Goal: Task Accomplishment & Management: Use online tool/utility

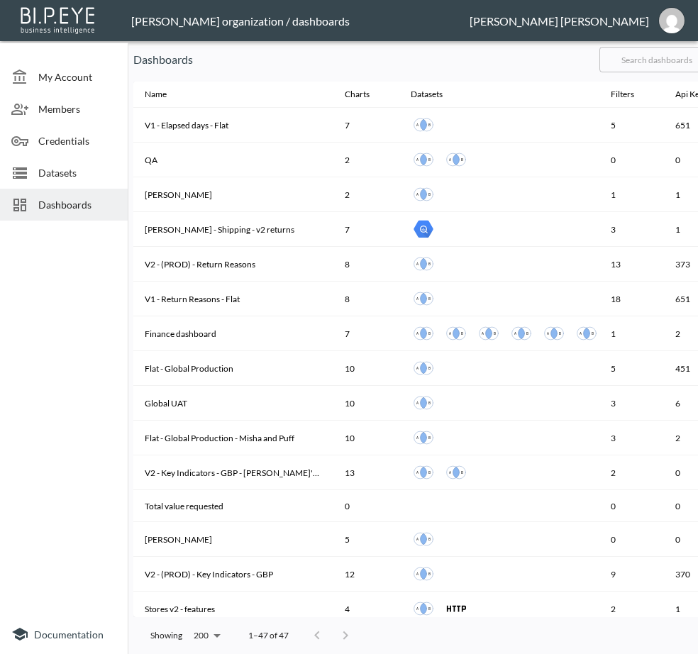
click at [681, 64] on input "text" at bounding box center [656, 59] width 115 height 35
type input "V2"
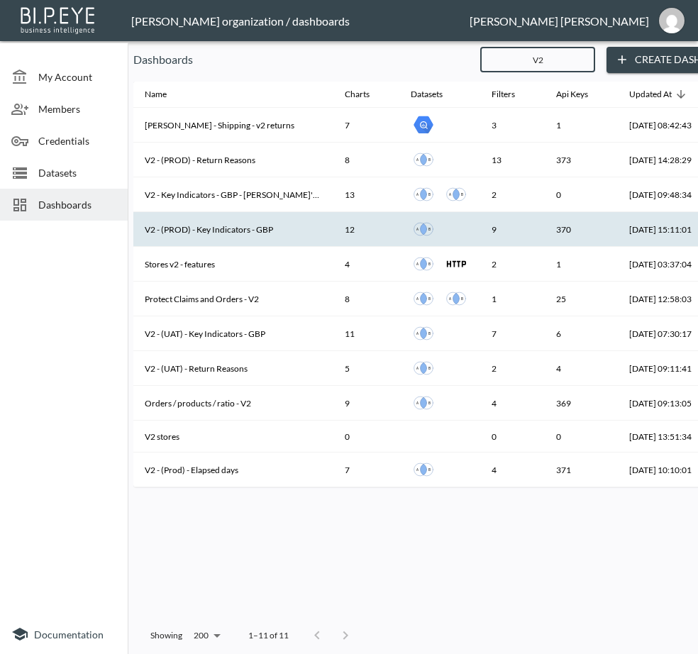
click at [229, 226] on th "V2 - (PROD) - Key Indicators - GBP" at bounding box center [233, 229] width 200 height 35
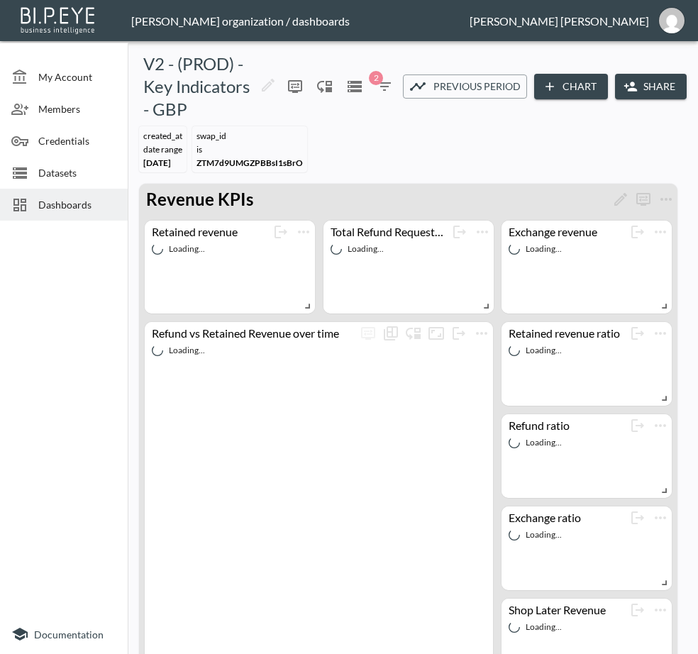
drag, startPoint x: 127, startPoint y: 299, endPoint x: 343, endPoint y: 252, distance: 221.4
click at [127, 299] on div at bounding box center [64, 420] width 128 height 388
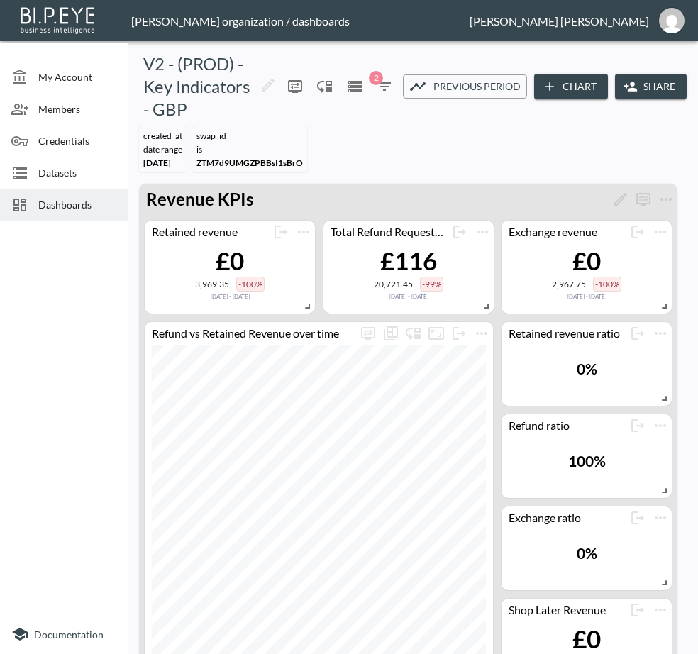
click at [646, 100] on button "Share" at bounding box center [651, 87] width 72 height 26
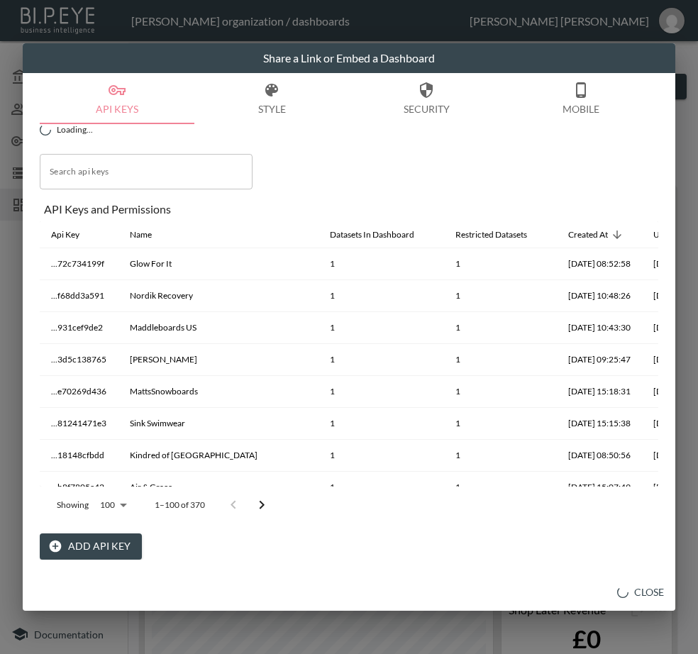
click at [336, 143] on div "Loading... Search api keys Search api keys API Keys and Permissions Api Key Nam…" at bounding box center [349, 342] width 619 height 436
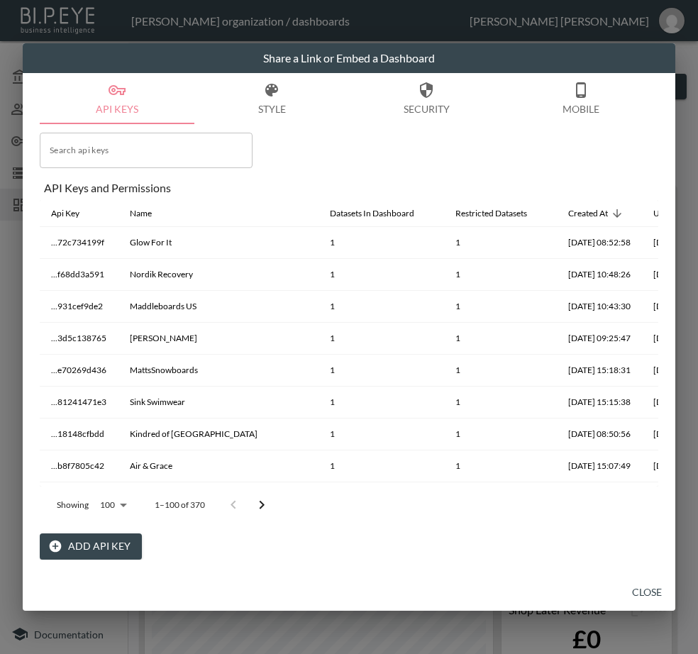
click at [67, 536] on button "Add API Key" at bounding box center [91, 546] width 102 height 26
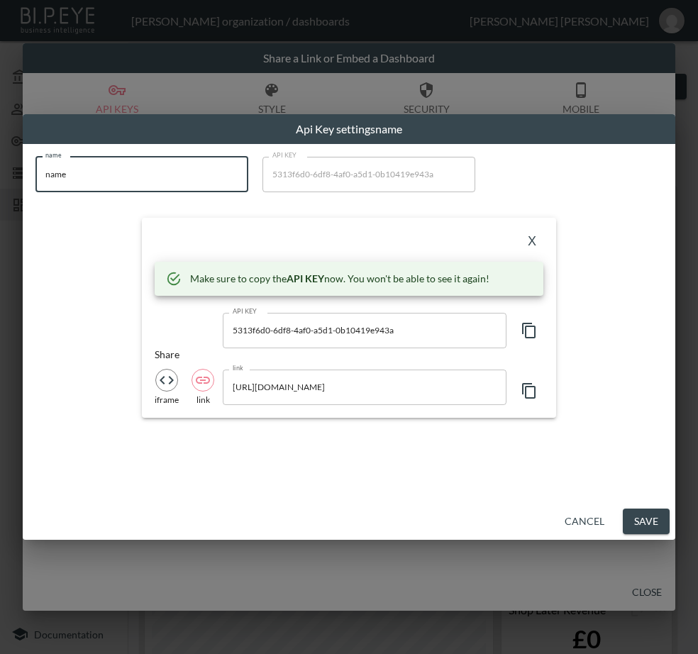
drag, startPoint x: 88, startPoint y: 180, endPoint x: -6, endPoint y: 217, distance: 101.3
click at [0, 217] on html "BI.P.EYE, Interactive Analytics Dashboards - app [PERSON_NAME] organization / d…" at bounding box center [349, 327] width 698 height 654
paste input "[PERSON_NAME]"
type input "[PERSON_NAME]"
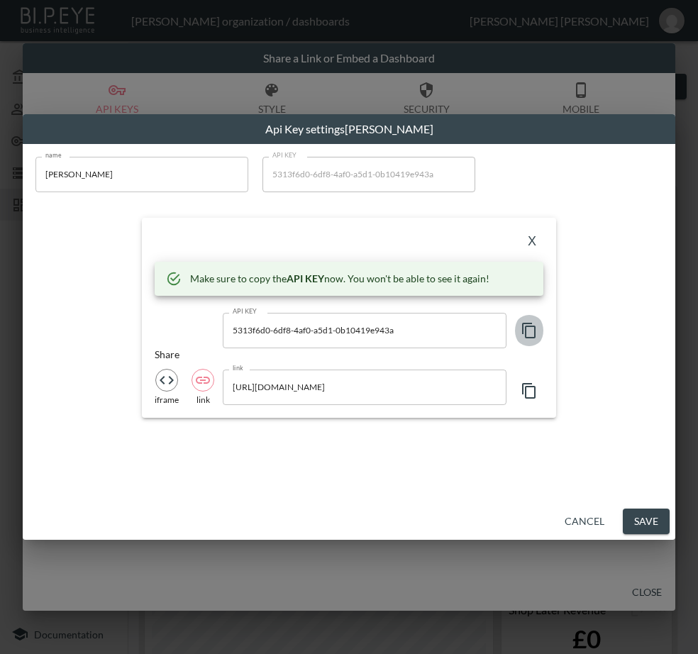
click at [525, 330] on icon "button" at bounding box center [528, 331] width 13 height 16
click at [294, 237] on div "X" at bounding box center [349, 242] width 389 height 23
click at [528, 238] on button "X" at bounding box center [532, 242] width 23 height 23
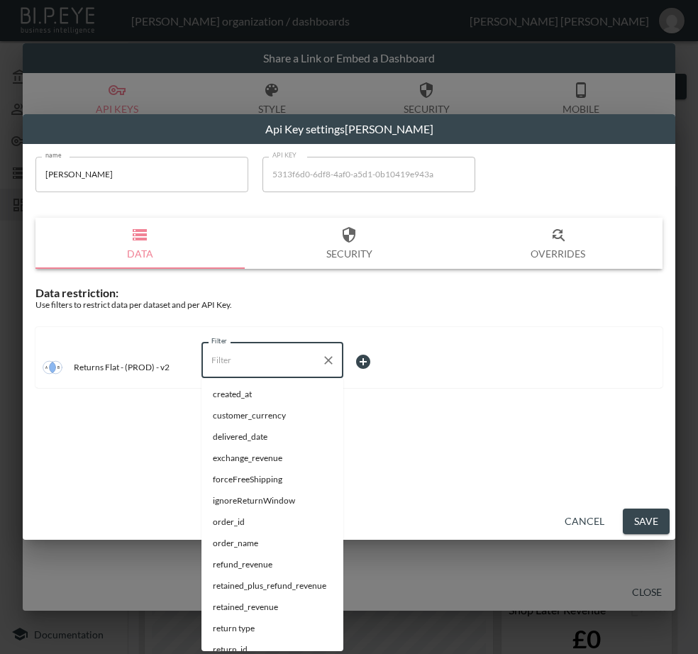
click at [237, 369] on input "Filter" at bounding box center [262, 360] width 108 height 23
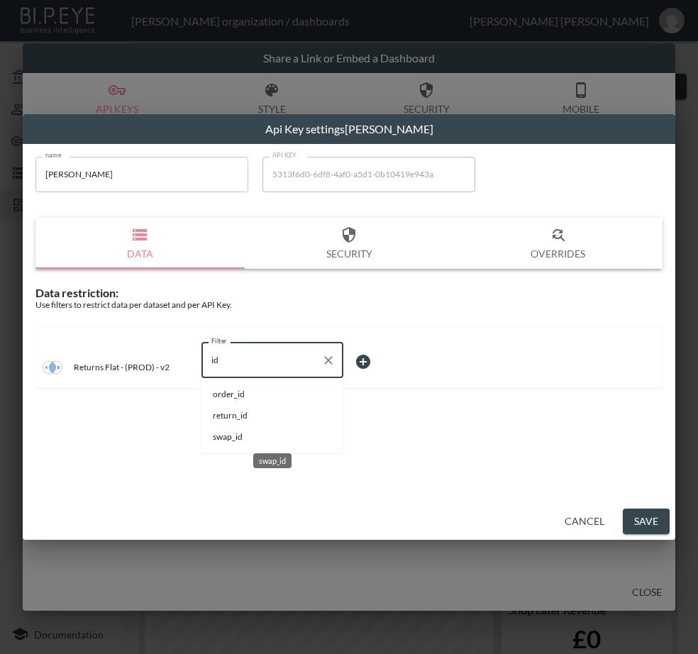
click at [258, 432] on span "swap_id" at bounding box center [272, 437] width 119 height 13
type input "swap_id"
click at [387, 361] on body "BI.P.EYE, Interactive Analytics Dashboards - app [PERSON_NAME] organization / d…" at bounding box center [349, 327] width 698 height 654
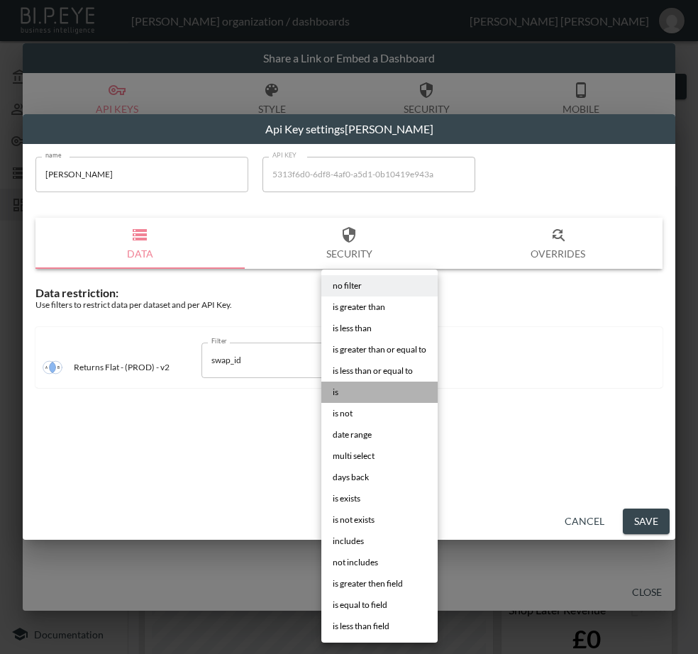
click at [351, 389] on li "is" at bounding box center [379, 392] width 116 height 21
type input "is"
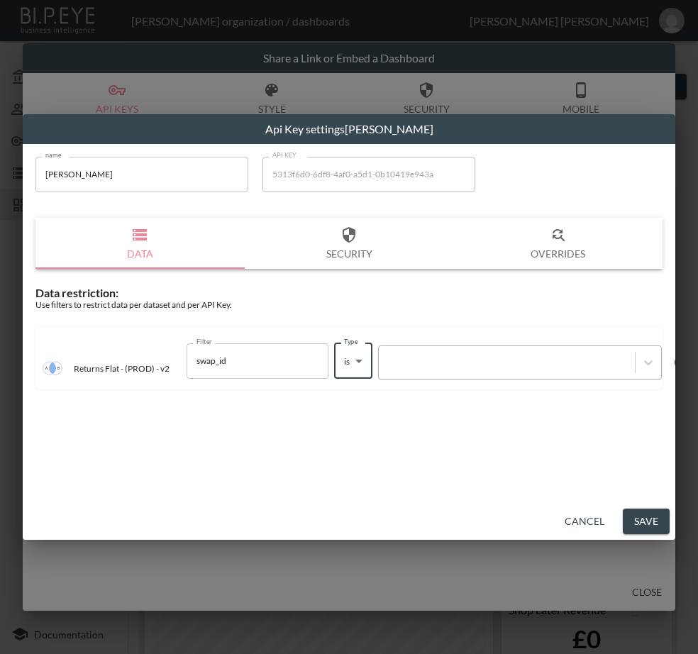
click at [480, 363] on div at bounding box center [507, 361] width 242 height 13
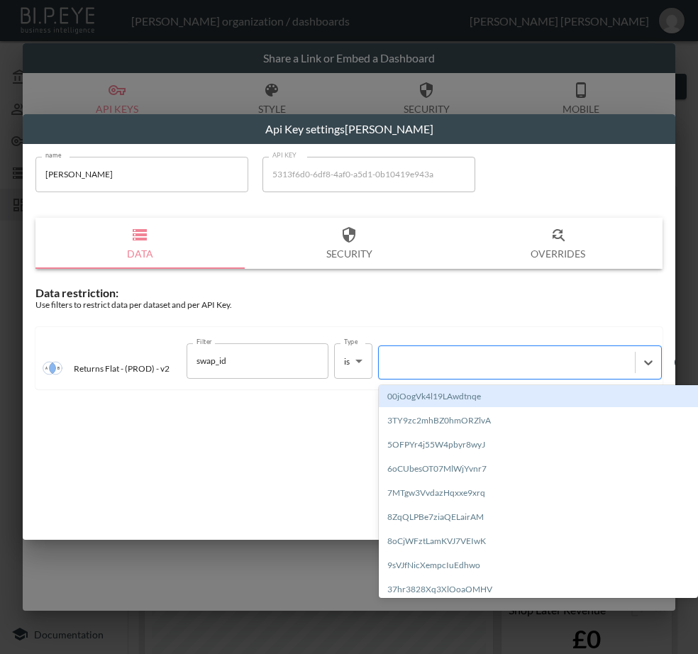
paste input "JySVFV2tH7QyRQt658Vg"
type input "JySVFV2tH7QyRQt658Vg"
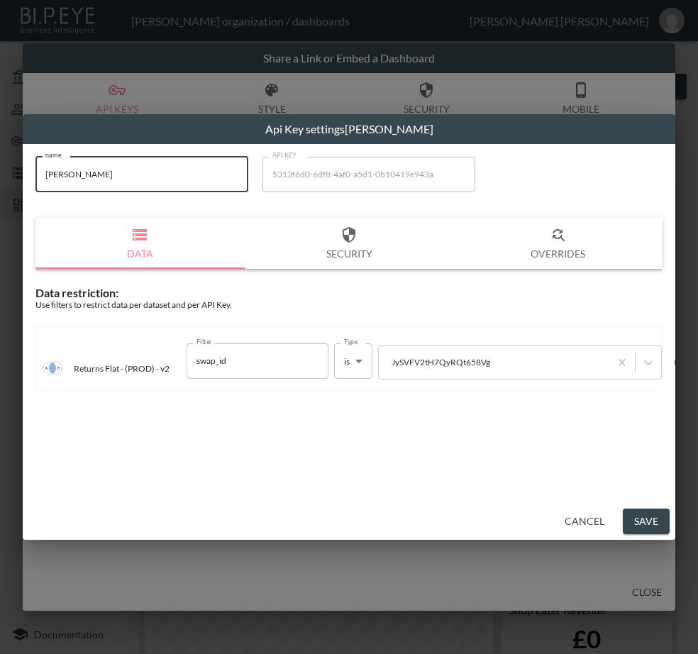
drag, startPoint x: 134, startPoint y: 185, endPoint x: -6, endPoint y: 194, distance: 140.8
click at [0, 194] on html "BI.P.EYE, Interactive Analytics Dashboards - app [PERSON_NAME] organization / d…" at bounding box center [349, 327] width 698 height 654
click at [636, 516] on button "Save" at bounding box center [646, 522] width 47 height 26
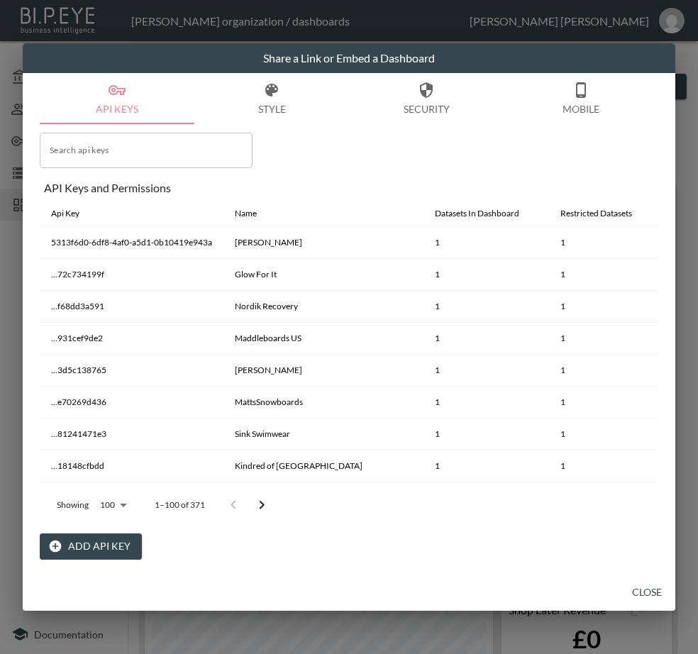
click at [653, 590] on button "Close" at bounding box center [646, 593] width 45 height 26
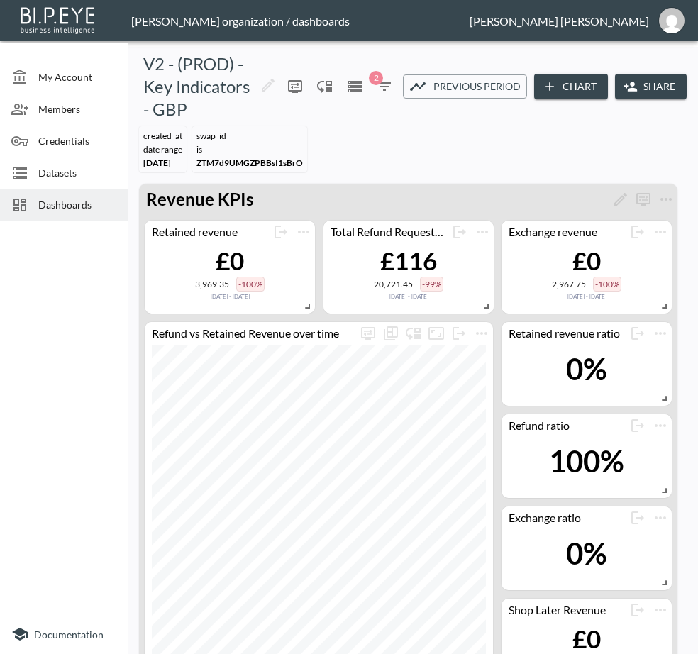
click at [63, 205] on span "Dashboards" at bounding box center [77, 204] width 78 height 15
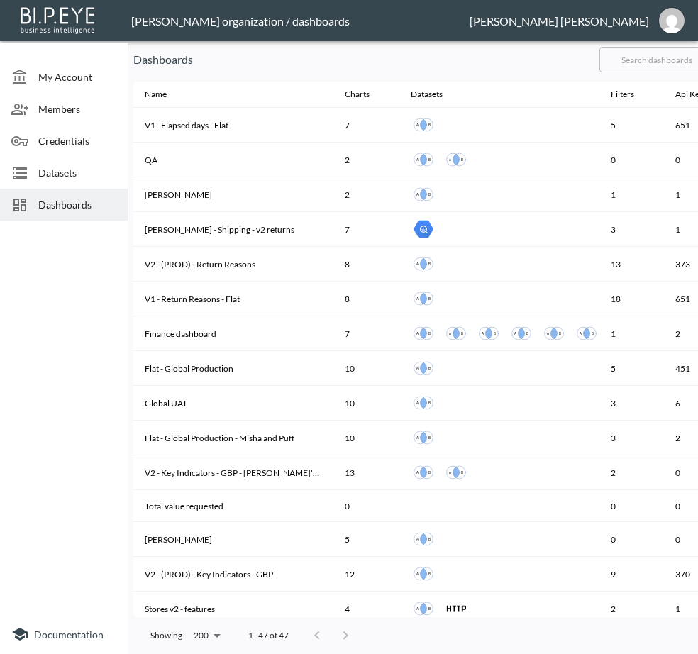
click at [685, 61] on input "text" at bounding box center [656, 59] width 115 height 35
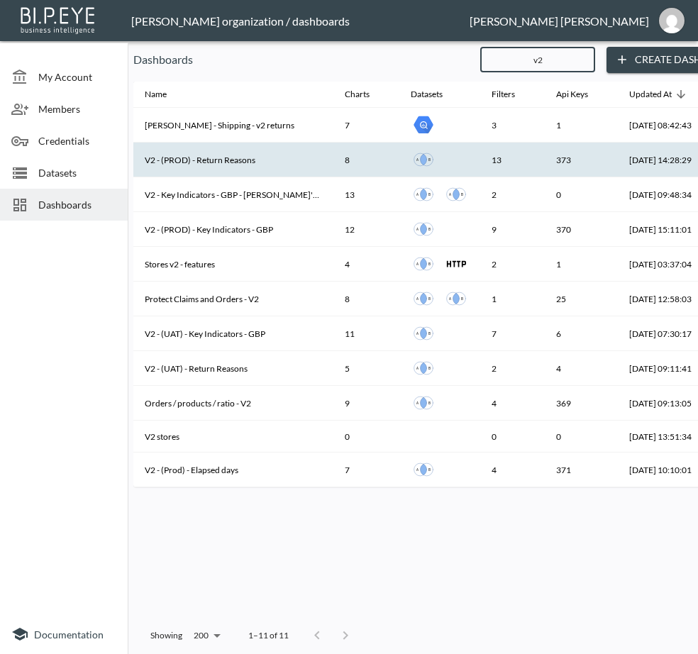
type input "v2"
click at [252, 162] on th "V2 - (PROD) - Return Reasons" at bounding box center [233, 160] width 200 height 35
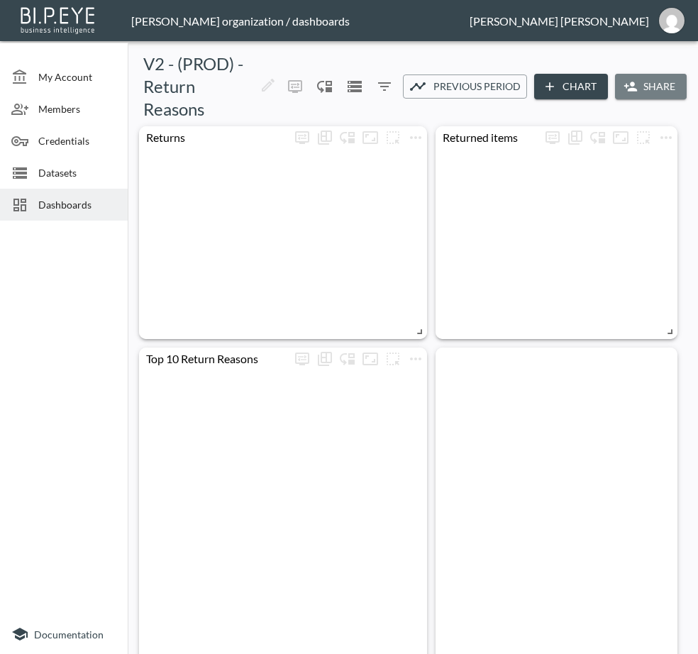
click at [659, 82] on button "Share" at bounding box center [651, 87] width 72 height 26
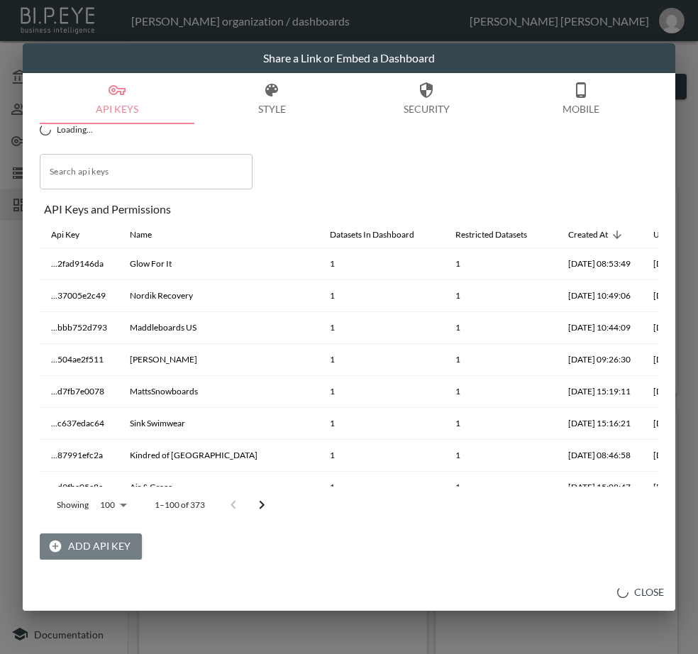
click at [101, 541] on button "Add API Key" at bounding box center [91, 546] width 102 height 26
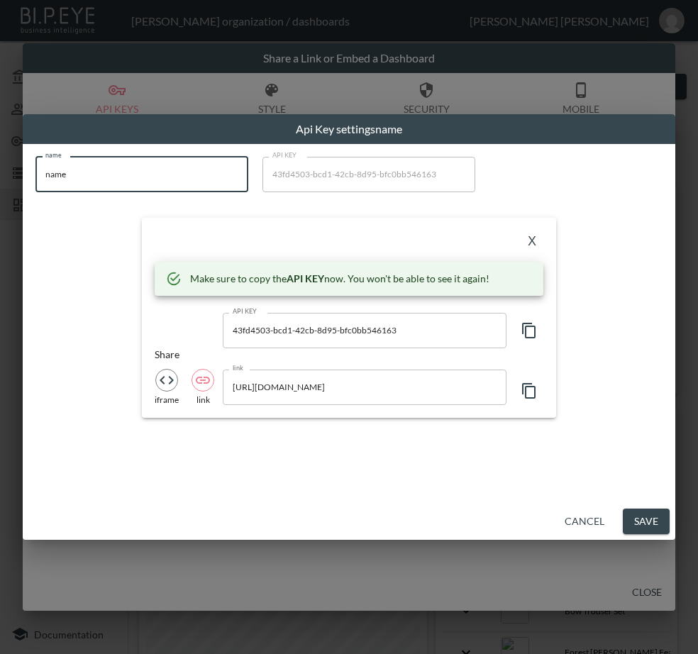
drag, startPoint x: 82, startPoint y: 176, endPoint x: -109, endPoint y: 245, distance: 203.1
click at [0, 245] on html "BI.P.EYE, Interactive Analytics Dashboards - app [PERSON_NAME] organization / d…" at bounding box center [349, 327] width 698 height 654
paste input "[PERSON_NAME]"
type input "[PERSON_NAME]"
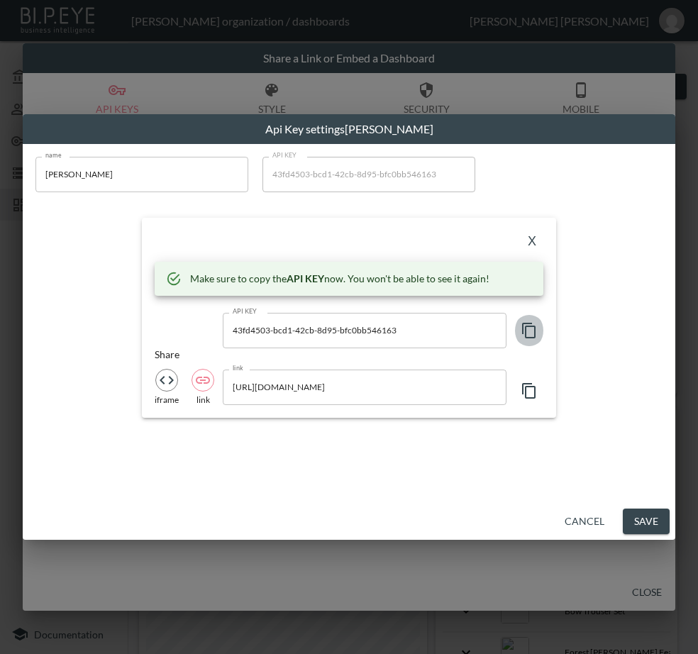
drag, startPoint x: 526, startPoint y: 331, endPoint x: 643, endPoint y: 348, distance: 119.1
click at [526, 330] on icon "button" at bounding box center [528, 331] width 13 height 16
click at [214, 238] on div "X" at bounding box center [349, 242] width 389 height 23
click at [529, 235] on button "X" at bounding box center [532, 242] width 23 height 23
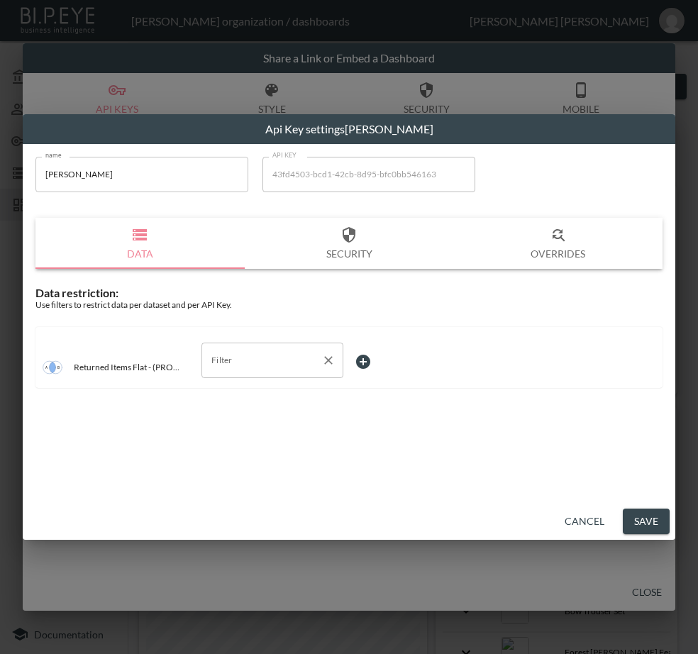
click at [277, 369] on input "Filter" at bounding box center [262, 360] width 108 height 23
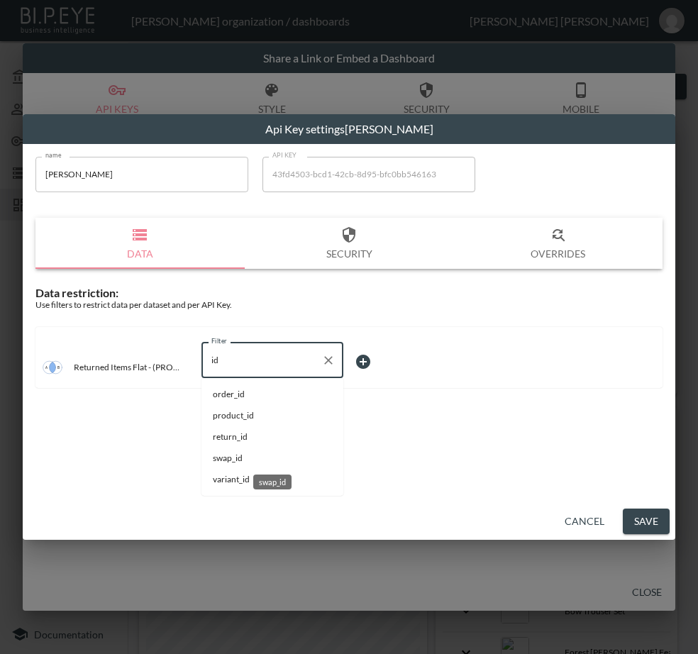
click at [243, 452] on span "swap_id" at bounding box center [272, 458] width 119 height 13
type input "swap_id"
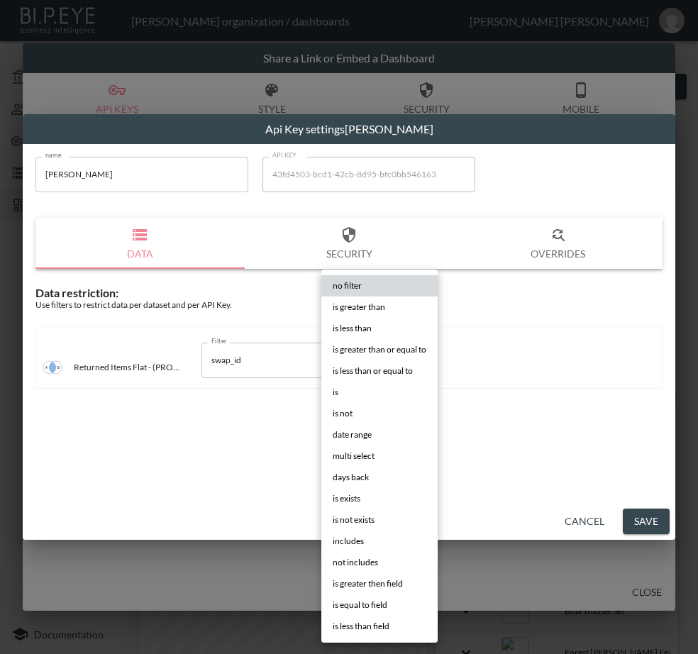
click at [380, 353] on body "BI.P.EYE, Interactive Analytics Dashboards - app [PERSON_NAME] organization / d…" at bounding box center [349, 327] width 698 height 654
drag, startPoint x: 378, startPoint y: 394, endPoint x: 406, endPoint y: 382, distance: 29.9
click at [378, 393] on li "is" at bounding box center [379, 392] width 116 height 21
type input "is"
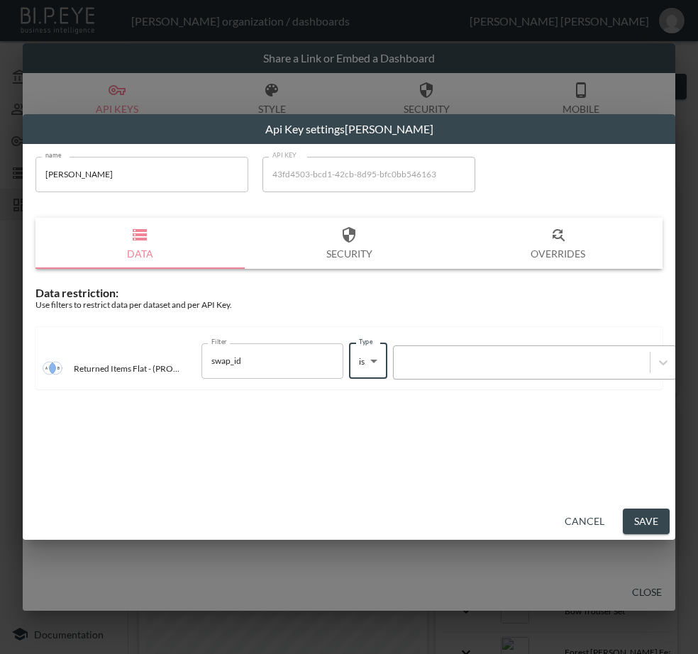
click at [425, 353] on div at bounding box center [522, 362] width 256 height 19
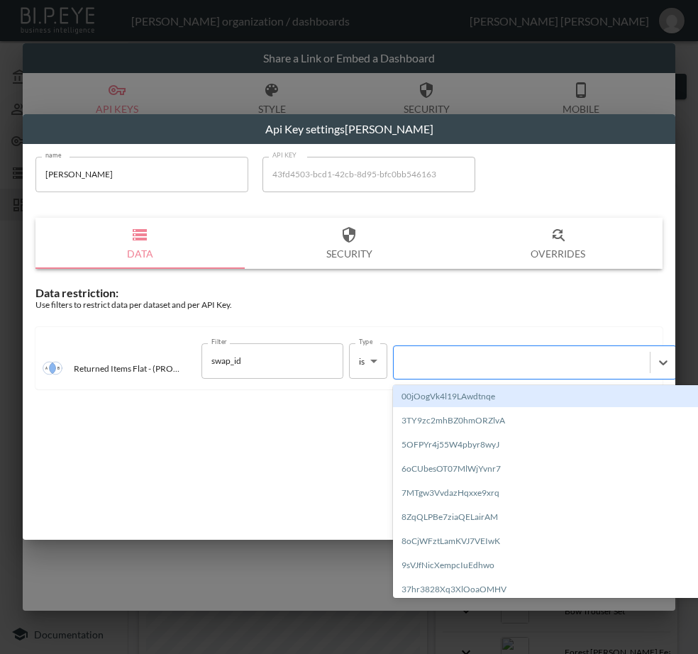
paste input "JySVFV2tH7QyRQt658Vg"
type input "JySVFV2tH7QyRQt658Vg"
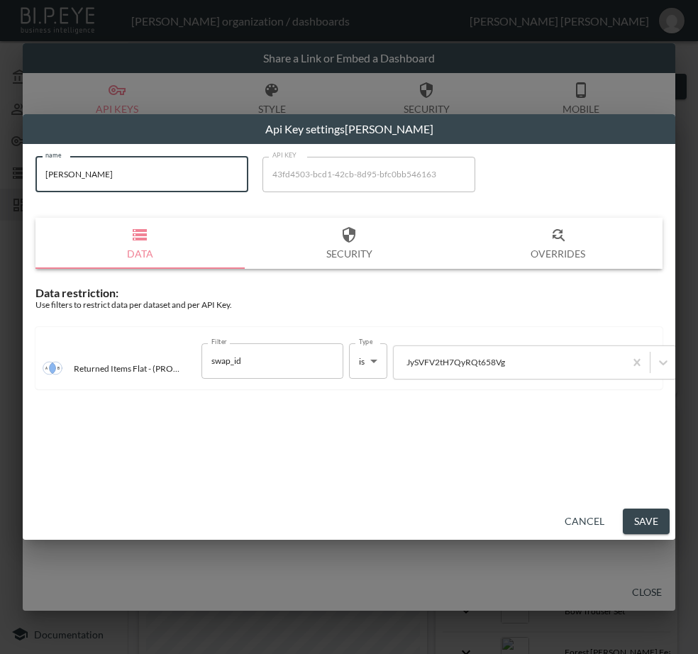
drag, startPoint x: 103, startPoint y: 184, endPoint x: -47, endPoint y: 197, distance: 150.2
click at [0, 197] on html "BI.P.EYE, Interactive Analytics Dashboards - app [PERSON_NAME] organization / d…" at bounding box center [349, 327] width 698 height 654
click at [644, 522] on button "Save" at bounding box center [646, 522] width 47 height 26
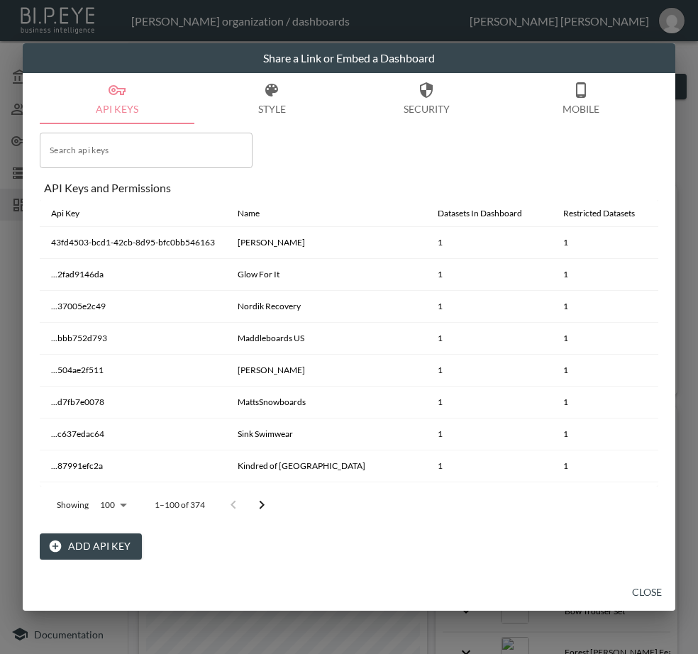
click at [644, 594] on button "Close" at bounding box center [646, 593] width 45 height 26
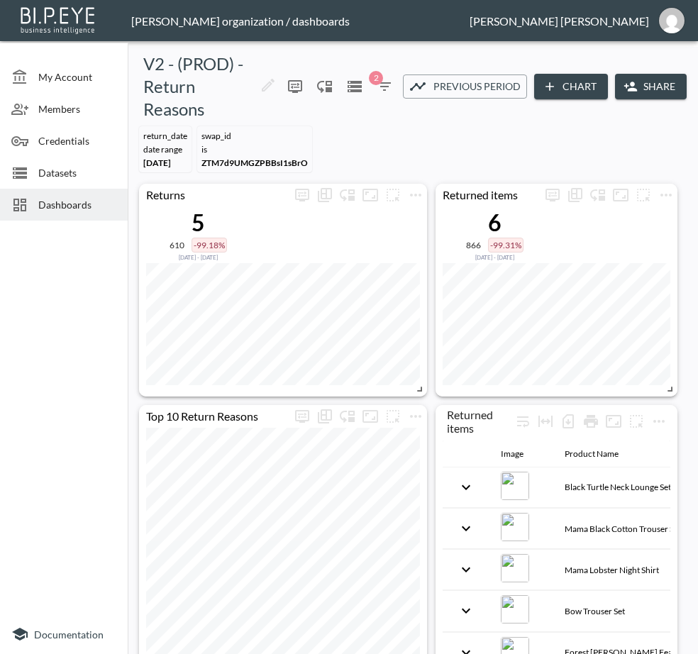
click at [62, 206] on span "Dashboards" at bounding box center [77, 204] width 78 height 15
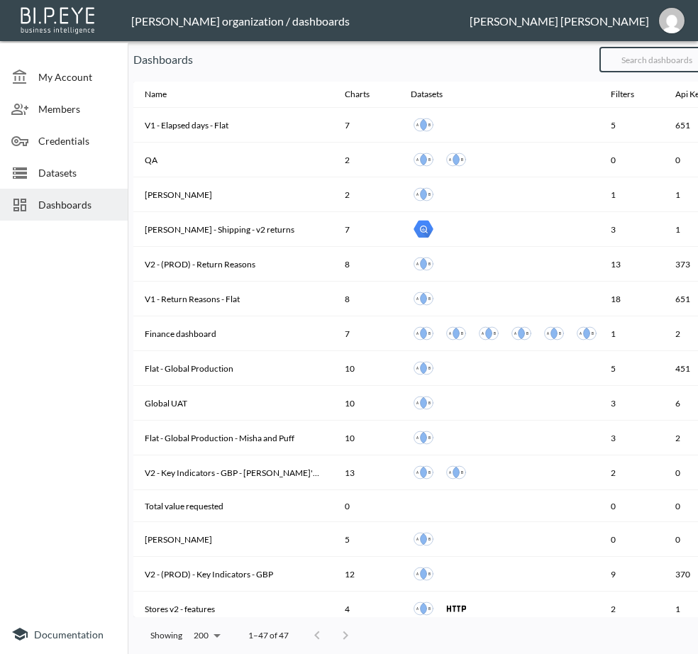
click at [662, 53] on input "text" at bounding box center [656, 59] width 115 height 35
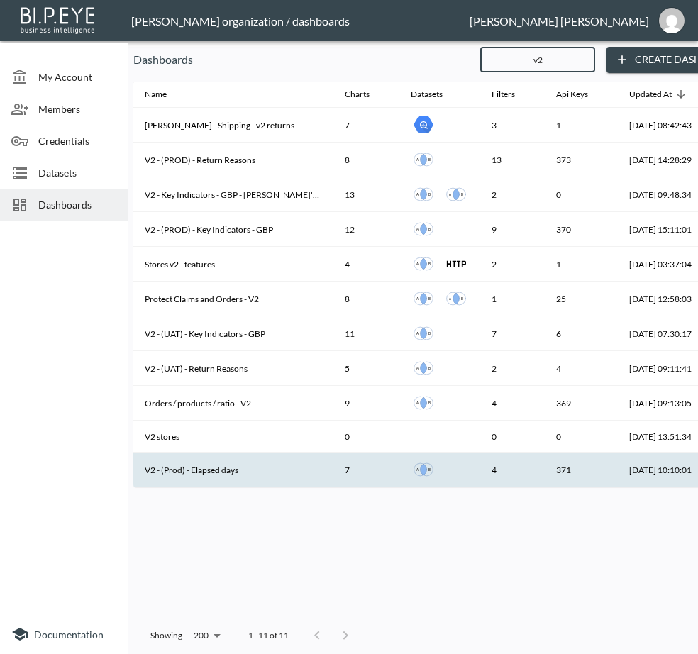
type input "v2"
click at [223, 475] on th "V2 - (Prod) - Elapsed days" at bounding box center [233, 470] width 200 height 35
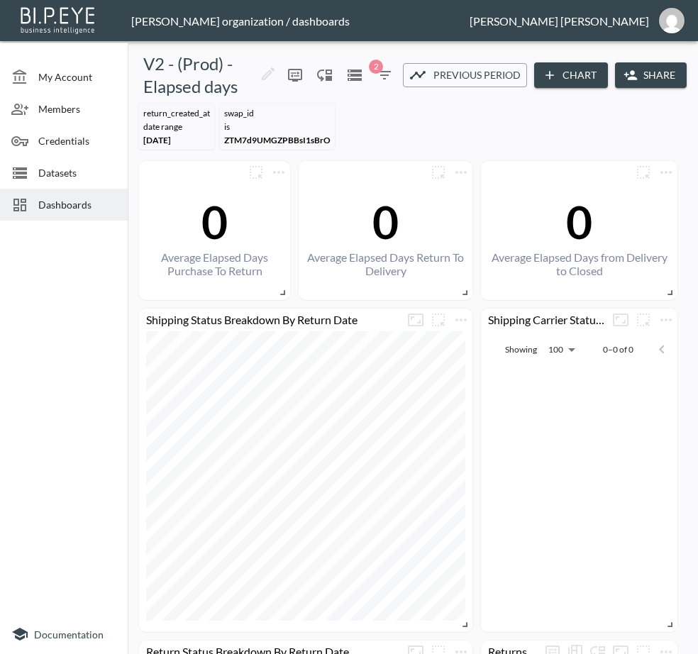
click at [646, 71] on button "Share" at bounding box center [651, 75] width 72 height 26
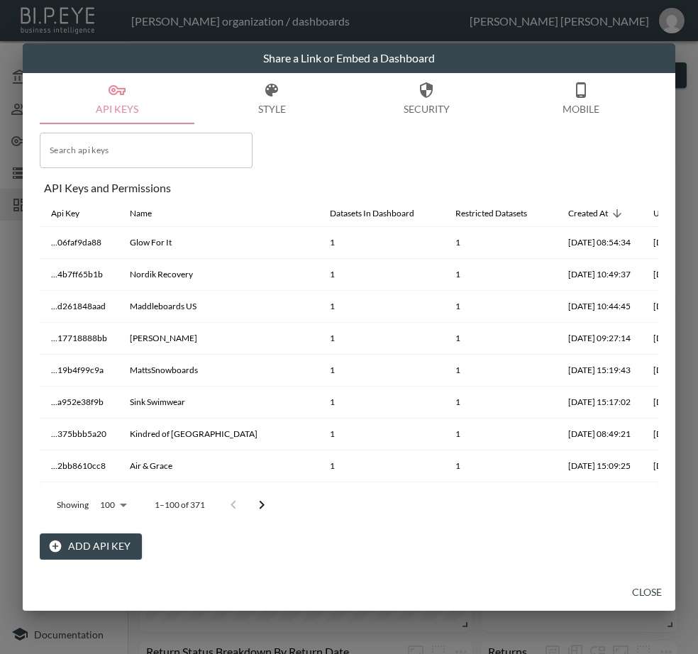
click at [92, 542] on button "Add API Key" at bounding box center [91, 546] width 102 height 26
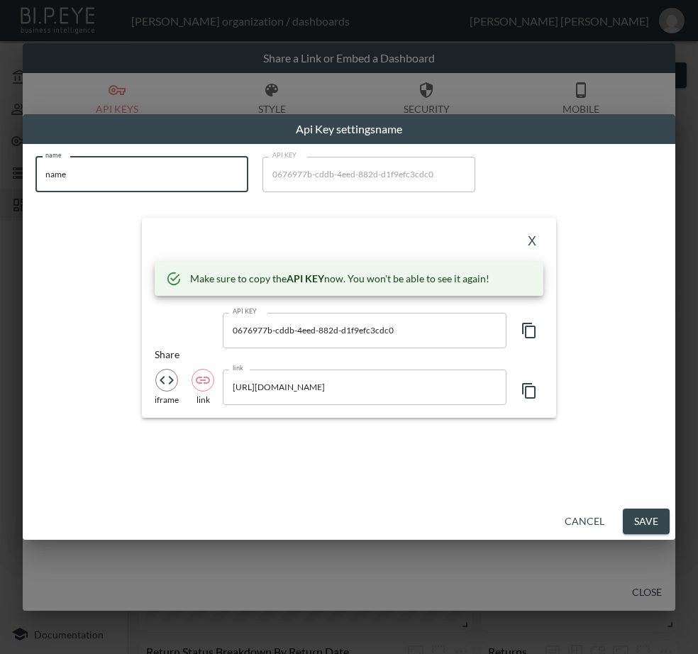
drag, startPoint x: 123, startPoint y: 178, endPoint x: -26, endPoint y: 197, distance: 150.1
click at [0, 197] on html "BI.P.EYE, Interactive Analytics Dashboards - app [PERSON_NAME] organization / d…" at bounding box center [349, 327] width 698 height 654
paste input "[PERSON_NAME]"
type input "[PERSON_NAME]"
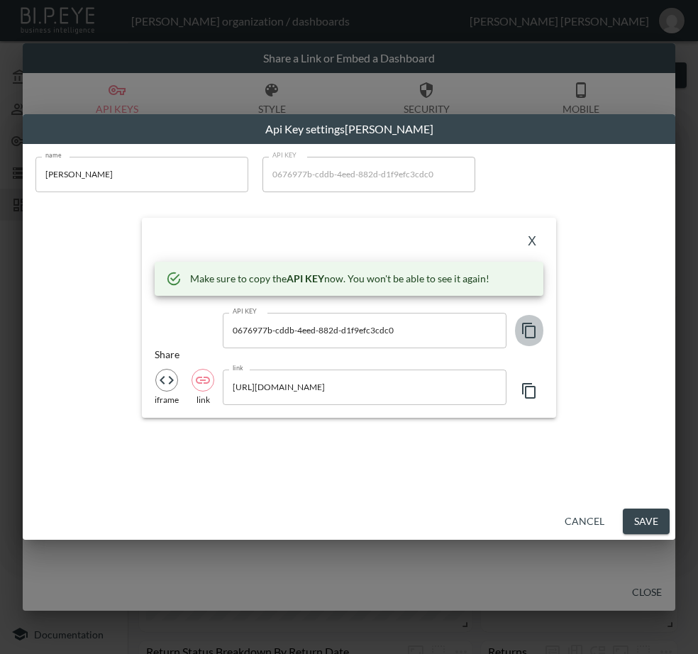
click at [530, 326] on icon "button" at bounding box center [529, 330] width 17 height 17
click at [529, 326] on icon "button" at bounding box center [529, 330] width 17 height 17
click at [531, 234] on button "X" at bounding box center [532, 242] width 23 height 23
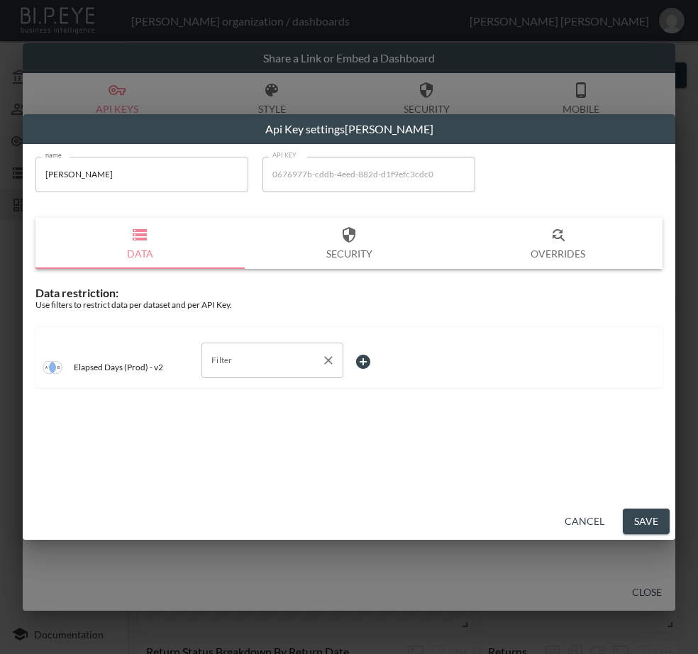
click at [228, 365] on input "Filter" at bounding box center [262, 360] width 108 height 23
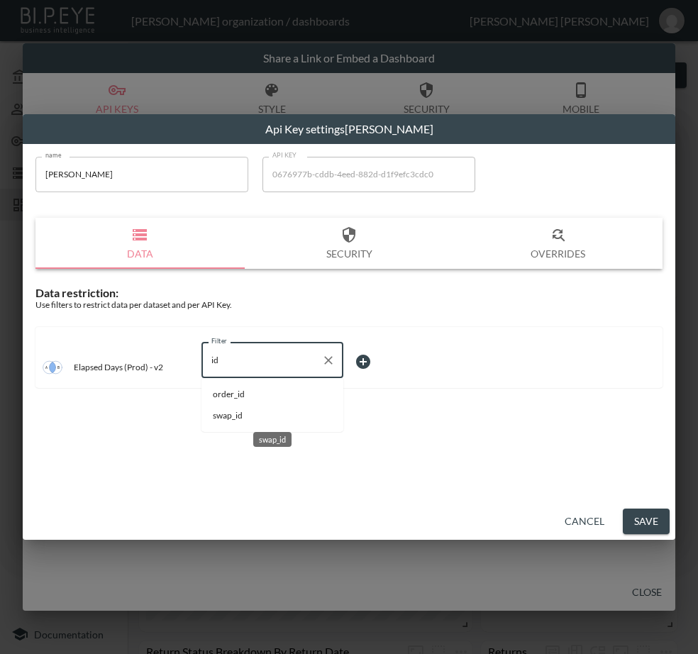
click at [244, 414] on span "swap_id" at bounding box center [272, 415] width 119 height 13
type input "swap_id"
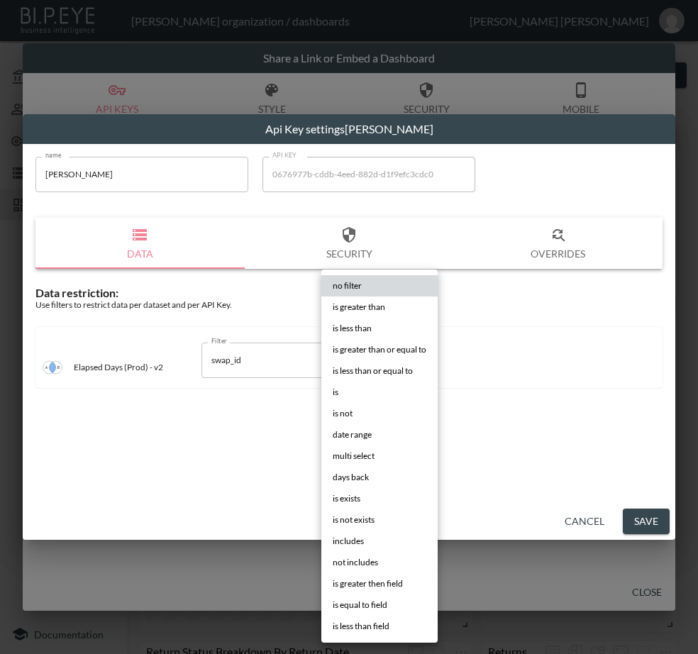
click at [370, 355] on body "BI.P.EYE, Interactive Analytics Dashboards - app [PERSON_NAME] organization / d…" at bounding box center [349, 327] width 698 height 654
click at [380, 392] on li "is" at bounding box center [379, 392] width 116 height 21
type input "is"
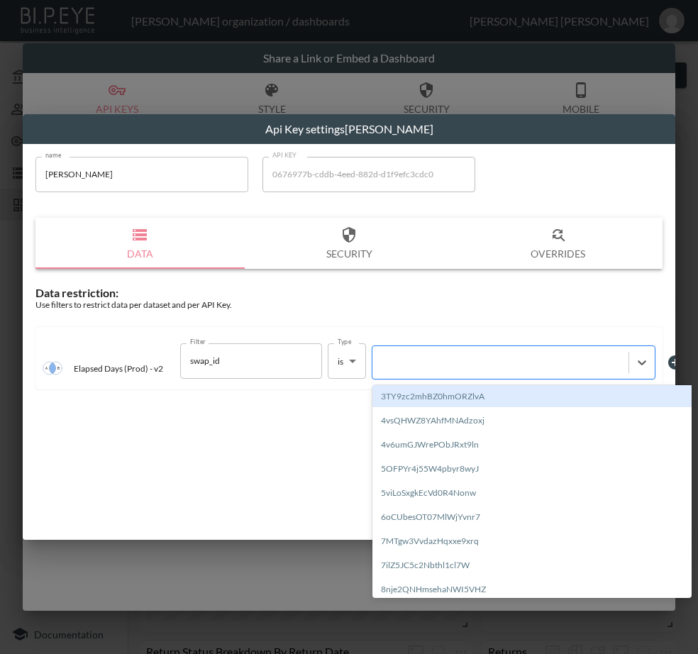
click at [436, 360] on div at bounding box center [501, 361] width 242 height 13
paste input "JySVFV2tH7QyRQt658Vg"
type input "JySVFV2tH7QyRQt658Vg"
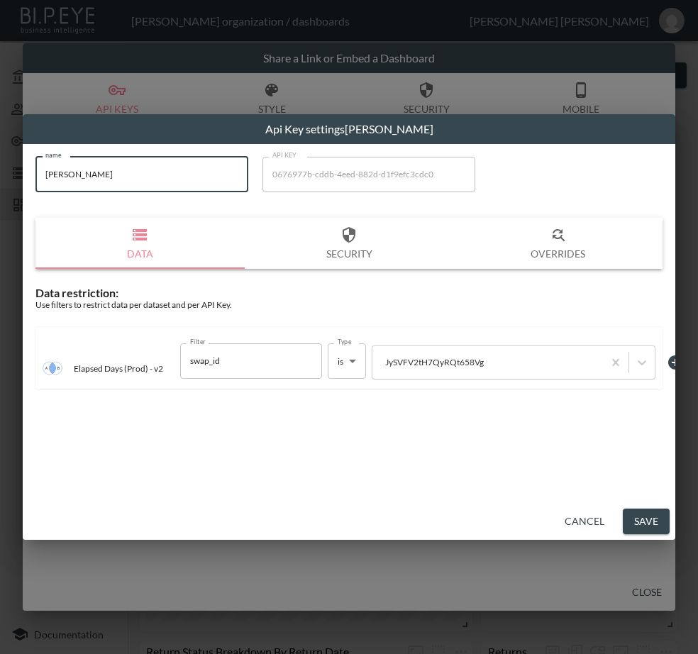
drag, startPoint x: 113, startPoint y: 179, endPoint x: 23, endPoint y: 193, distance: 90.4
click at [23, 193] on div "name [PERSON_NAME] name API KEY 0676977b-cddb-4eed-882d-d1f9efc3cdc0 API KEY Da…" at bounding box center [349, 323] width 653 height 359
click at [652, 519] on button "Save" at bounding box center [646, 522] width 47 height 26
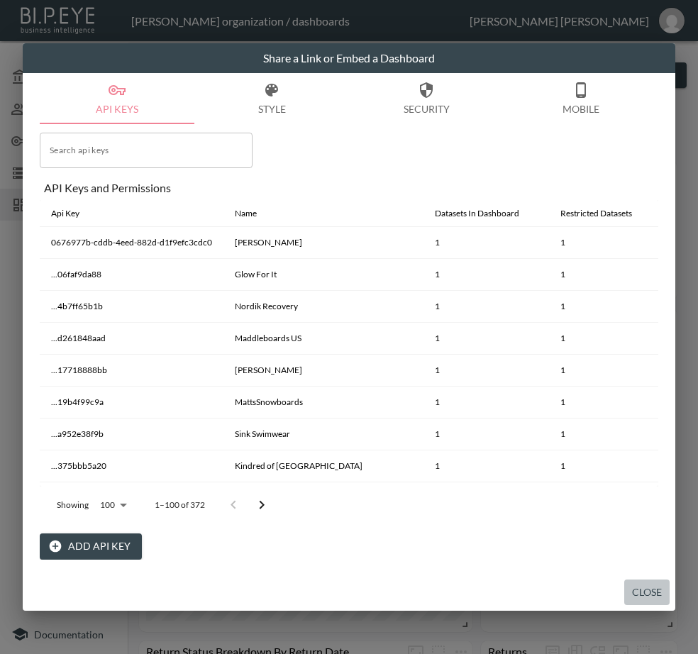
click at [642, 587] on button "Close" at bounding box center [646, 593] width 45 height 26
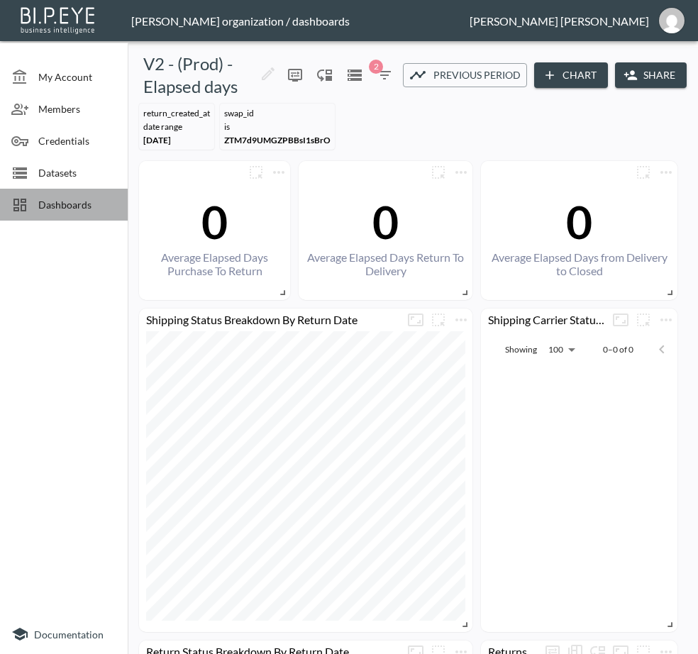
click at [82, 194] on div "Dashboards" at bounding box center [64, 205] width 128 height 32
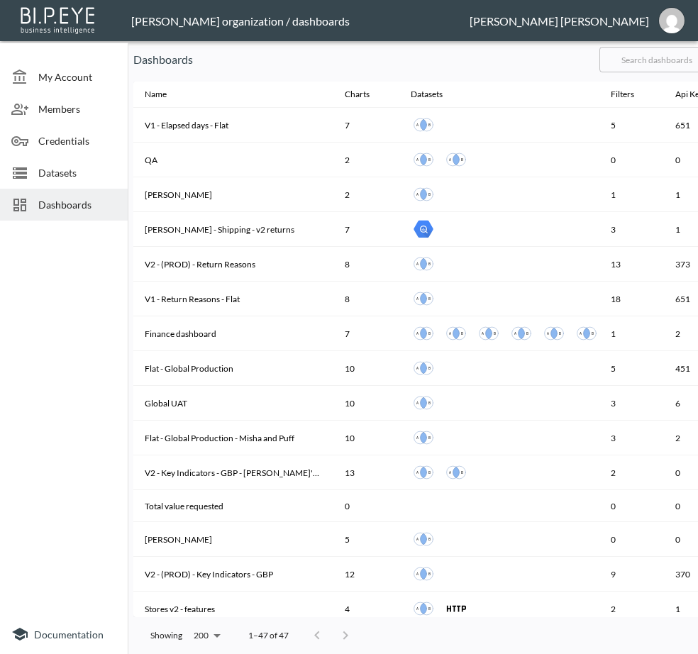
click at [675, 63] on input "text" at bounding box center [656, 59] width 115 height 35
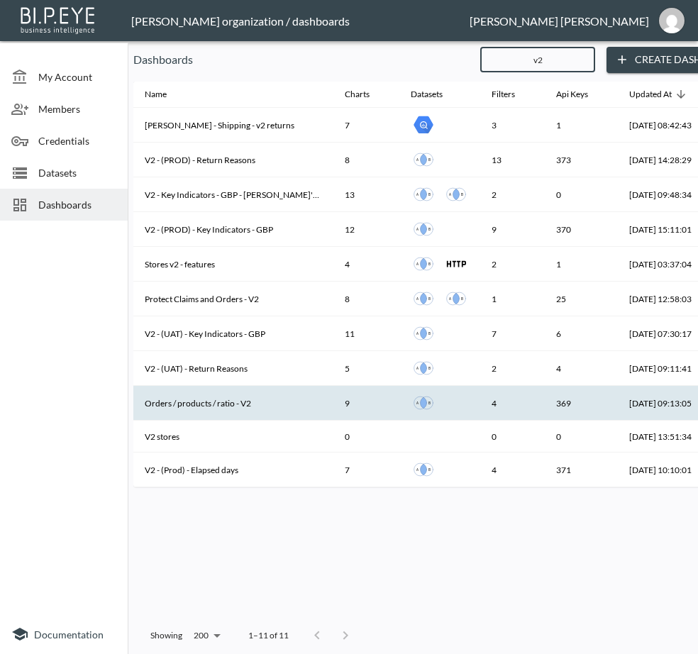
type input "v2"
click at [238, 402] on th "Orders / products / ratio - V2" at bounding box center [233, 403] width 200 height 35
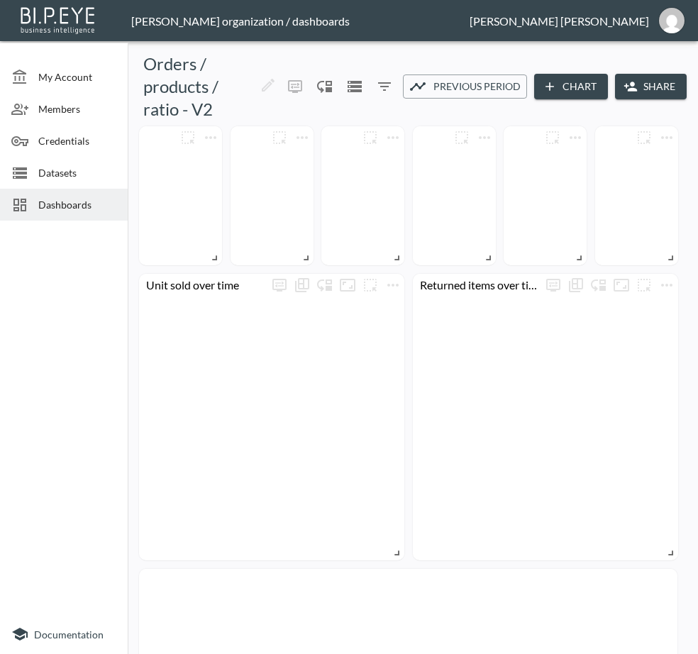
click at [654, 87] on button "Share" at bounding box center [651, 87] width 72 height 26
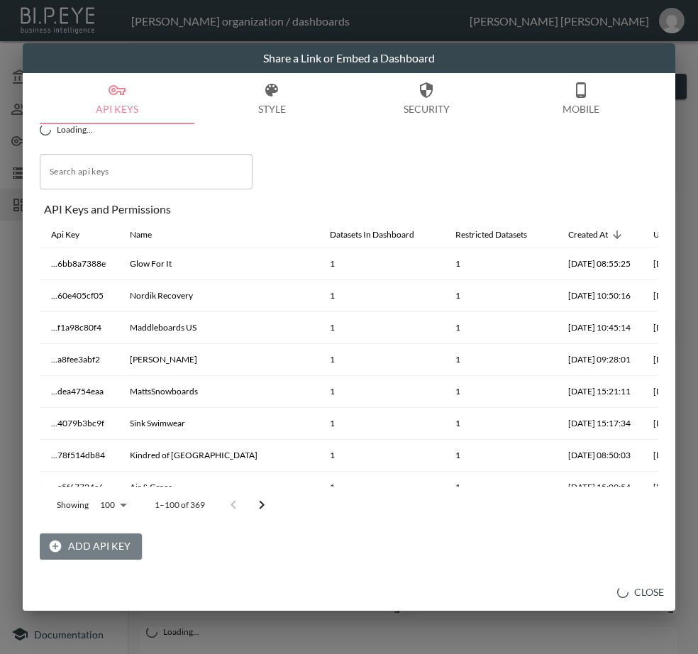
click at [96, 549] on button "Add API Key" at bounding box center [91, 546] width 102 height 26
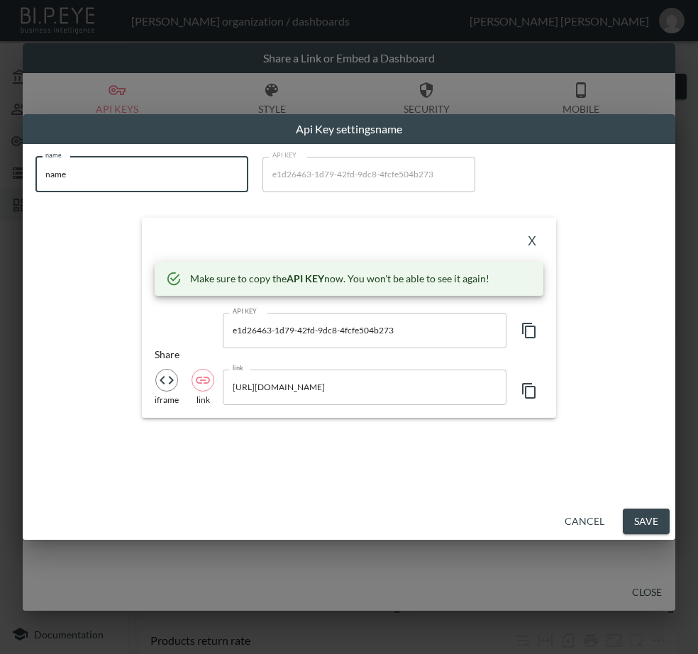
drag, startPoint x: 102, startPoint y: 169, endPoint x: 25, endPoint y: 176, distance: 77.7
click at [25, 176] on div "name name name API KEY e1d26463-1d79-42fd-9dc8-4fcfe504b273 API KEY X Make sure…" at bounding box center [349, 323] width 653 height 359
paste input "[PERSON_NAME]"
type input "[PERSON_NAME]"
click at [526, 331] on icon "button" at bounding box center [529, 330] width 17 height 17
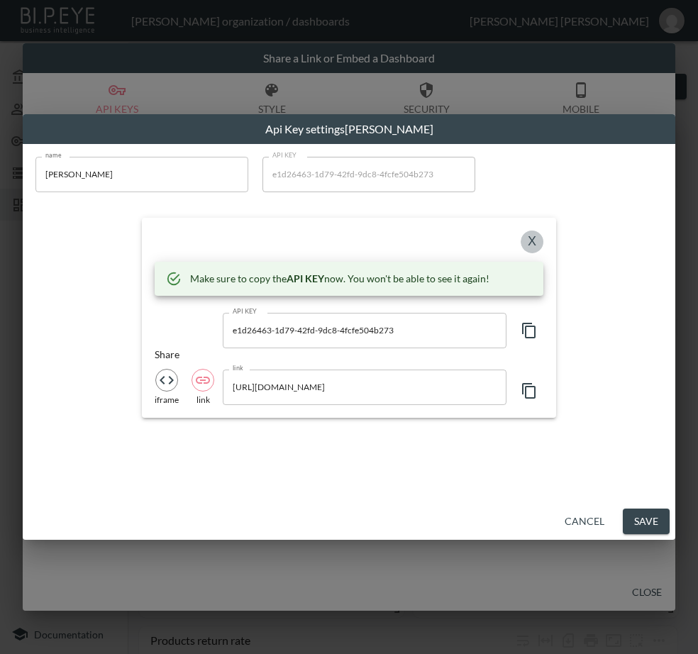
click at [532, 242] on button "X" at bounding box center [532, 242] width 23 height 23
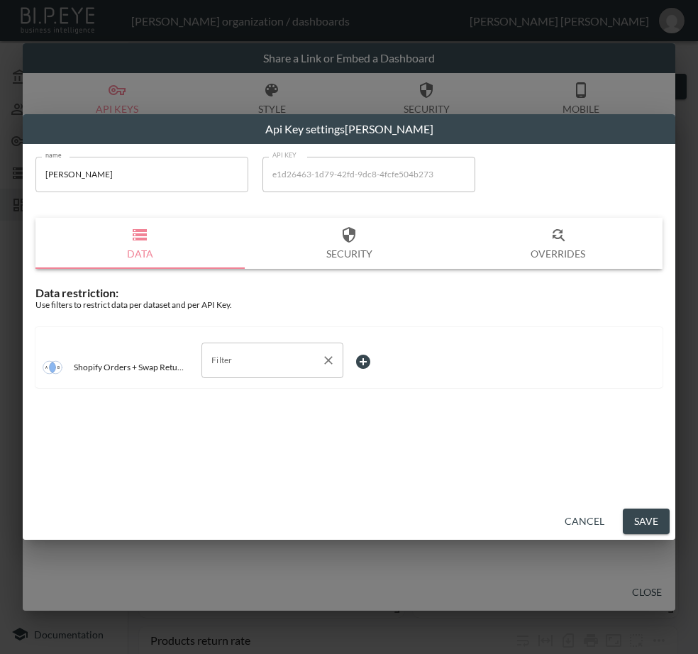
click at [258, 360] on input "Filter" at bounding box center [262, 360] width 108 height 23
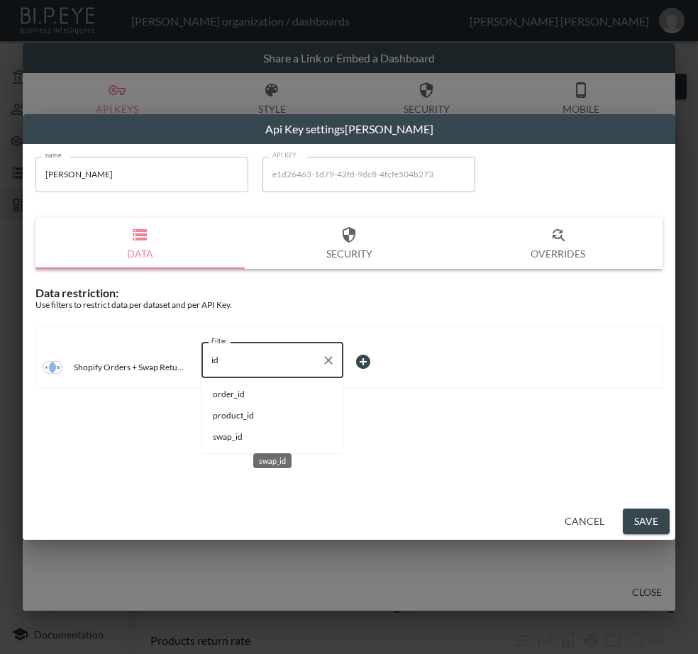
click at [248, 442] on span "swap_id" at bounding box center [272, 437] width 119 height 13
type input "swap_id"
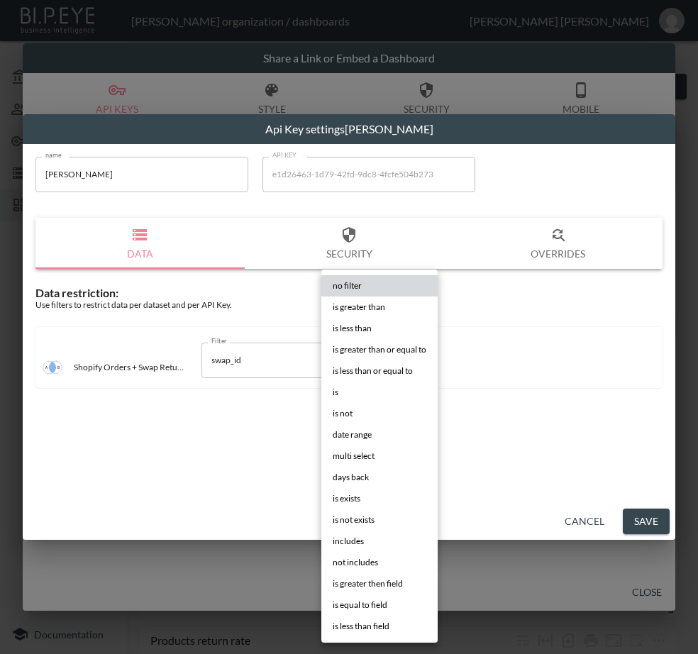
click at [385, 350] on body "BI.P.EYE, Interactive Analytics Dashboards - app [PERSON_NAME] organization / d…" at bounding box center [349, 327] width 698 height 654
click at [351, 389] on li "is" at bounding box center [379, 392] width 116 height 21
type input "is"
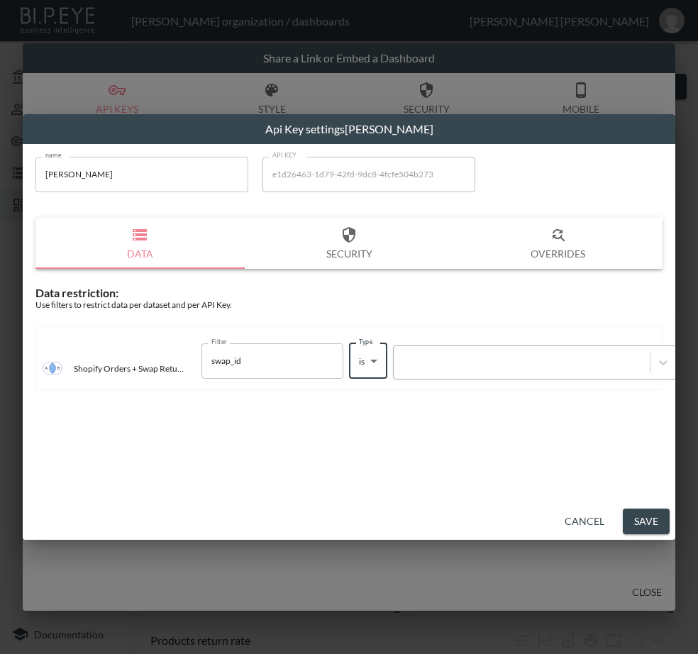
click at [453, 364] on div at bounding box center [522, 361] width 242 height 13
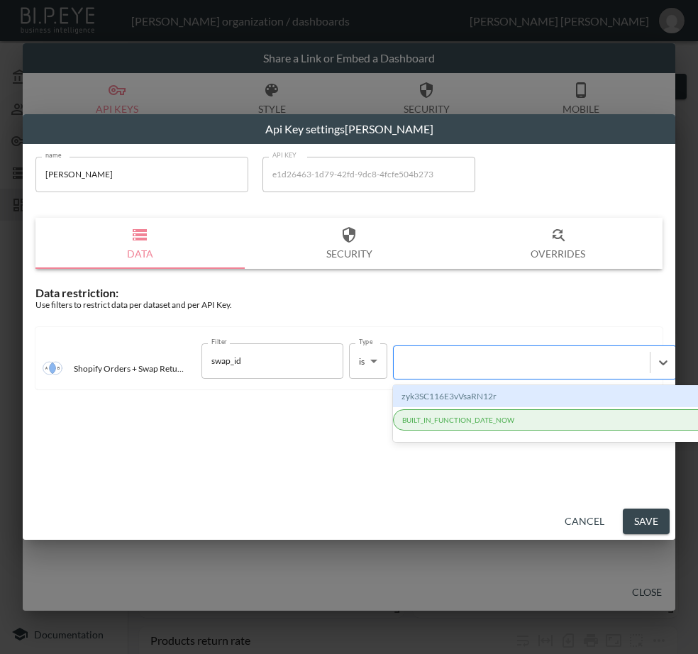
paste input "JySVFV2tH7QyRQt658Vg"
type input "JySVFV2tH7QyRQt658Vg"
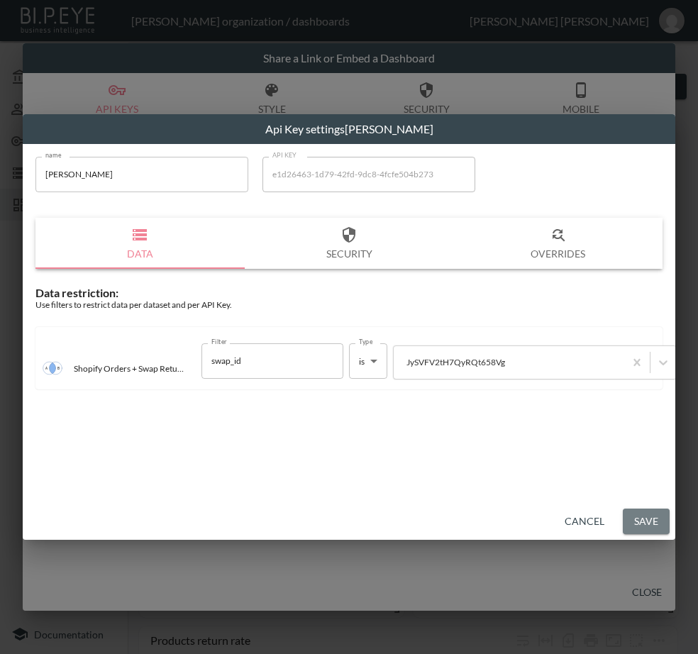
click at [642, 516] on button "Save" at bounding box center [646, 522] width 47 height 26
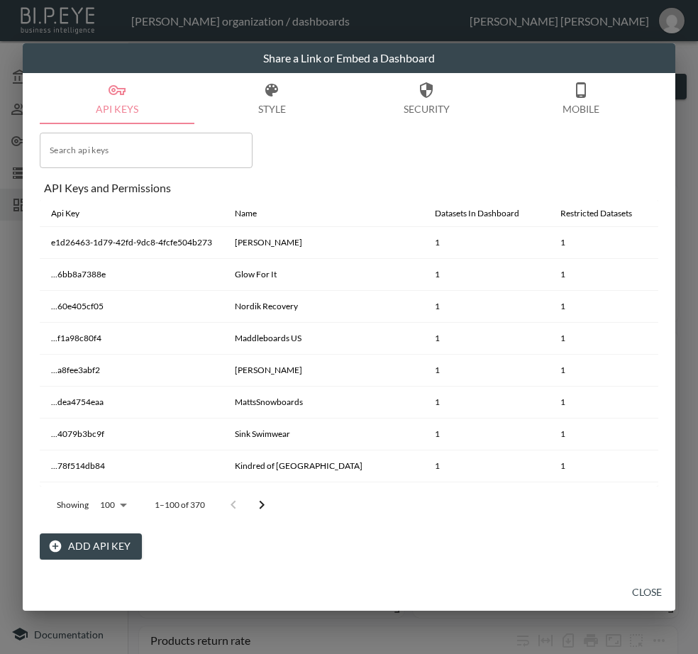
click at [639, 589] on button "Close" at bounding box center [646, 593] width 45 height 26
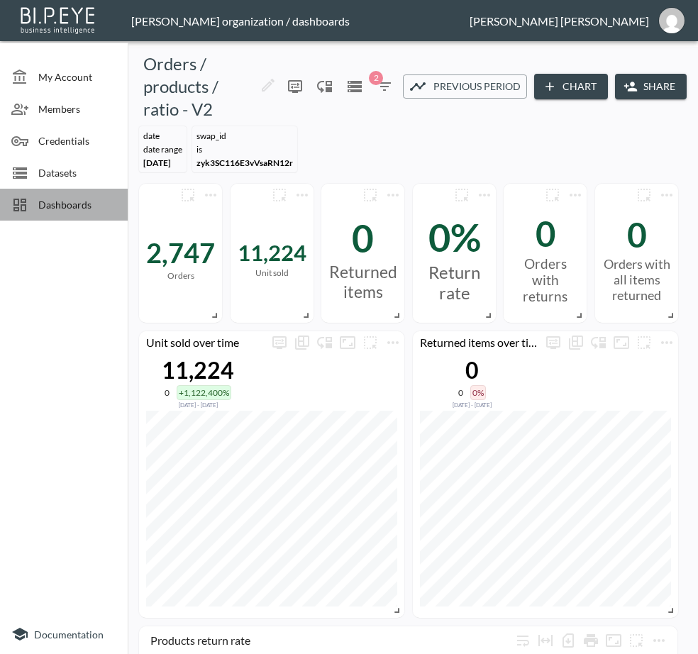
click at [77, 201] on span "Dashboards" at bounding box center [77, 204] width 78 height 15
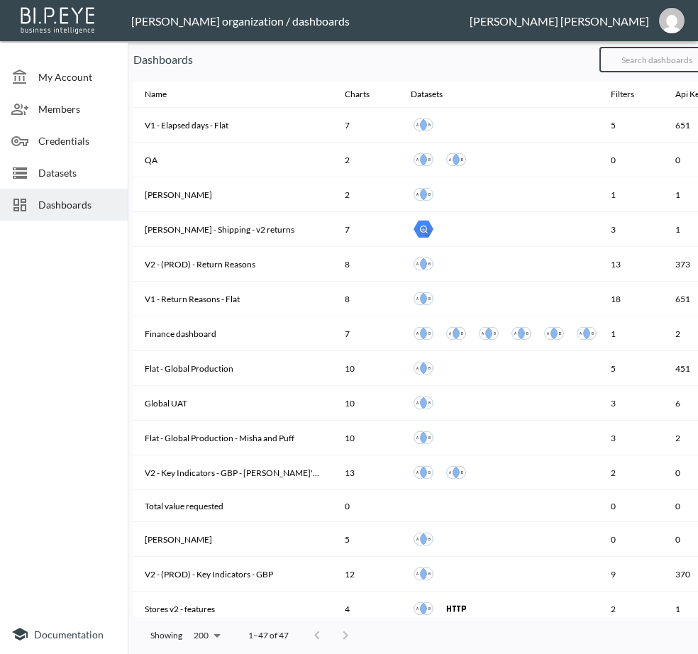
click at [669, 65] on input "text" at bounding box center [656, 59] width 115 height 35
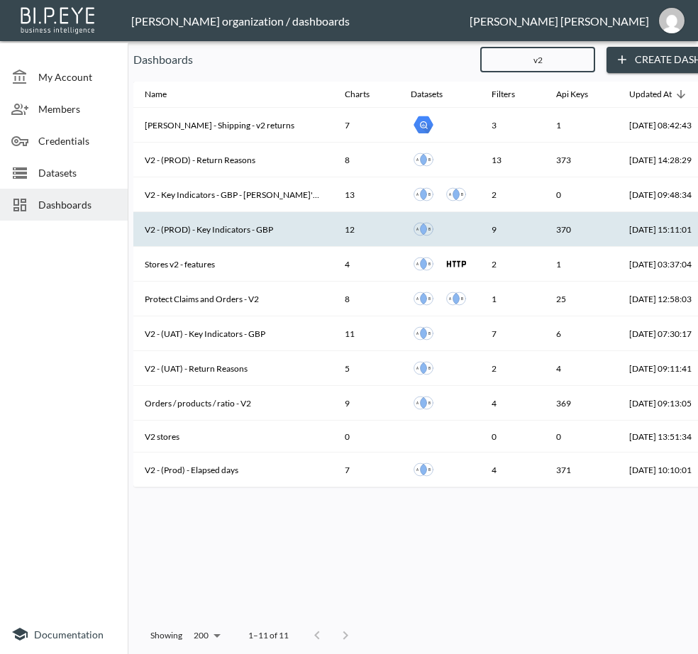
type input "v2"
click at [240, 230] on th "V2 - (PROD) - Key Indicators - GBP" at bounding box center [233, 229] width 200 height 35
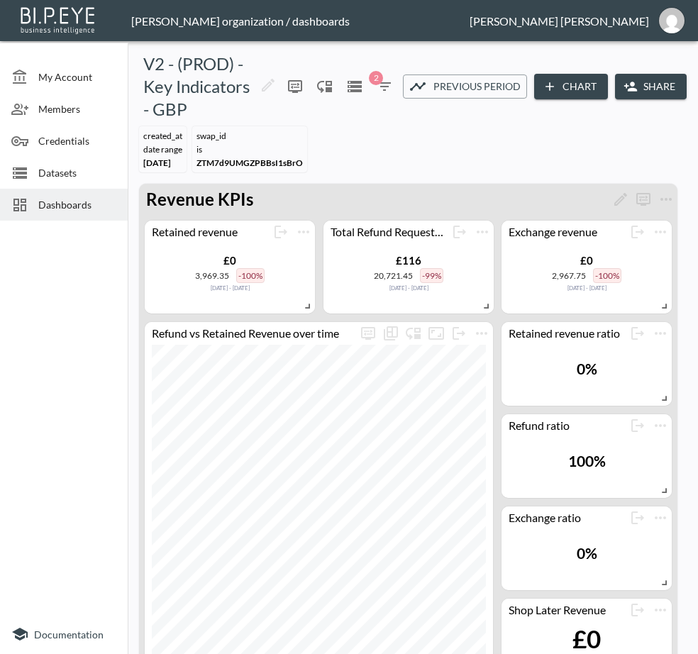
click at [656, 94] on button "Share" at bounding box center [651, 87] width 72 height 26
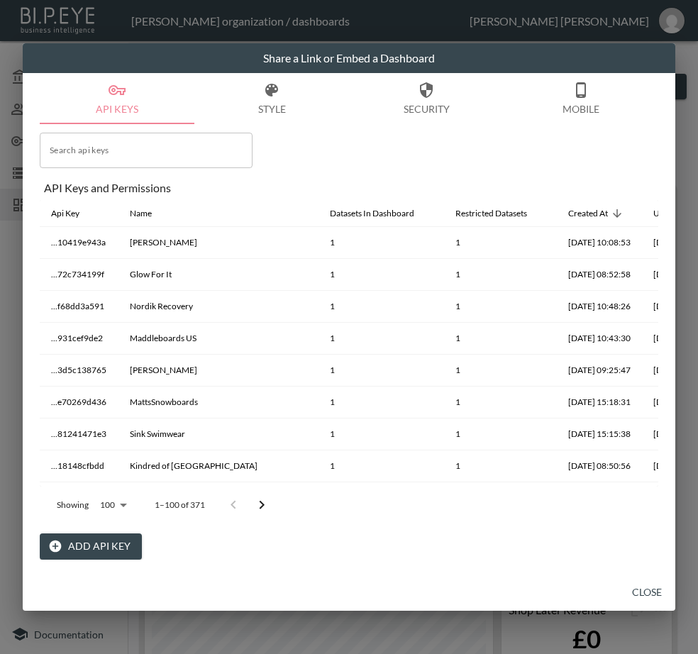
click at [638, 583] on button "Close" at bounding box center [646, 593] width 45 height 26
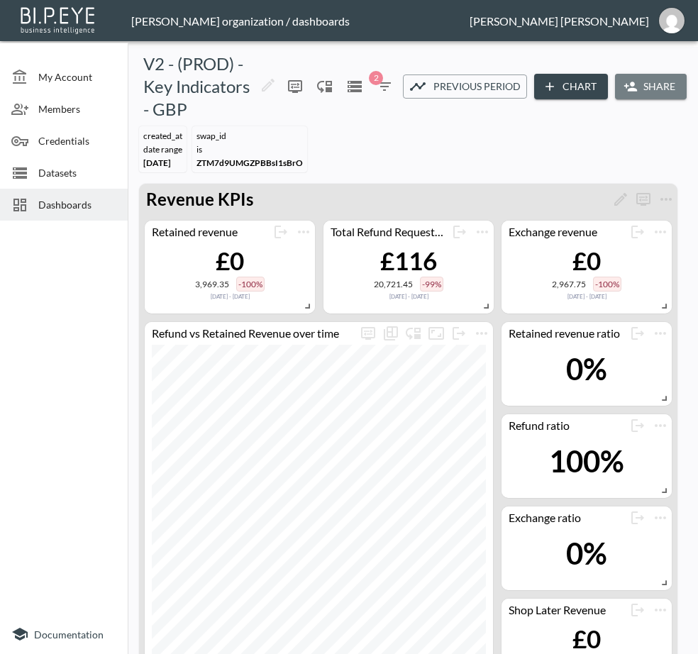
click at [624, 94] on icon "button" at bounding box center [631, 86] width 14 height 14
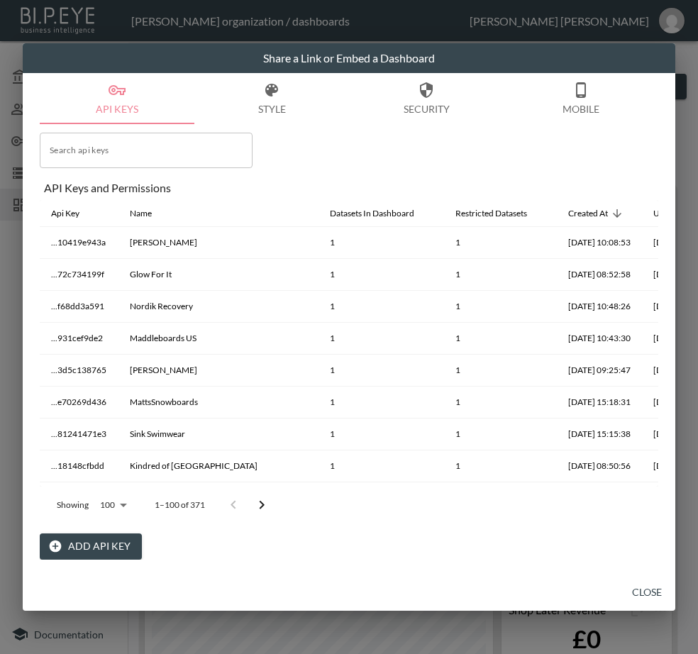
click at [314, 148] on div "Search api keys Search api keys API Keys and Permissions Api Key Name Datasets …" at bounding box center [349, 342] width 619 height 436
click at [114, 550] on button "Add API Key" at bounding box center [91, 546] width 102 height 26
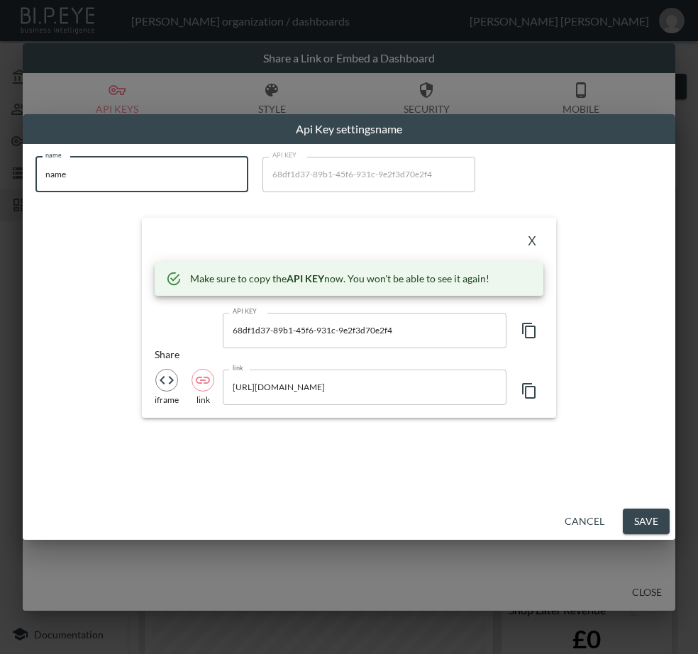
drag, startPoint x: 162, startPoint y: 176, endPoint x: 37, endPoint y: 174, distance: 125.6
click at [37, 174] on input "name" at bounding box center [141, 174] width 213 height 35
paste input "Avenue 85"
type input "Avenue 85"
click at [527, 325] on icon "button" at bounding box center [529, 330] width 17 height 17
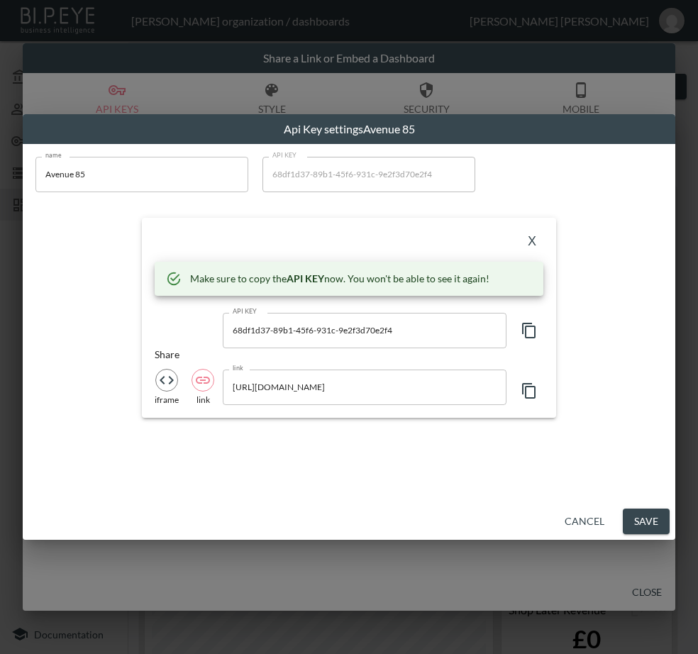
click at [267, 230] on div "X Make sure to copy the API KEY now. You won't be able to see it again! API KEY…" at bounding box center [349, 318] width 414 height 200
click at [536, 243] on button "X" at bounding box center [532, 242] width 23 height 23
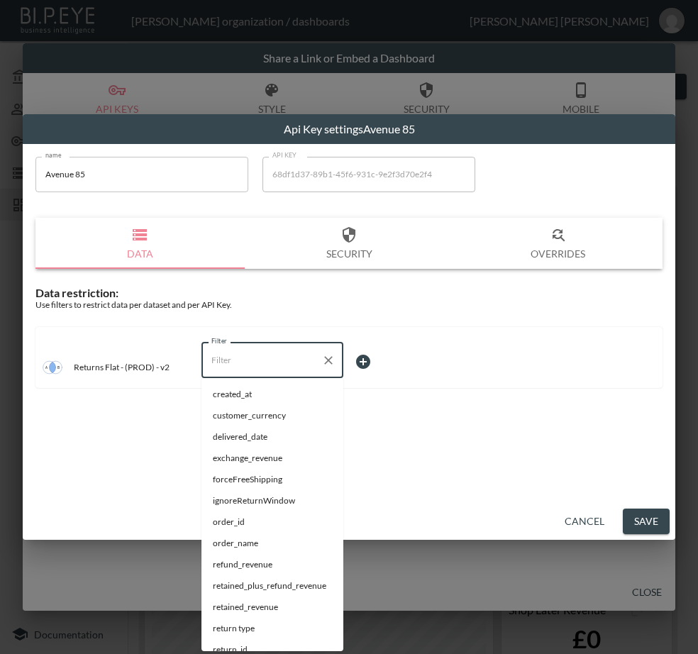
click at [302, 351] on input "Filter" at bounding box center [262, 360] width 108 height 23
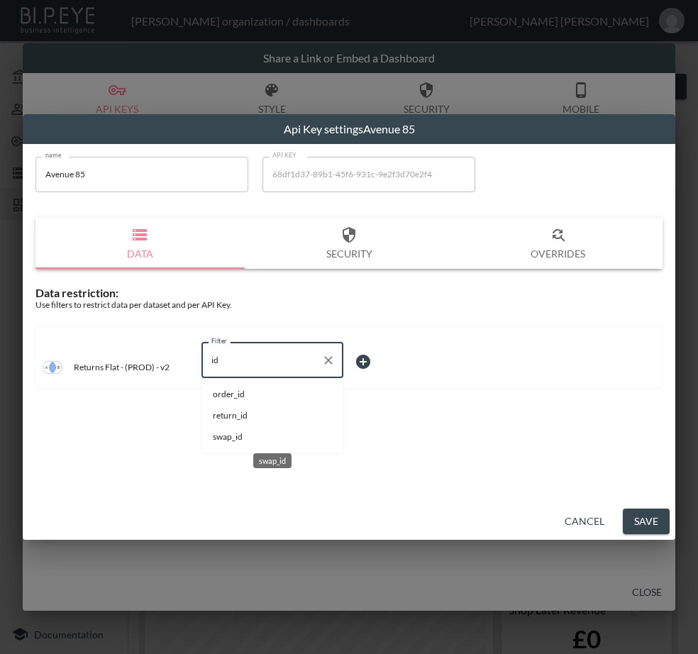
click at [293, 432] on span "swap_id" at bounding box center [272, 437] width 119 height 13
type input "swap_id"
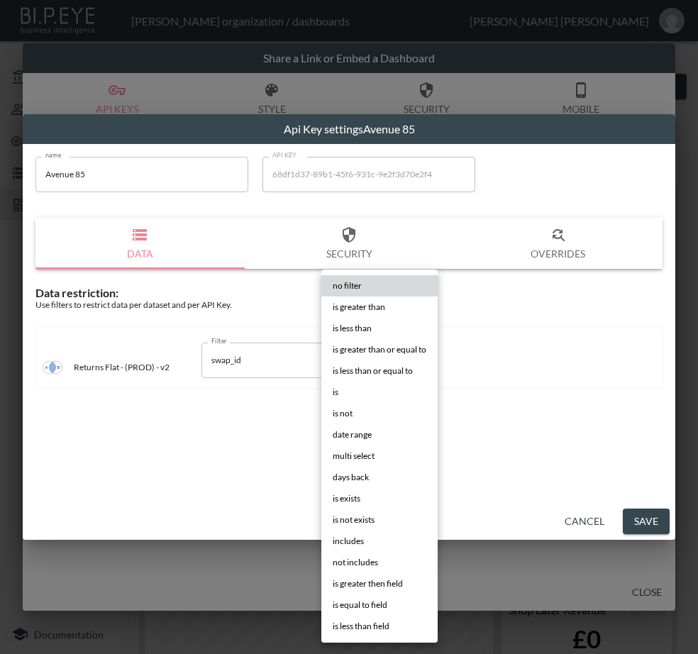
click at [377, 360] on body "BI.P.EYE, Interactive Analytics Dashboards - app [PERSON_NAME] organization / d…" at bounding box center [349, 327] width 698 height 654
click at [358, 392] on li "is" at bounding box center [379, 392] width 116 height 21
type input "is"
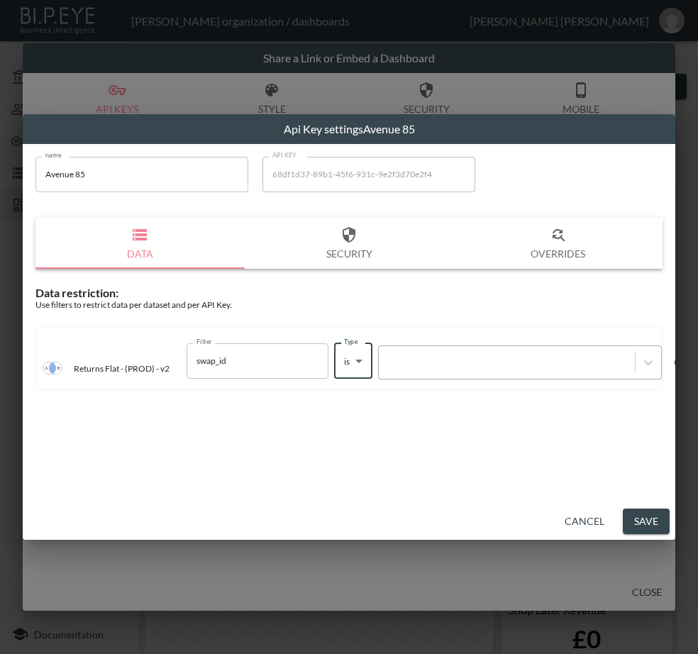
click at [463, 365] on div at bounding box center [507, 361] width 242 height 13
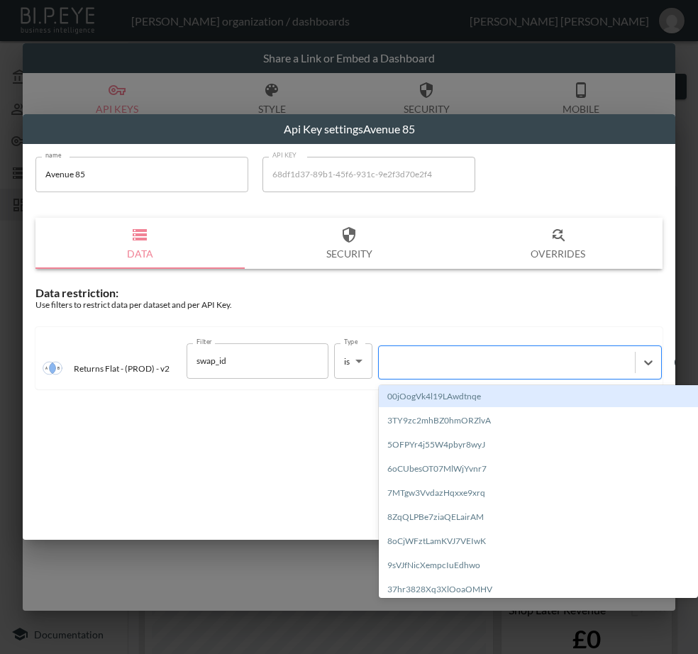
paste input "2UzSIenVRZXcWGnqrFoY"
type input "2UzSIenVRZXcWGnqrFoY"
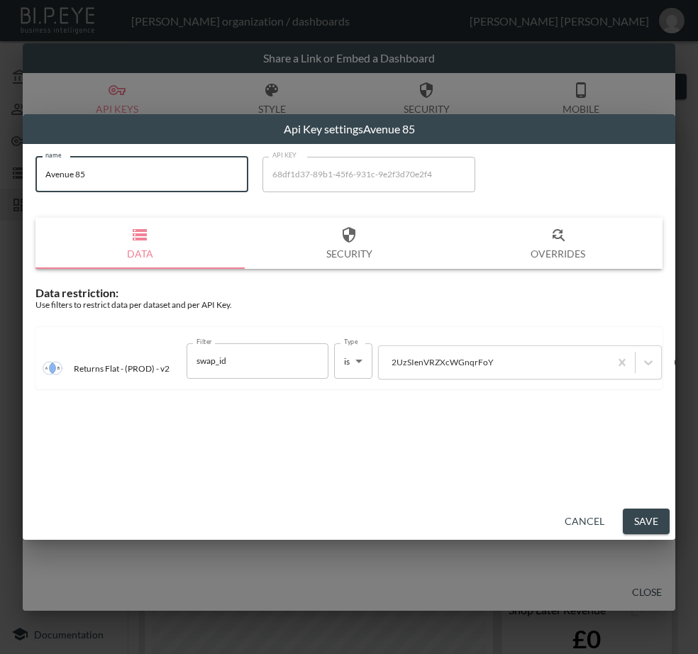
drag, startPoint x: 188, startPoint y: 187, endPoint x: 37, endPoint y: 188, distance: 151.1
click at [37, 188] on input "Avenue 85" at bounding box center [141, 174] width 213 height 35
click at [634, 514] on button "Save" at bounding box center [646, 522] width 47 height 26
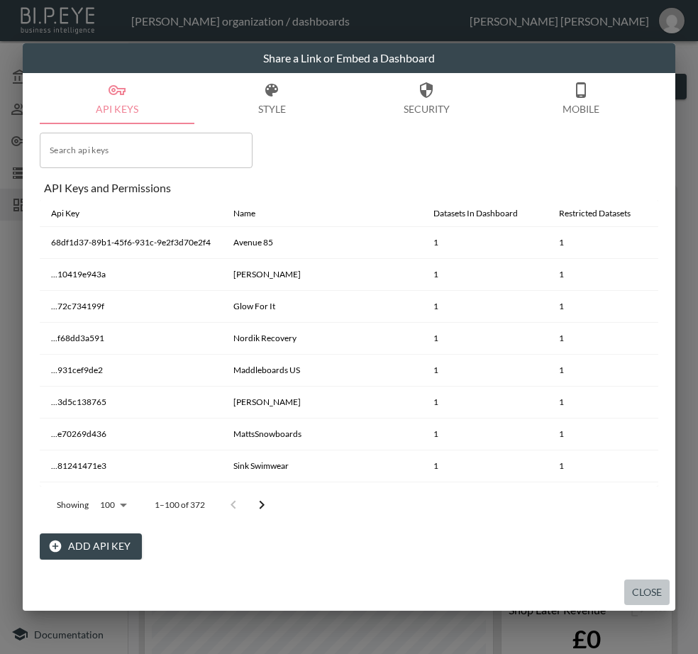
click at [638, 589] on button "Close" at bounding box center [646, 593] width 45 height 26
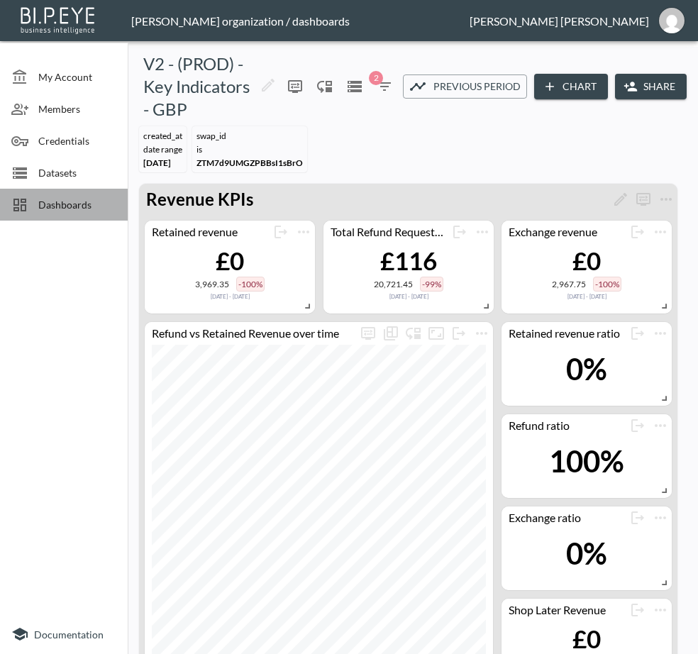
click at [76, 199] on span "Dashboards" at bounding box center [77, 204] width 78 height 15
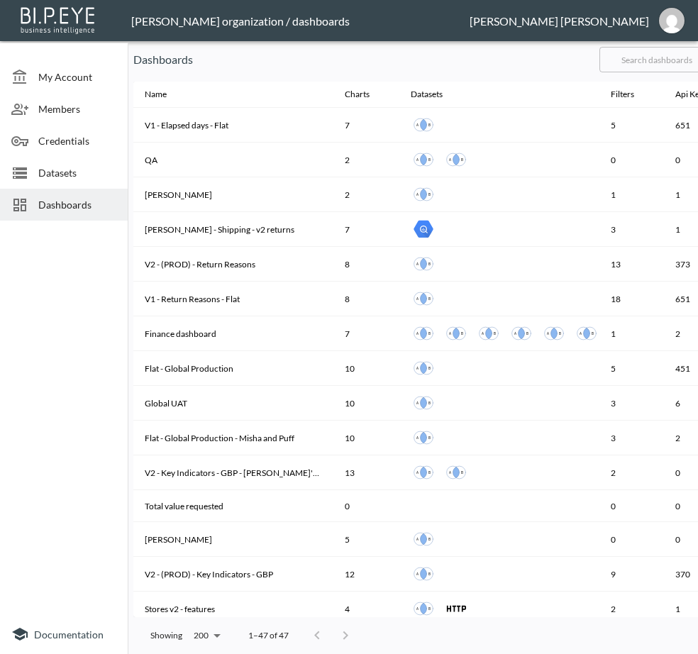
click at [666, 62] on input "text" at bounding box center [656, 59] width 115 height 35
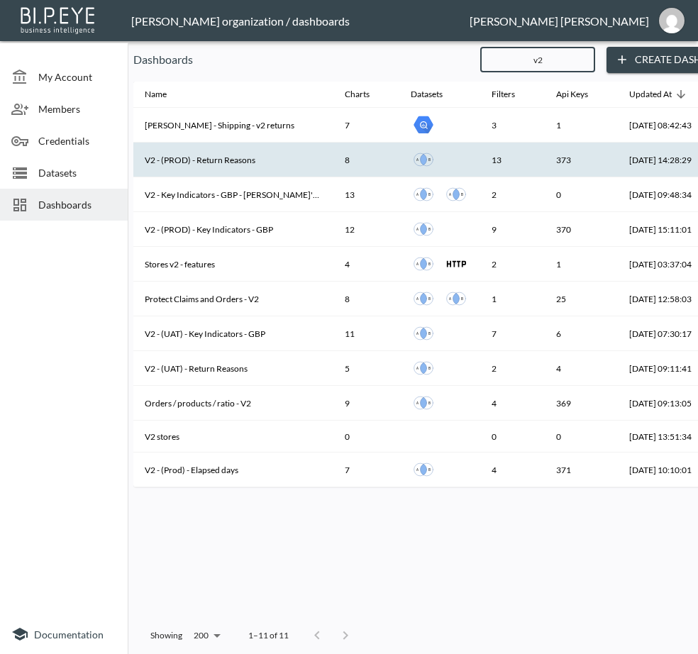
type input "v2"
click at [268, 158] on th "V2 - (PROD) - Return Reasons" at bounding box center [233, 160] width 200 height 35
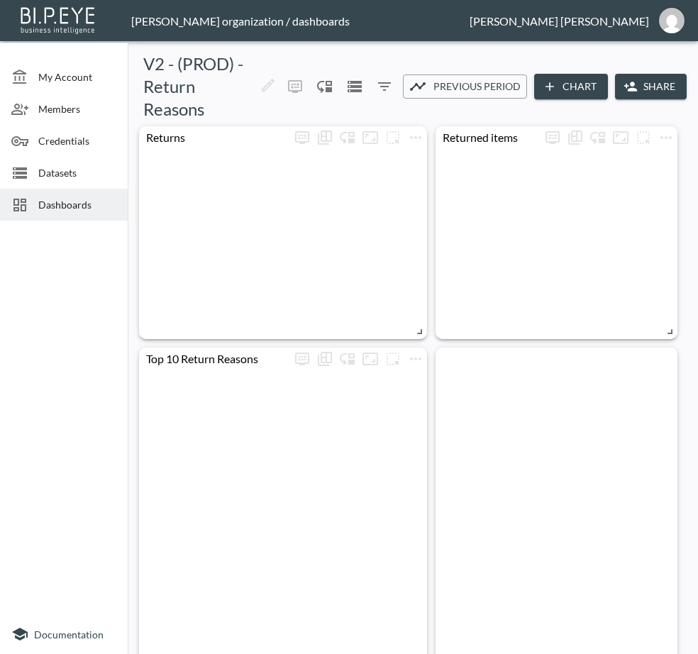
click at [645, 81] on button "Share" at bounding box center [651, 87] width 72 height 26
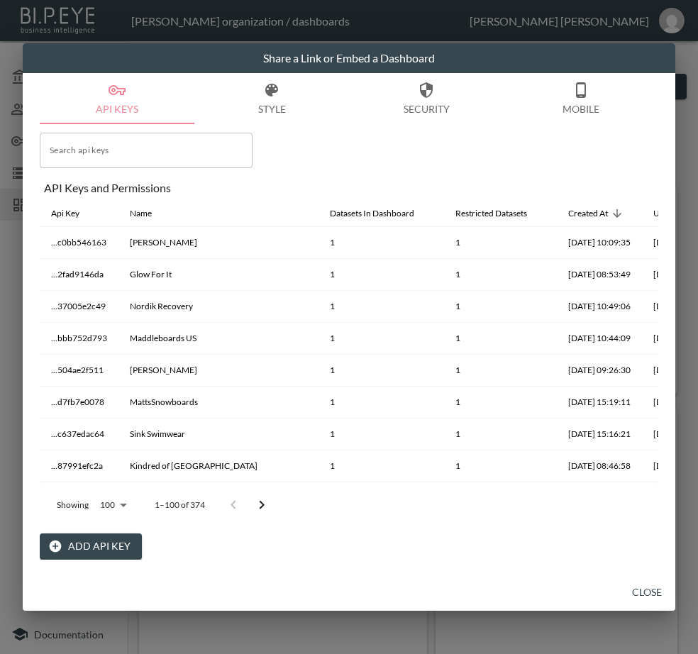
drag, startPoint x: 69, startPoint y: 544, endPoint x: 92, endPoint y: 515, distance: 37.3
click at [71, 543] on button "Add API Key" at bounding box center [91, 546] width 102 height 26
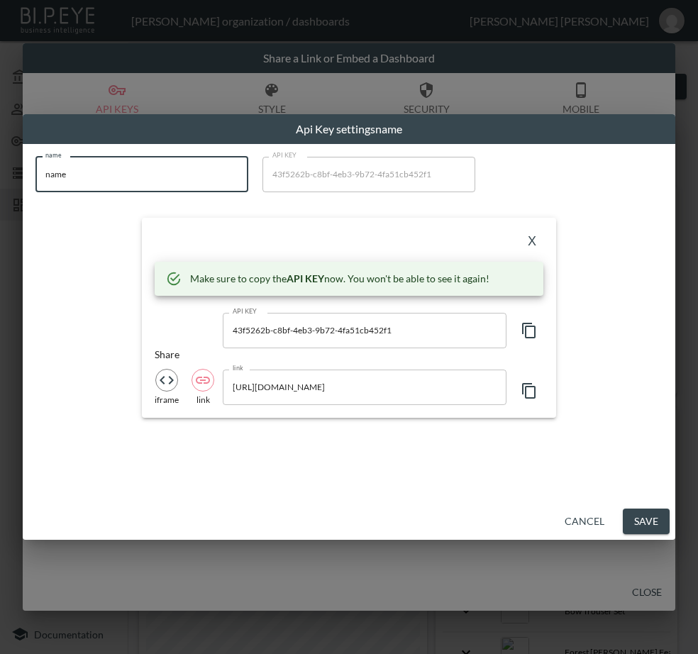
drag, startPoint x: 48, startPoint y: 172, endPoint x: 37, endPoint y: 186, distance: 18.2
click at [37, 186] on input "name" at bounding box center [141, 174] width 213 height 35
paste input "Avenue 85"
type input "Avenue 85"
click at [526, 326] on icon "button" at bounding box center [528, 331] width 13 height 16
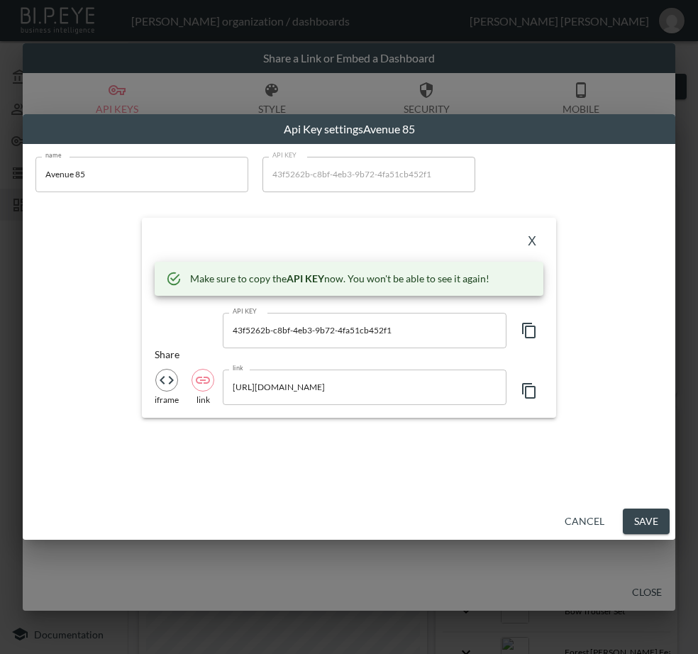
drag, startPoint x: 329, startPoint y: 235, endPoint x: 375, endPoint y: 237, distance: 46.2
click at [329, 235] on div "X" at bounding box center [349, 242] width 389 height 23
click at [533, 238] on button "X" at bounding box center [532, 242] width 23 height 23
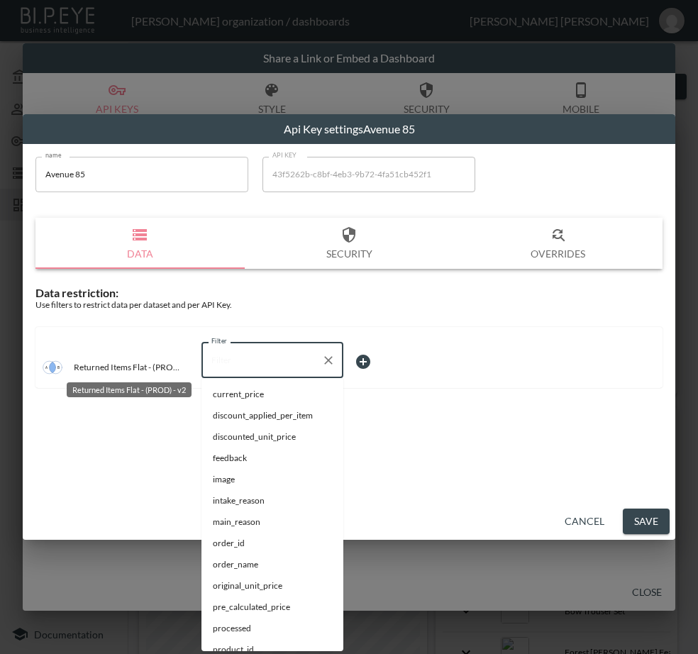
drag, startPoint x: 273, startPoint y: 369, endPoint x: 155, endPoint y: 370, distance: 117.8
click at [155, 370] on div "Returned Items Flat - (PROD) - v2 Filter Filter" at bounding box center [348, 357] width 627 height 61
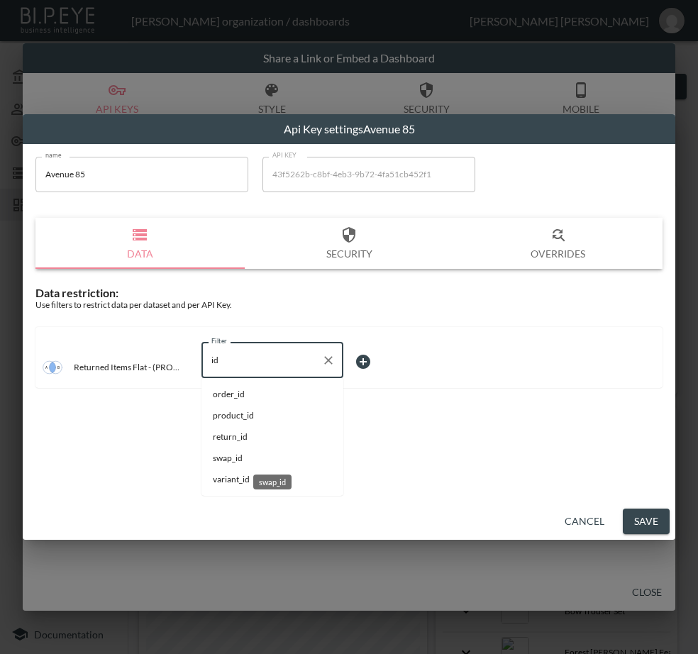
click at [258, 458] on span "swap_id" at bounding box center [272, 458] width 119 height 13
type input "swap_id"
click at [402, 365] on body "BI.P.EYE, Interactive Analytics Dashboards - app [PERSON_NAME] organization / d…" at bounding box center [349, 327] width 698 height 654
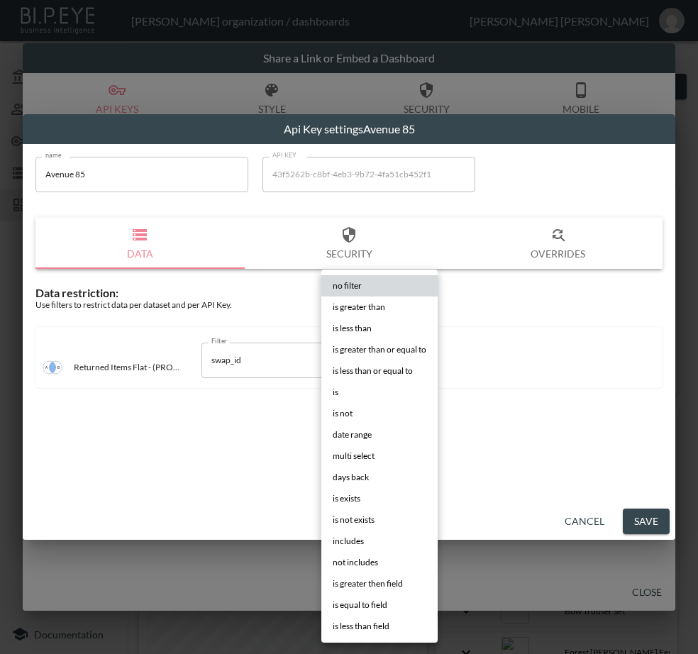
click at [362, 385] on li "is" at bounding box center [379, 392] width 116 height 21
type input "is"
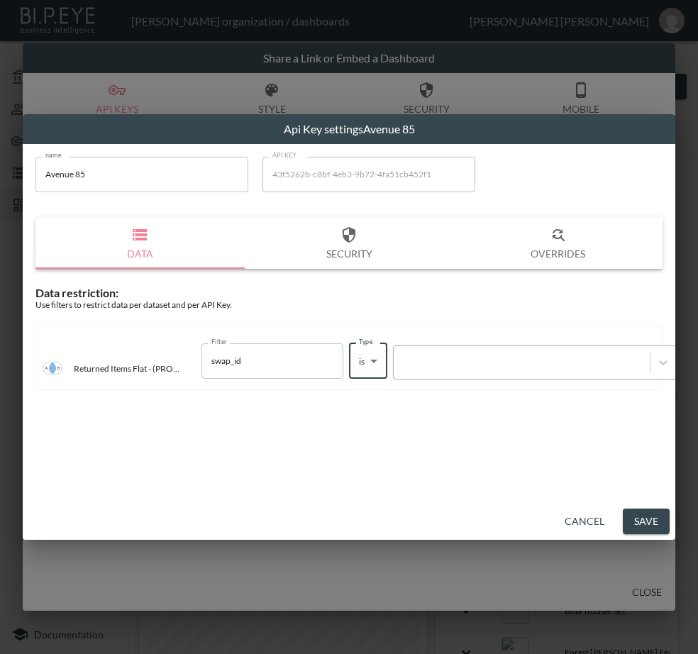
click at [465, 360] on div at bounding box center [522, 361] width 242 height 13
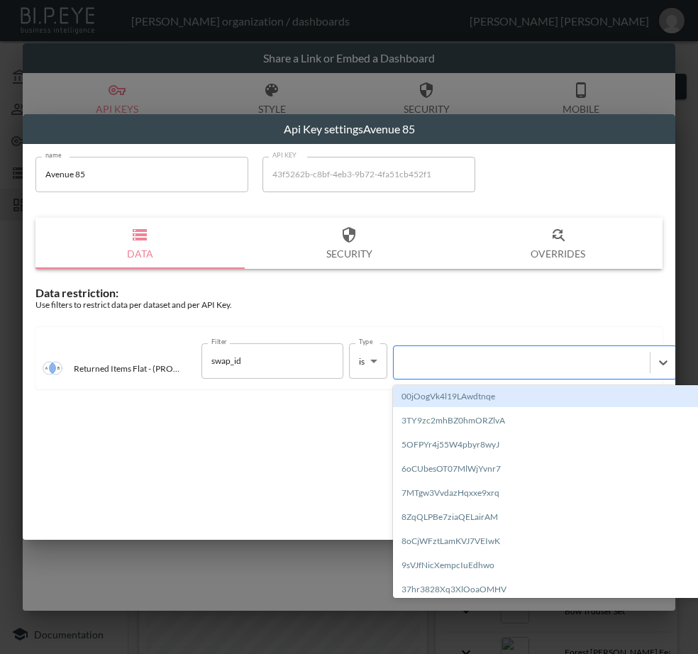
paste input "2UzSIenVRZXcWGnqrFoY"
type input "2UzSIenVRZXcWGnqrFoY"
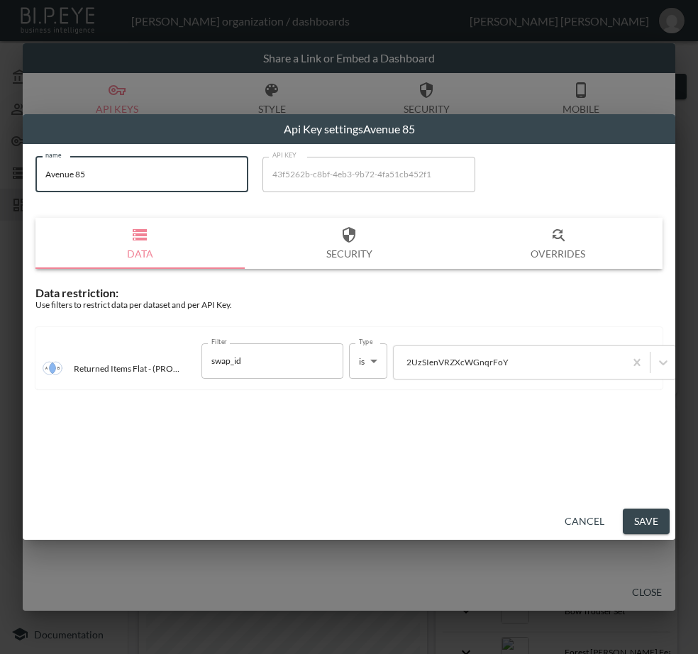
drag, startPoint x: 145, startPoint y: 181, endPoint x: 127, endPoint y: 238, distance: 60.1
click at [37, 189] on input "Avenue 85" at bounding box center [141, 174] width 213 height 35
click at [638, 516] on button "Save" at bounding box center [646, 522] width 47 height 26
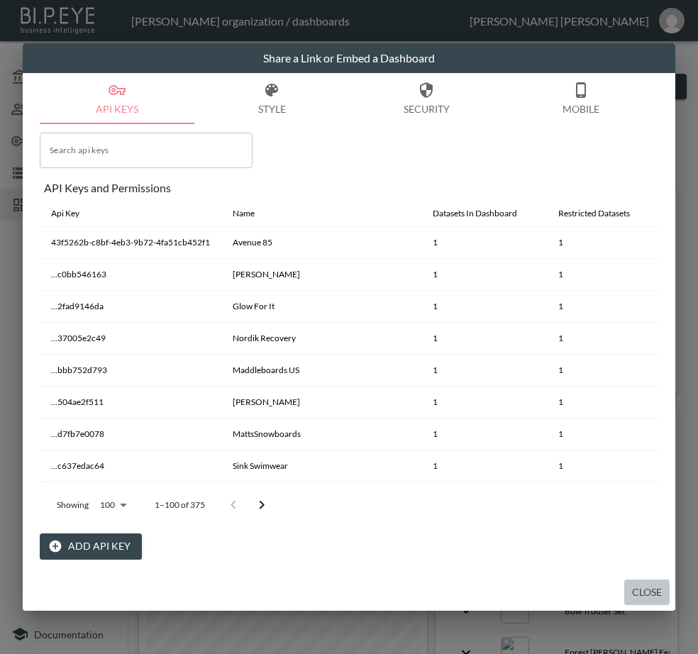
click at [649, 587] on button "Close" at bounding box center [646, 593] width 45 height 26
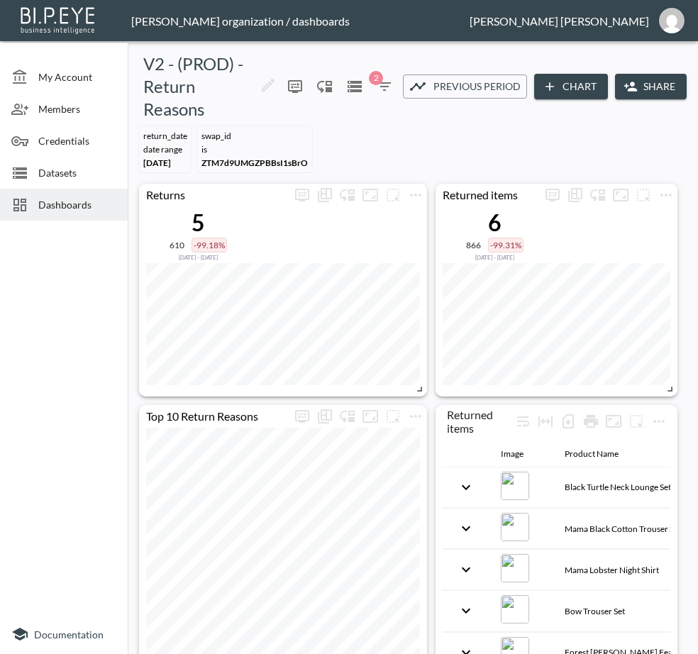
click at [87, 204] on span "Dashboards" at bounding box center [77, 204] width 78 height 15
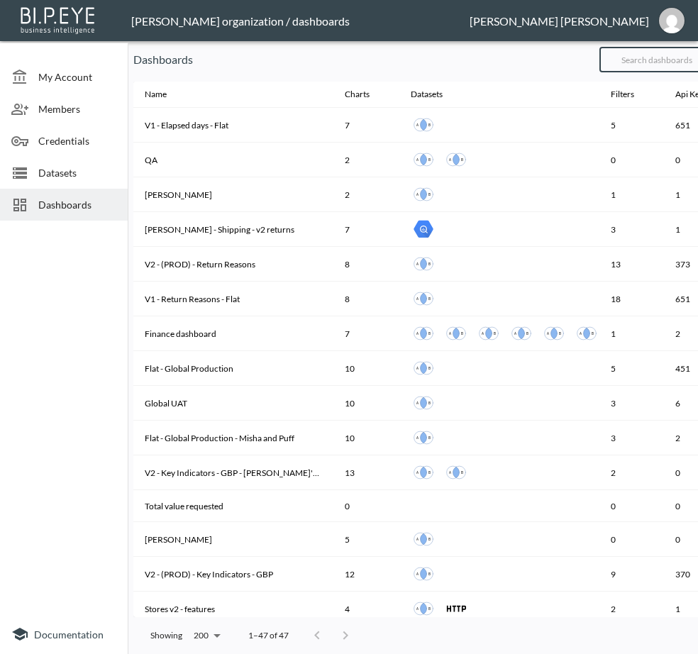
click at [675, 58] on input "text" at bounding box center [656, 59] width 115 height 35
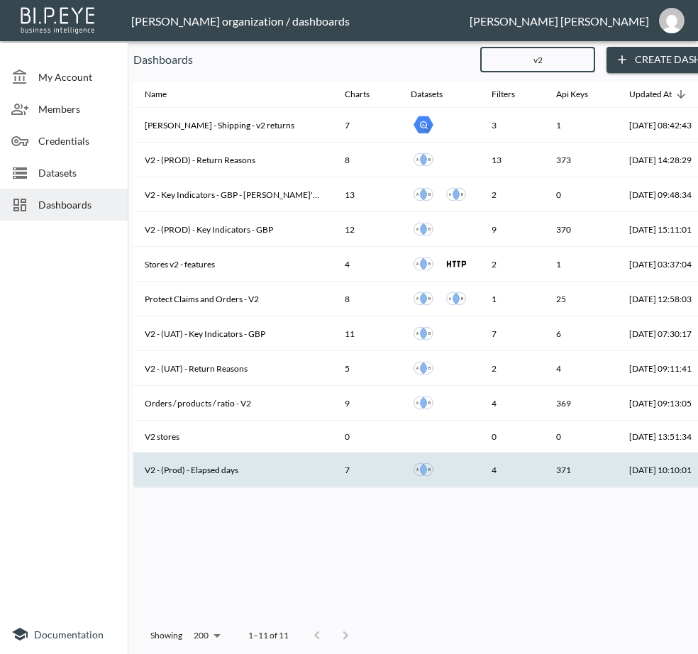
type input "v2"
click at [245, 467] on th "V2 - (Prod) - Elapsed days" at bounding box center [233, 470] width 200 height 35
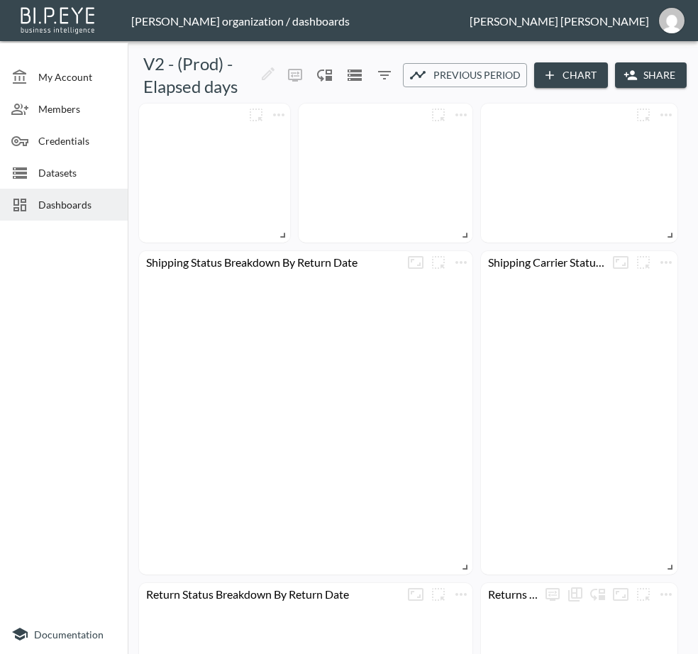
click at [648, 71] on button "Share" at bounding box center [651, 75] width 72 height 26
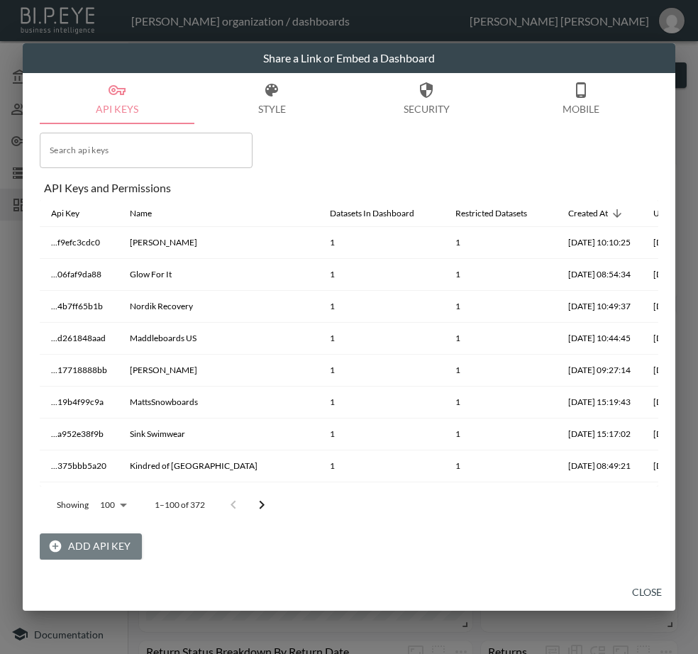
click at [112, 536] on button "Add API Key" at bounding box center [91, 546] width 102 height 26
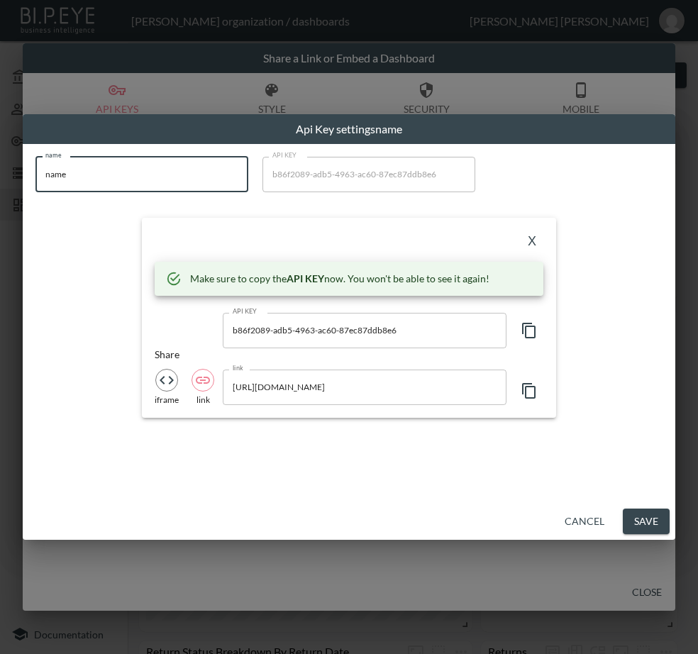
drag, startPoint x: 49, startPoint y: 176, endPoint x: 37, endPoint y: 187, distance: 16.6
click at [37, 182] on input "name" at bounding box center [141, 174] width 213 height 35
paste input "Avenue 85"
type input "Avenue 85"
click at [521, 322] on icon "button" at bounding box center [529, 330] width 17 height 17
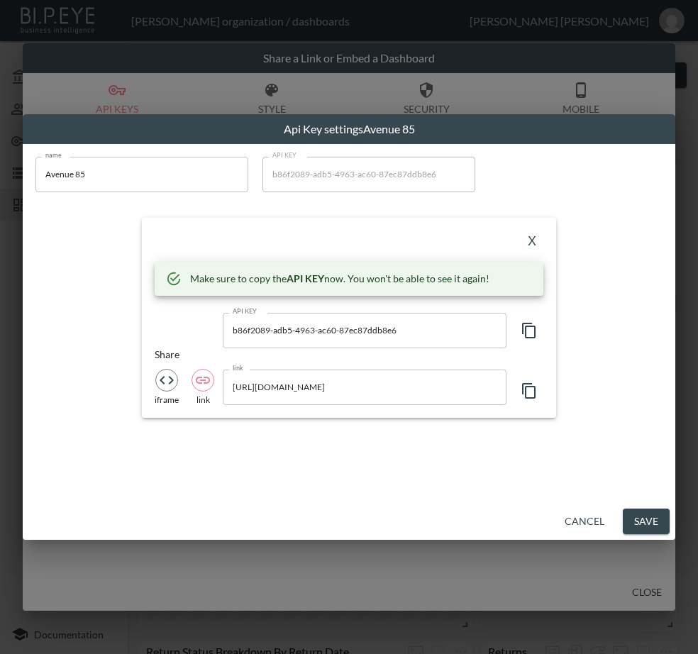
click at [414, 238] on div "X" at bounding box center [349, 242] width 389 height 23
click at [536, 238] on button "X" at bounding box center [532, 242] width 23 height 23
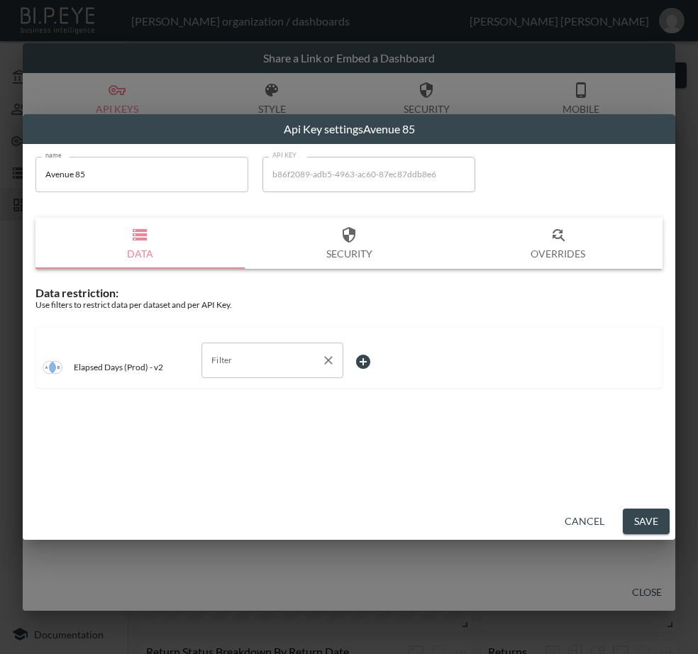
click at [254, 347] on div "Filter" at bounding box center [272, 360] width 142 height 35
click at [262, 421] on span "swap_id" at bounding box center [272, 415] width 119 height 13
type input "swap_id"
click at [392, 360] on body "BI.P.EYE, Interactive Analytics Dashboards - app [PERSON_NAME] organization / d…" at bounding box center [349, 327] width 698 height 654
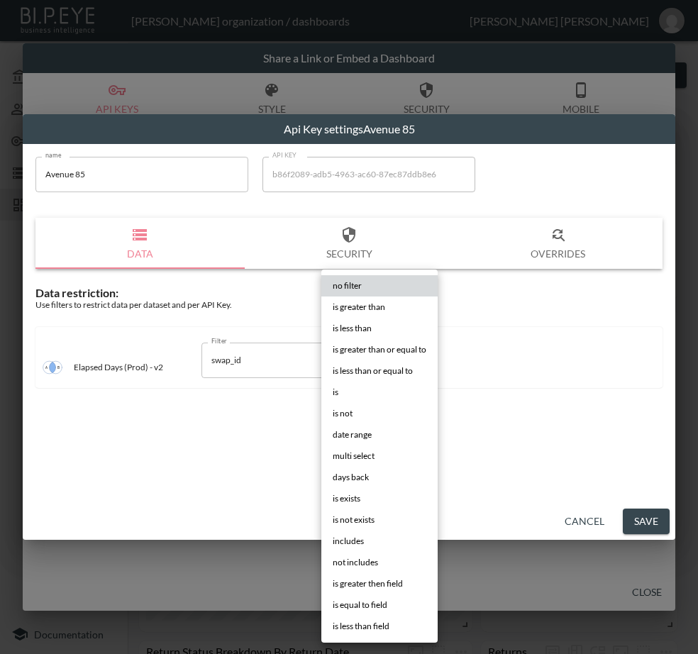
click at [363, 390] on li "is" at bounding box center [379, 392] width 116 height 21
type input "is"
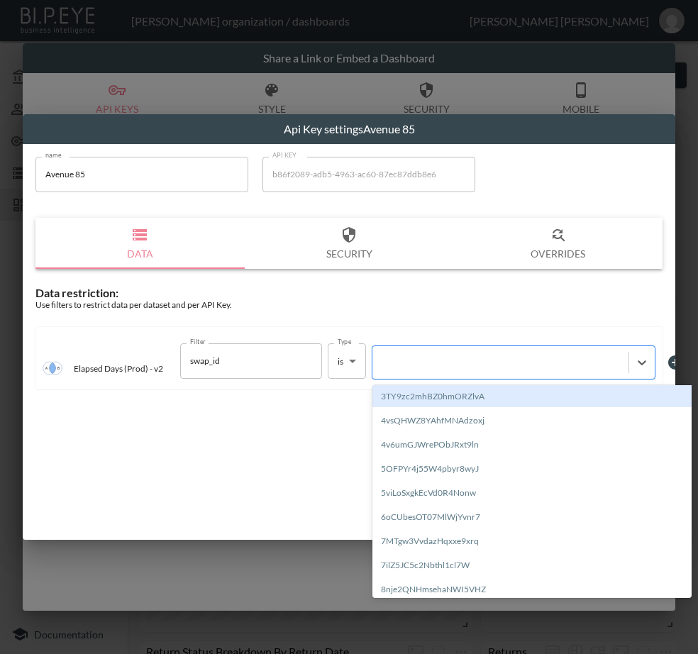
click at [461, 362] on div at bounding box center [501, 361] width 242 height 13
paste input "2UzSIenVRZXcWGnqrFoY"
type input "2UzSIenVRZXcWGnqrFoY"
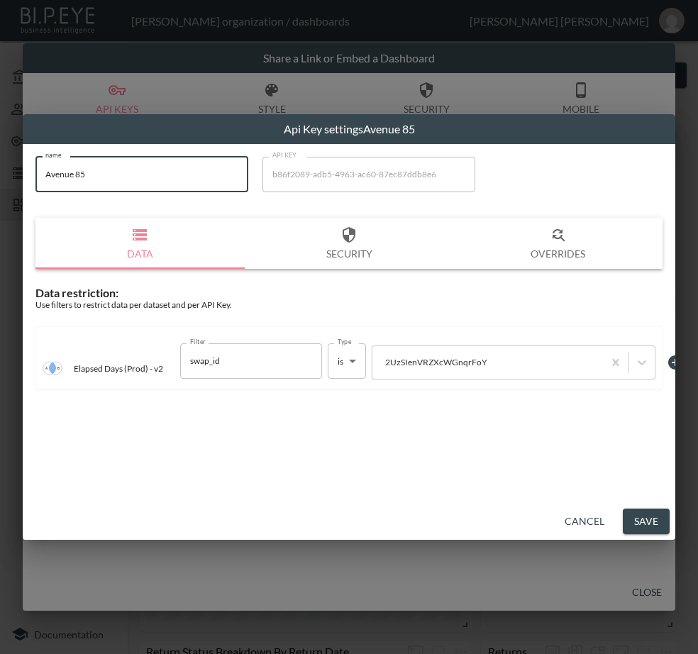
drag, startPoint x: 82, startPoint y: 179, endPoint x: 37, endPoint y: 177, distance: 45.5
click at [37, 177] on input "Avenue 85" at bounding box center [141, 174] width 213 height 35
click at [638, 517] on button "Save" at bounding box center [646, 522] width 47 height 26
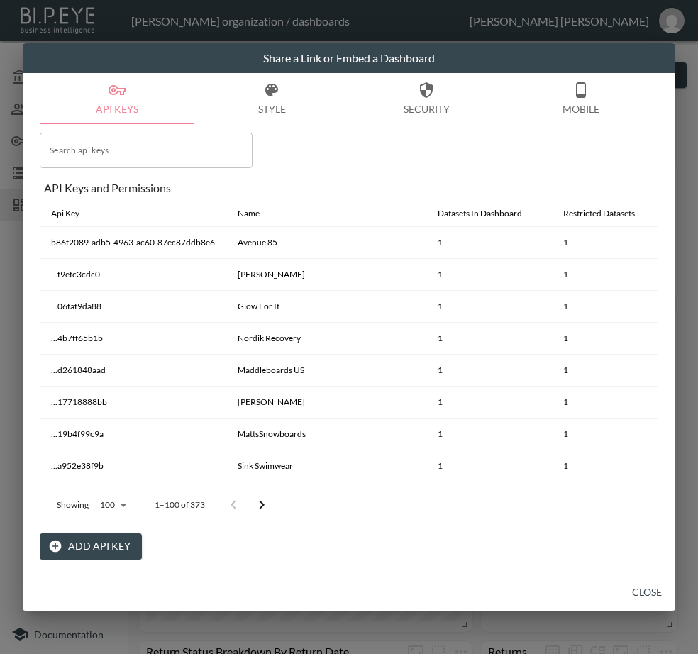
click at [639, 587] on button "Close" at bounding box center [646, 593] width 45 height 26
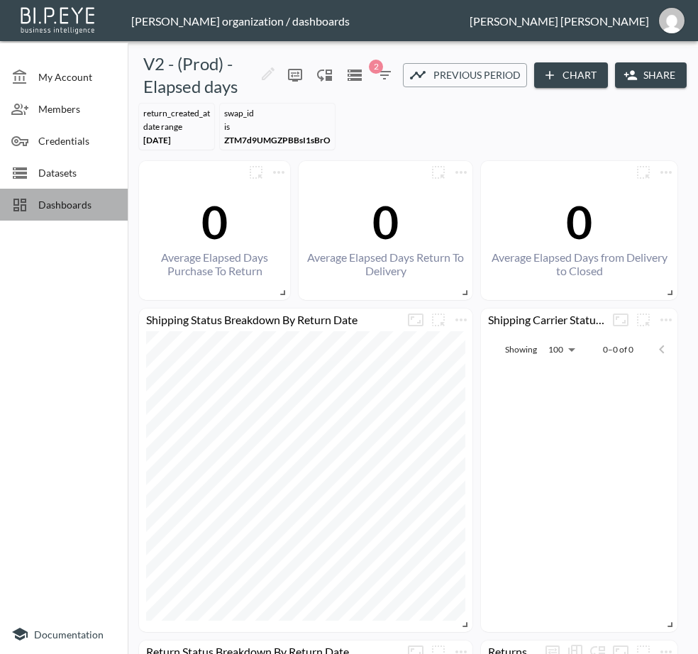
click at [96, 204] on span "Dashboards" at bounding box center [77, 204] width 78 height 15
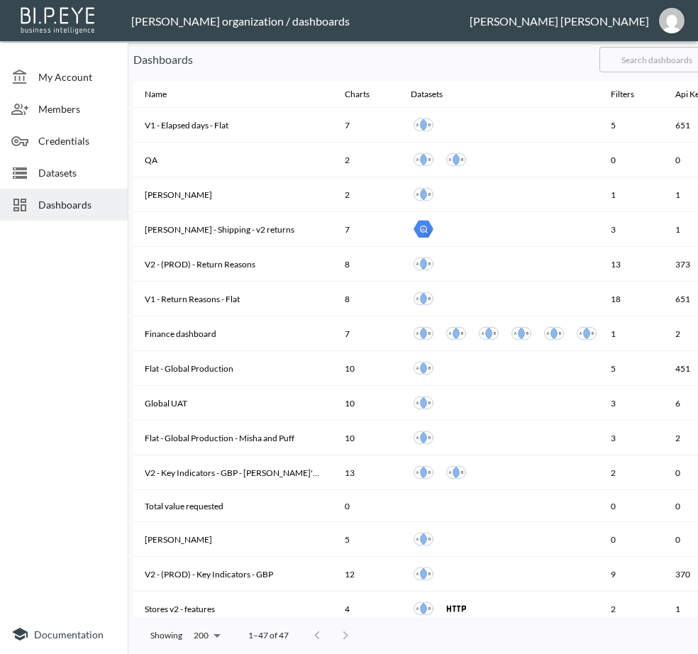
click at [682, 65] on input "text" at bounding box center [656, 59] width 115 height 35
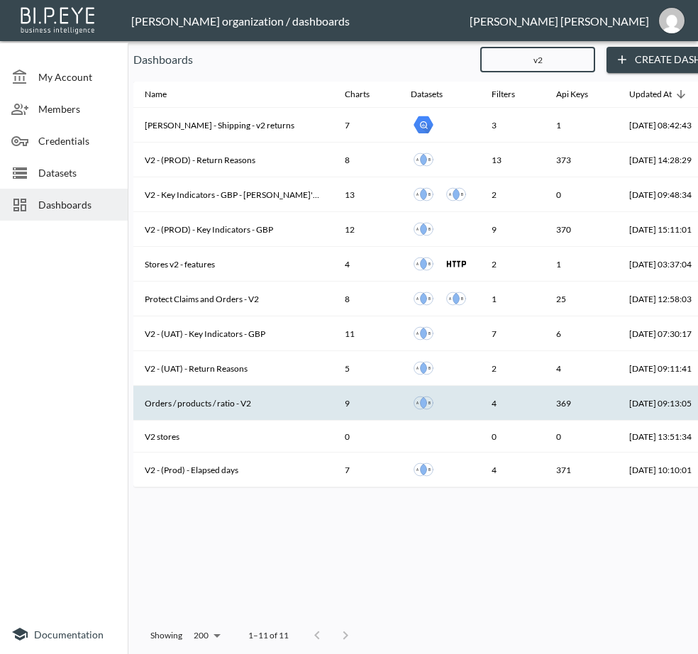
type input "v2"
click at [249, 401] on th "Orders / products / ratio - V2" at bounding box center [233, 403] width 200 height 35
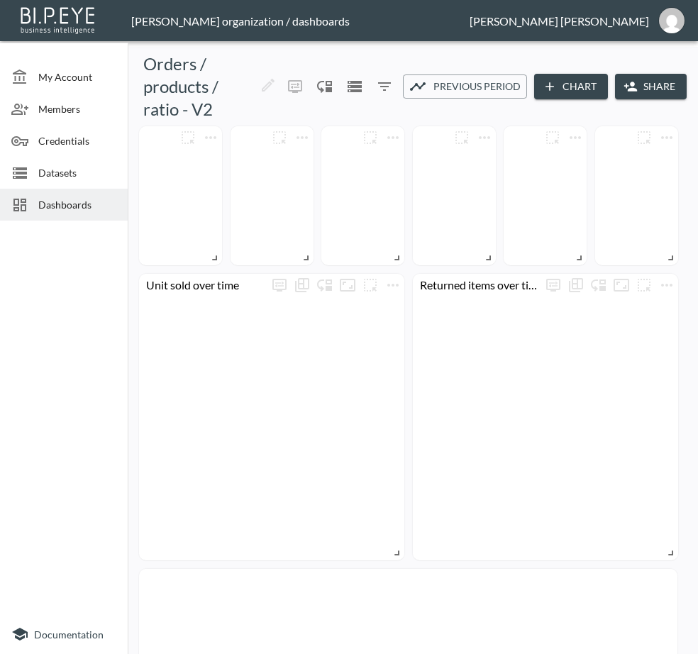
click at [629, 91] on icon "button" at bounding box center [630, 86] width 13 height 9
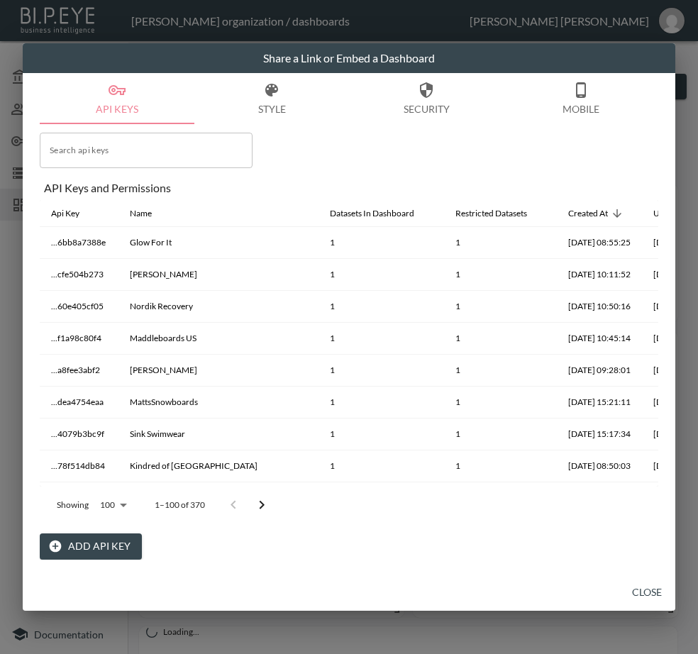
click at [639, 585] on button "Close" at bounding box center [646, 593] width 45 height 26
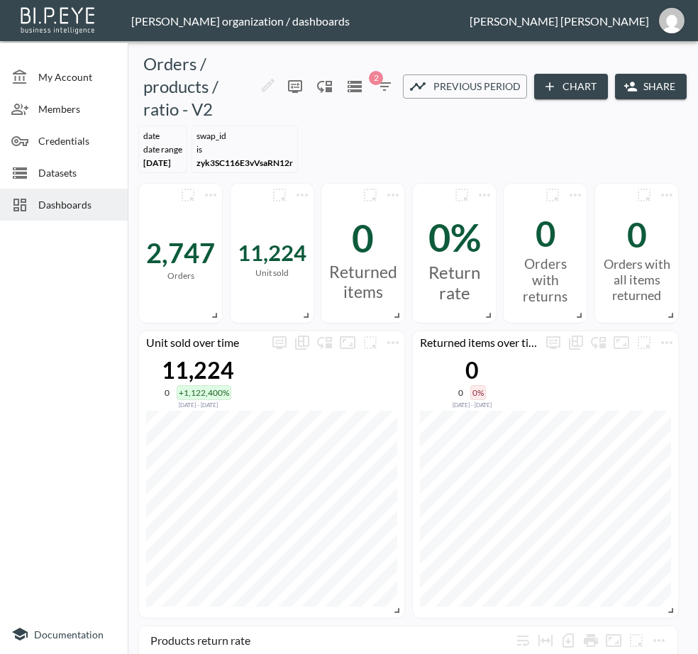
click at [641, 83] on button "Share" at bounding box center [651, 87] width 72 height 26
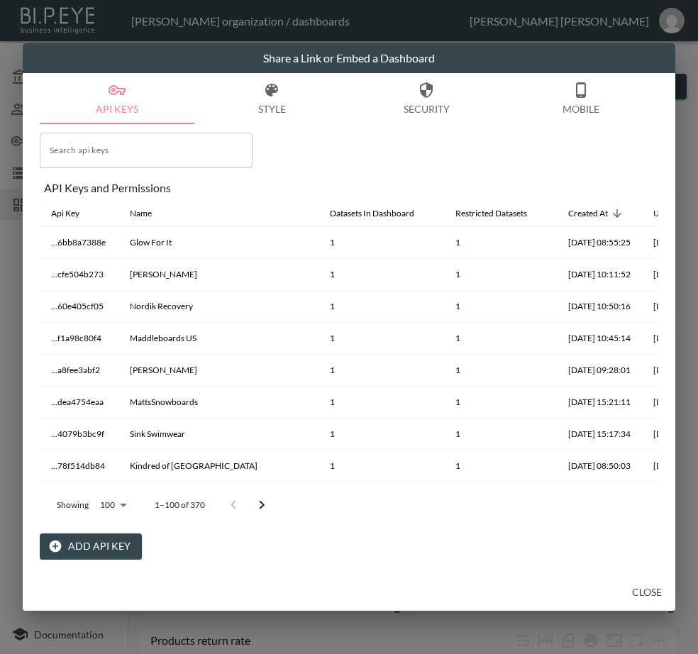
click at [78, 548] on button "Add API Key" at bounding box center [91, 546] width 102 height 26
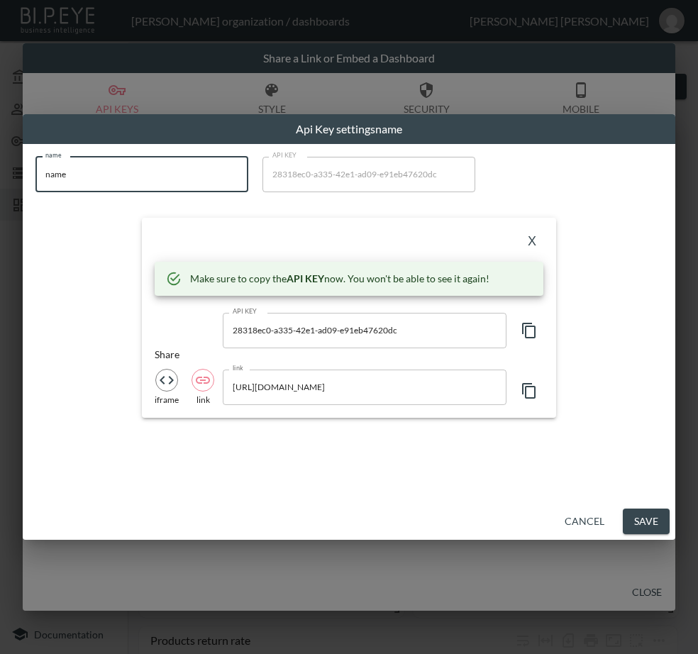
drag, startPoint x: 106, startPoint y: 177, endPoint x: 37, endPoint y: 191, distance: 70.3
click at [37, 191] on input "name" at bounding box center [141, 174] width 213 height 35
click at [114, 176] on input "name" at bounding box center [141, 174] width 213 height 35
drag, startPoint x: 114, startPoint y: 176, endPoint x: 37, endPoint y: 180, distance: 76.7
click at [37, 178] on input "name" at bounding box center [141, 174] width 213 height 35
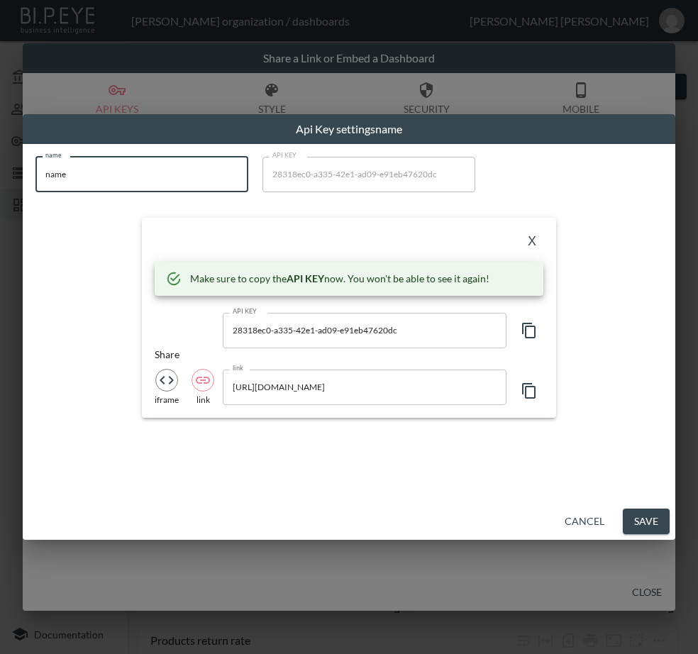
paste input "Avenue 85"
type input "Avenue 85"
click at [530, 327] on icon "button" at bounding box center [529, 330] width 17 height 17
click at [352, 240] on div "X" at bounding box center [349, 242] width 389 height 23
click at [303, 240] on div "X" at bounding box center [349, 242] width 389 height 23
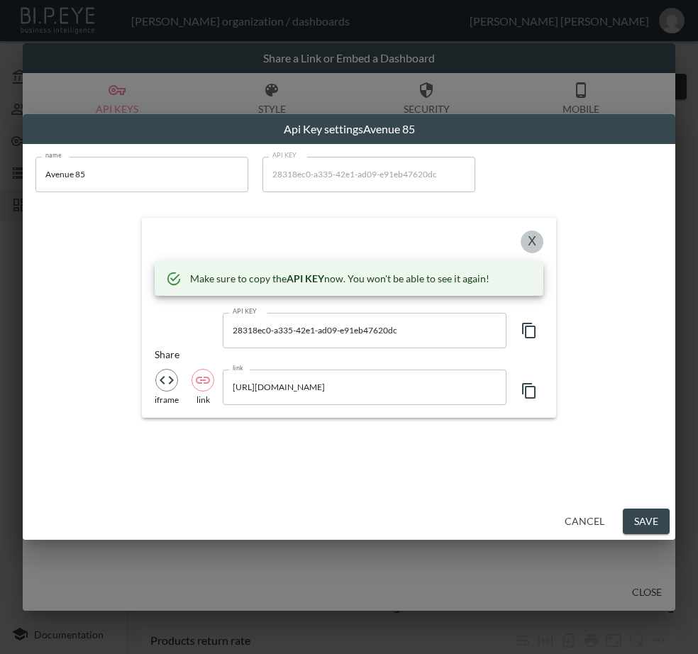
click at [530, 241] on button "X" at bounding box center [532, 242] width 23 height 23
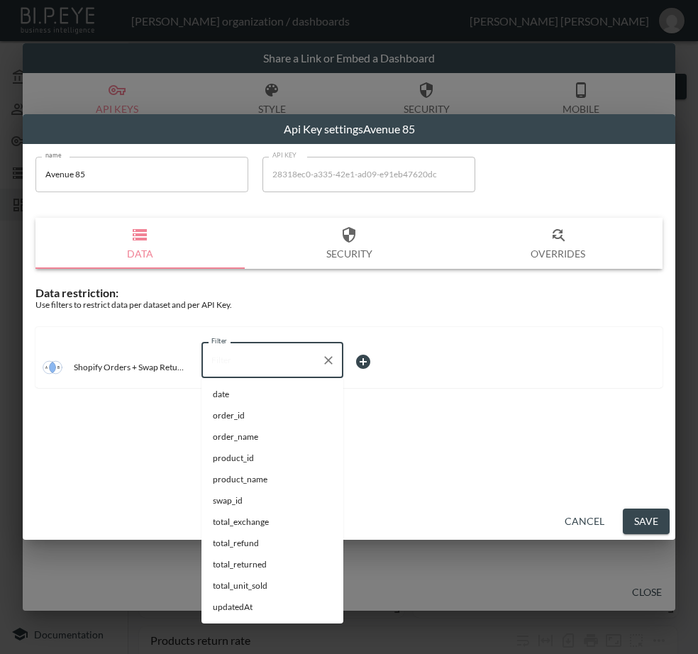
click at [243, 353] on input "Filter" at bounding box center [262, 360] width 108 height 23
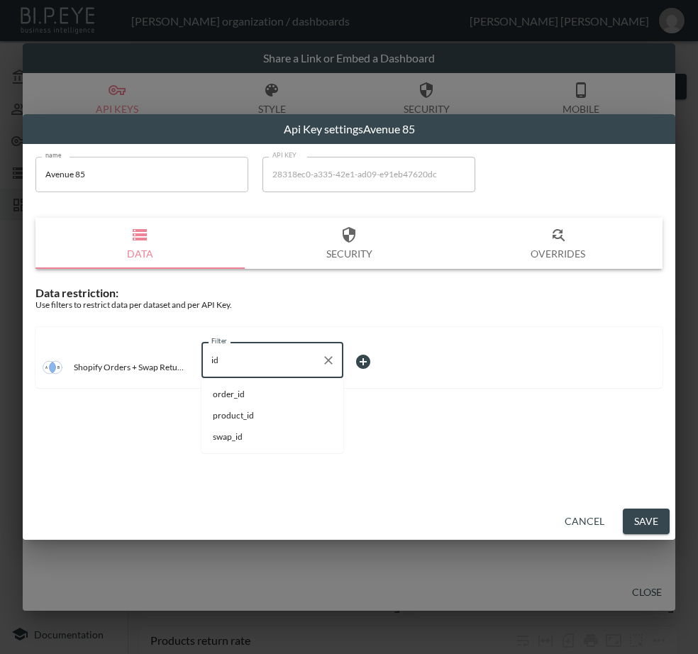
click at [225, 428] on li "swap_id" at bounding box center [272, 436] width 142 height 21
type input "swap_id"
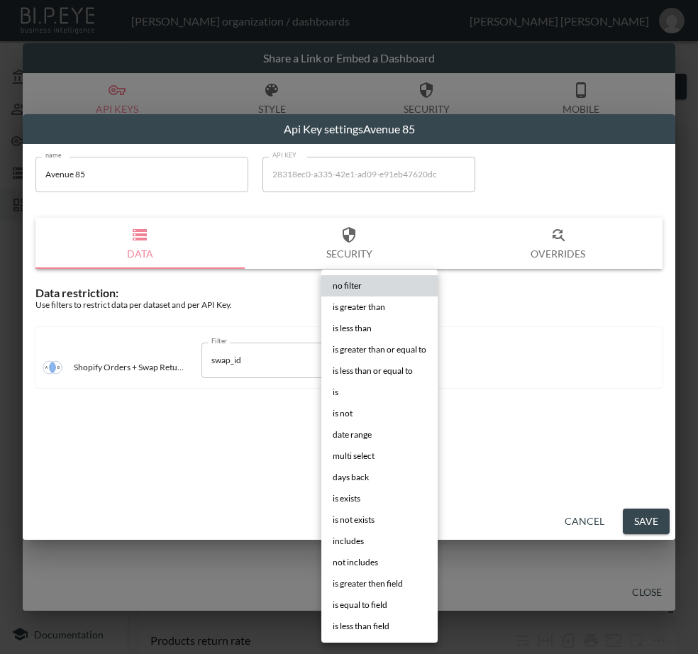
click at [381, 360] on body "BI.P.EYE, Interactive Analytics Dashboards - app [PERSON_NAME] organization / d…" at bounding box center [349, 327] width 698 height 654
click at [365, 392] on li "is" at bounding box center [379, 392] width 116 height 21
type input "is"
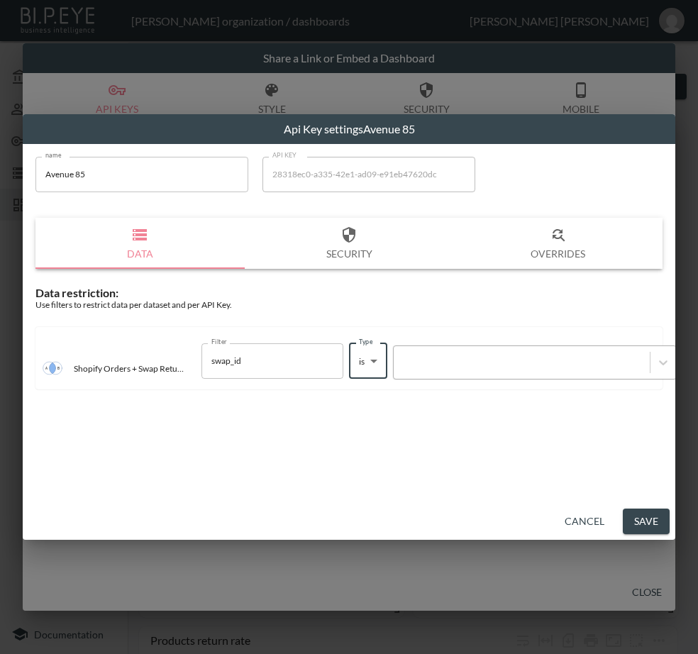
click at [469, 369] on div at bounding box center [522, 362] width 256 height 19
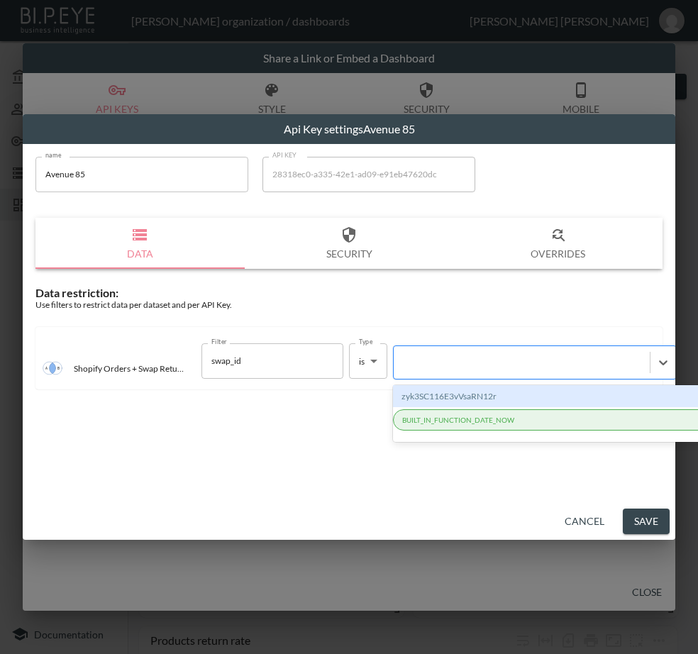
paste input "2UzSIenVRZXcWGnqrFoY"
type input "2UzSIenVRZXcWGnqrFoY"
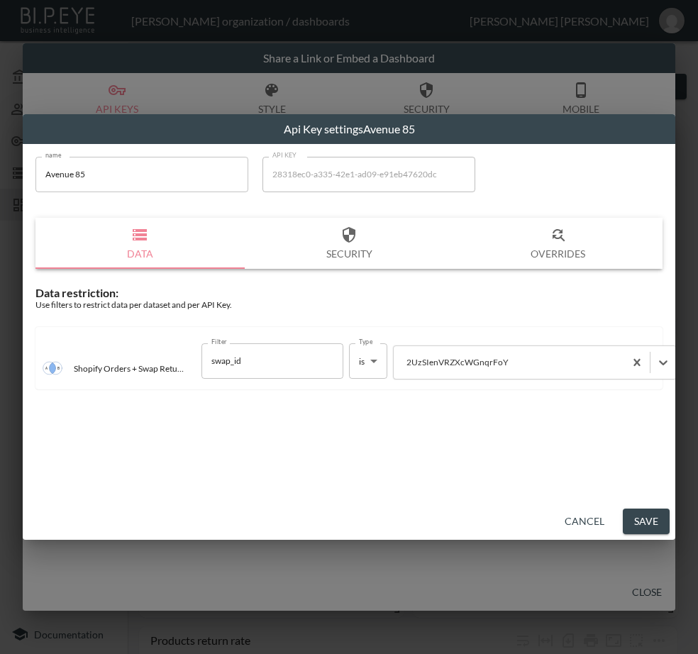
click at [638, 516] on button "Save" at bounding box center [646, 522] width 47 height 26
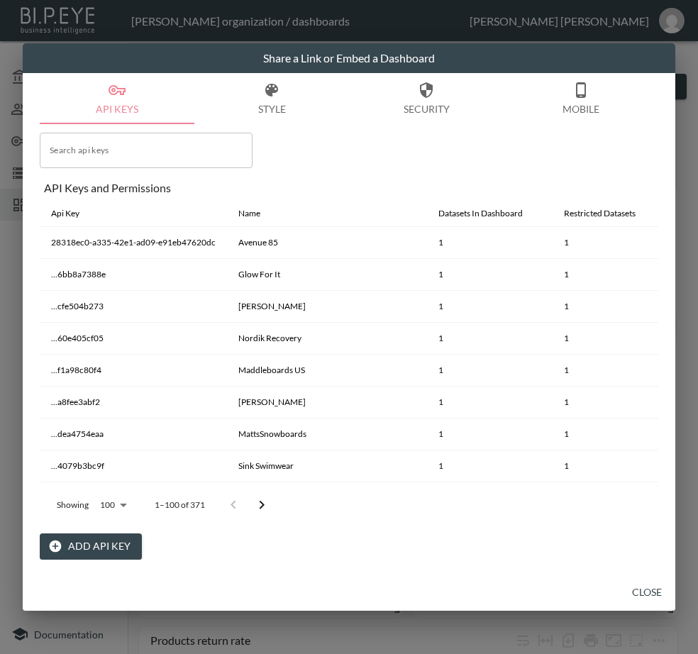
click at [635, 589] on button "Close" at bounding box center [646, 593] width 45 height 26
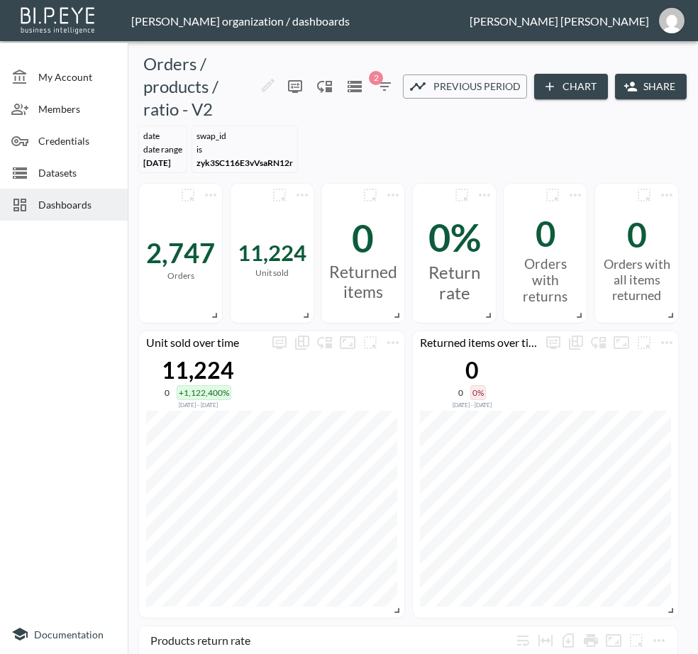
click at [65, 202] on span "Dashboards" at bounding box center [77, 204] width 78 height 15
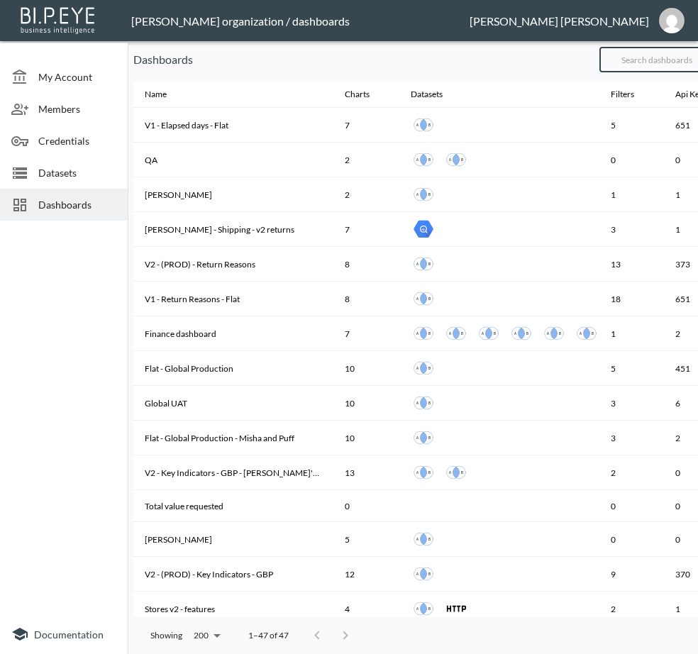
click at [651, 52] on input "text" at bounding box center [656, 59] width 115 height 35
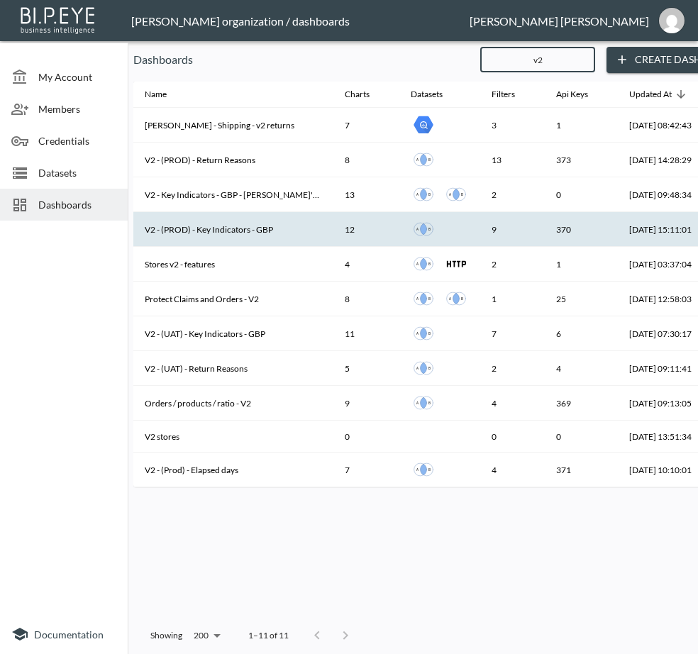
type input "v2"
click at [246, 226] on th "V2 - (PROD) - Key Indicators - GBP" at bounding box center [233, 229] width 200 height 35
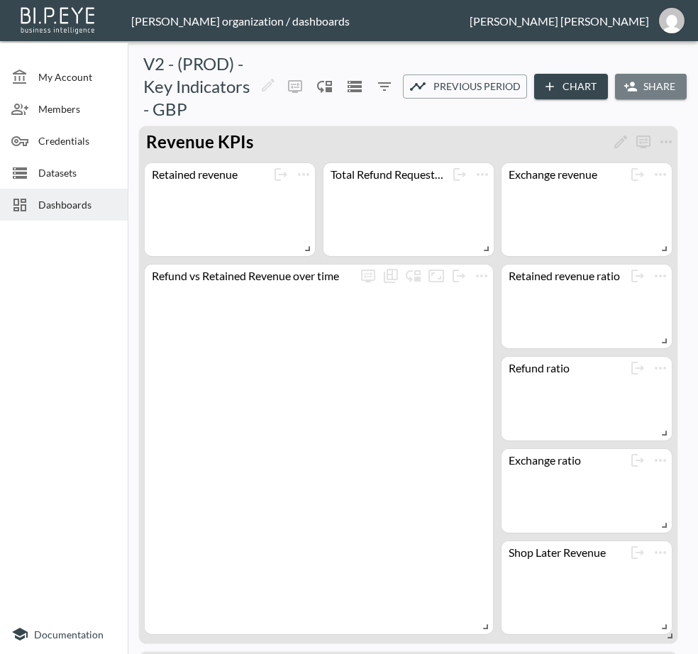
click at [643, 90] on button "Share" at bounding box center [651, 87] width 72 height 26
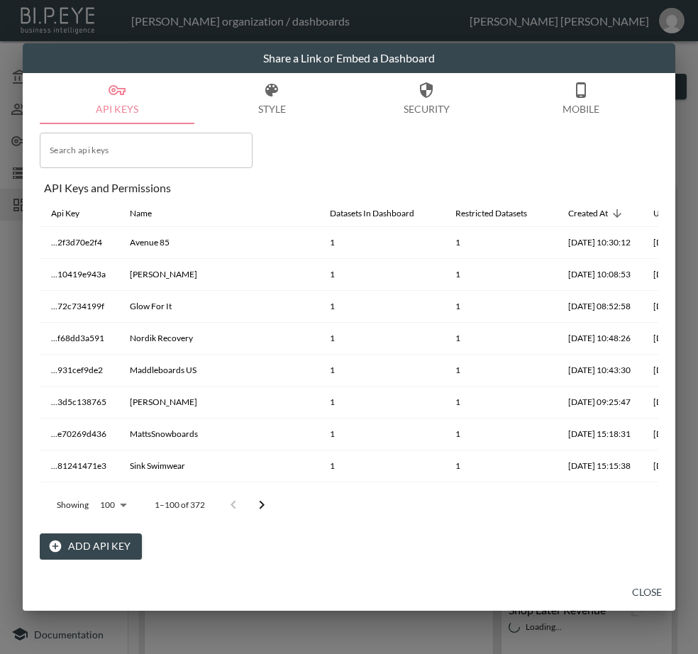
click at [74, 550] on button "Add API Key" at bounding box center [91, 546] width 102 height 26
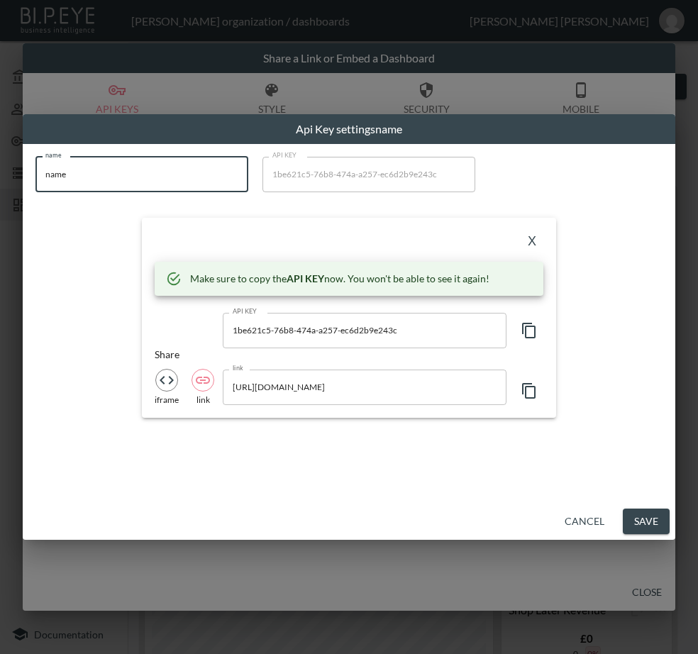
click at [0, 206] on html "BI.P.EYE, Interactive Analytics Dashboards - app [PERSON_NAME] organization / d…" at bounding box center [349, 327] width 698 height 654
paste input "Cleens"
type input "Cleens"
click at [533, 329] on icon "button" at bounding box center [529, 330] width 17 height 17
click at [285, 234] on div "X" at bounding box center [349, 242] width 389 height 23
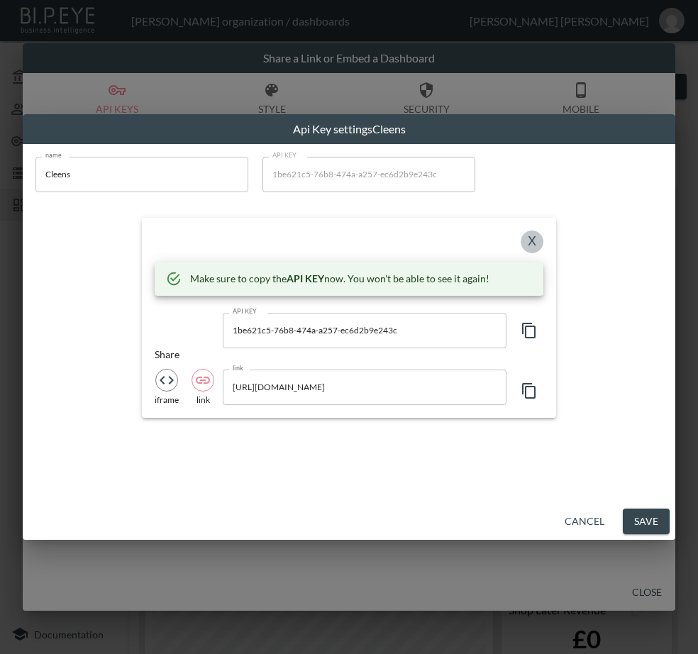
click at [528, 238] on button "X" at bounding box center [532, 242] width 23 height 23
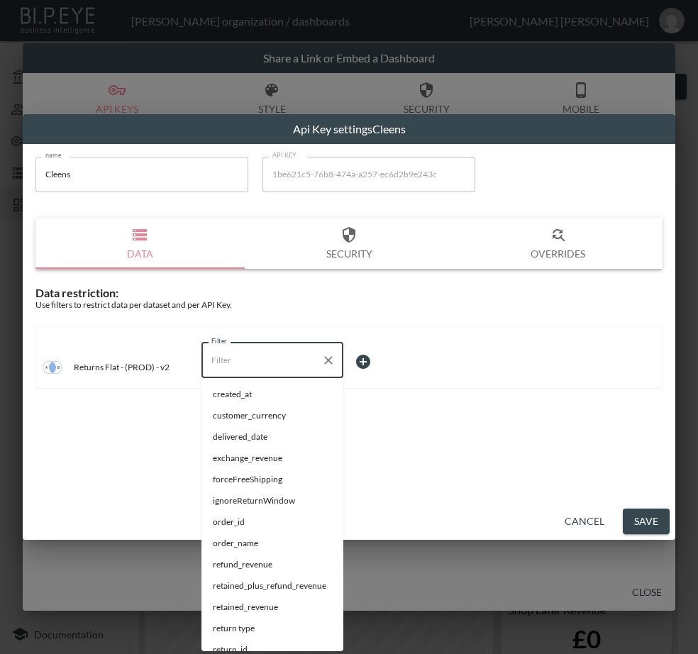
click at [302, 353] on input "Filter" at bounding box center [262, 360] width 108 height 23
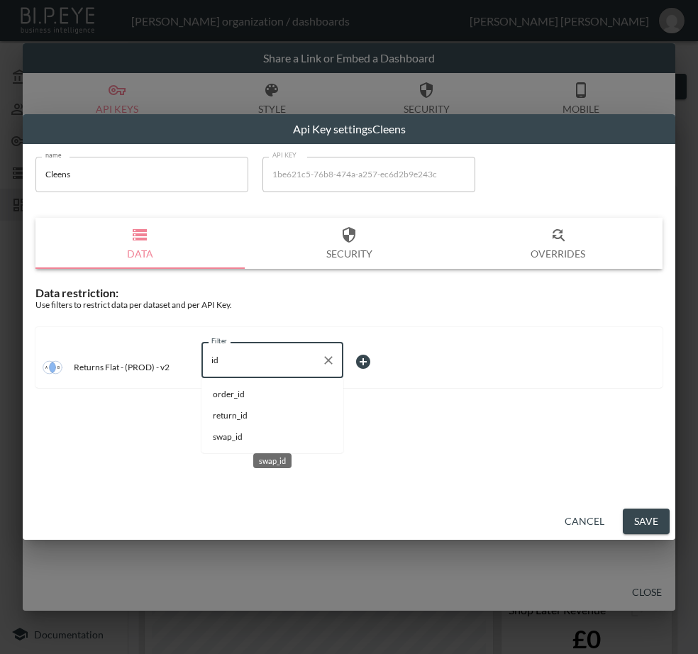
click at [277, 441] on span "swap_id" at bounding box center [272, 437] width 119 height 13
type input "swap_id"
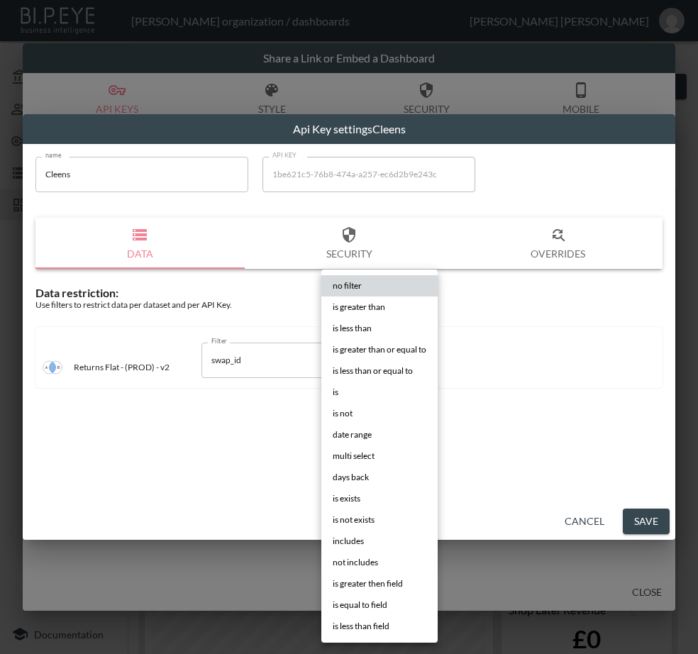
click at [385, 363] on body "BI.P.EYE, Interactive Analytics Dashboards - app [PERSON_NAME] organization / d…" at bounding box center [349, 327] width 698 height 654
click at [376, 383] on li "is" at bounding box center [379, 392] width 116 height 21
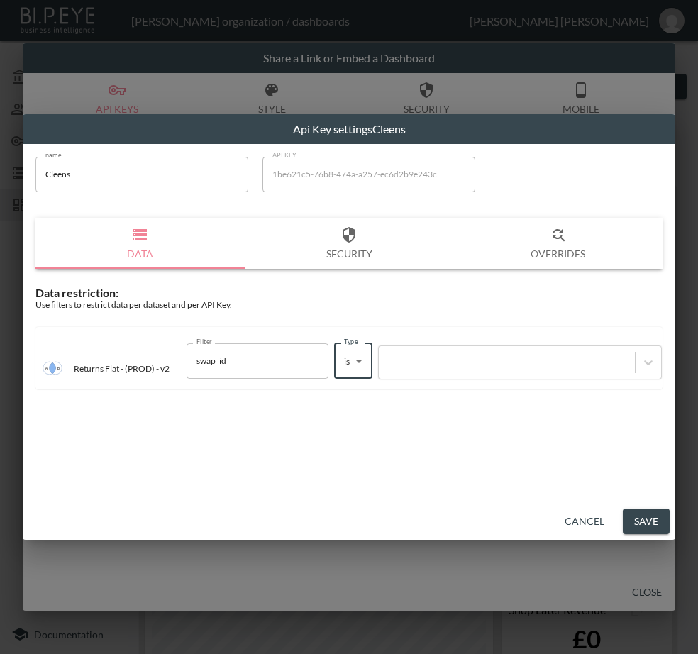
type input "is"
click at [452, 353] on div at bounding box center [507, 362] width 256 height 19
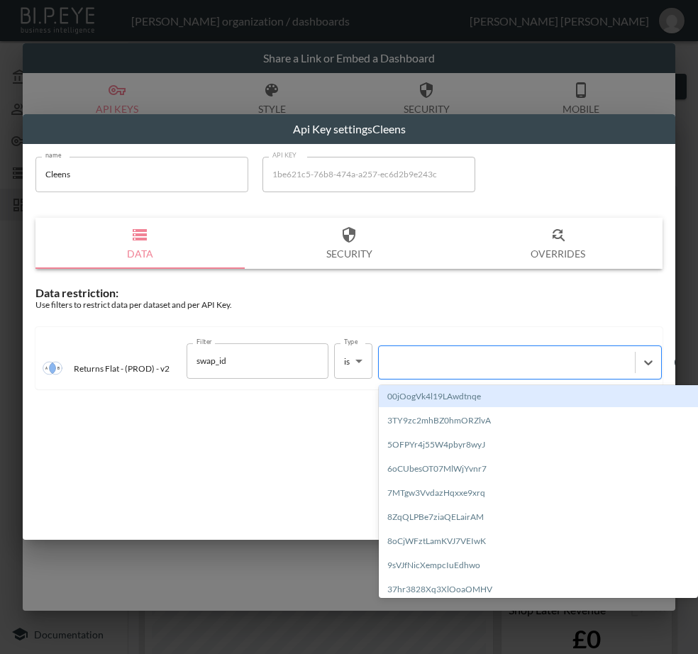
paste input "e0UK3p53OOZSEqrB8wE7"
type input "e0UK3p53OOZSEqrB8wE7"
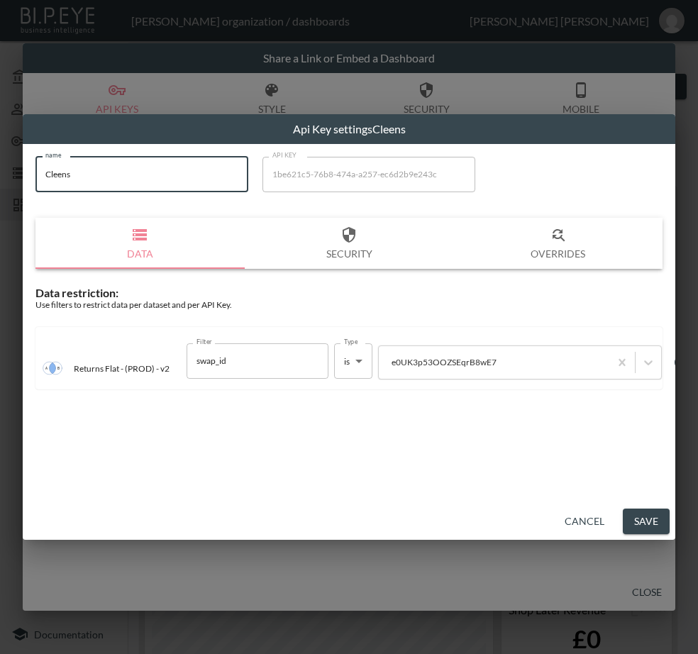
drag, startPoint x: 114, startPoint y: 172, endPoint x: 43, endPoint y: 189, distance: 73.6
click at [43, 189] on input "Cleens" at bounding box center [141, 174] width 213 height 35
click at [638, 520] on button "Save" at bounding box center [646, 522] width 47 height 26
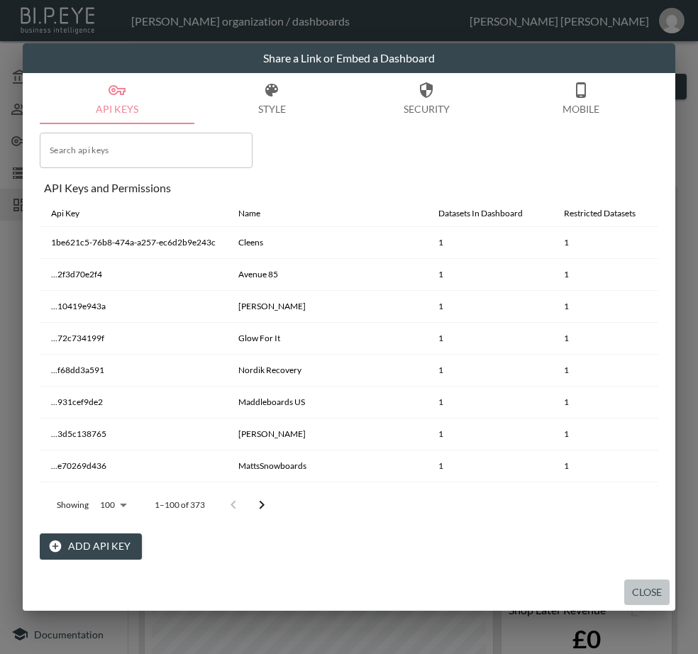
click at [650, 585] on button "Close" at bounding box center [646, 593] width 45 height 26
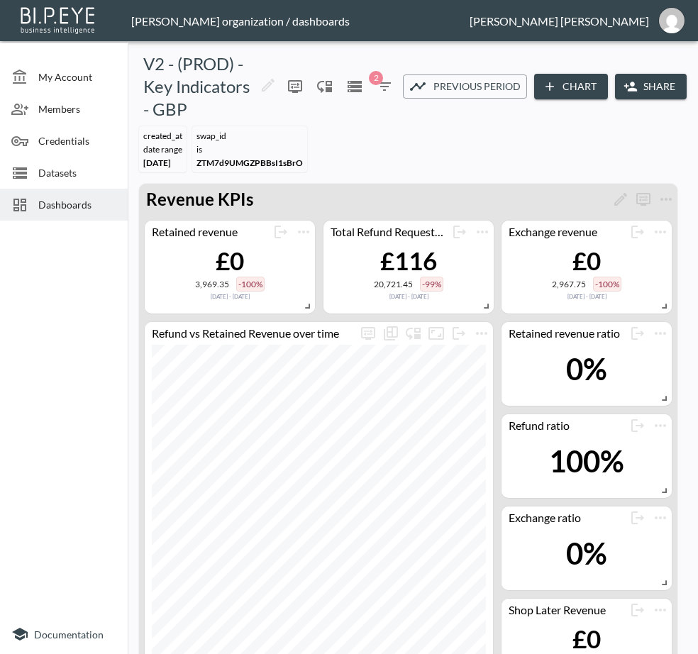
click at [54, 209] on span "Dashboards" at bounding box center [77, 204] width 78 height 15
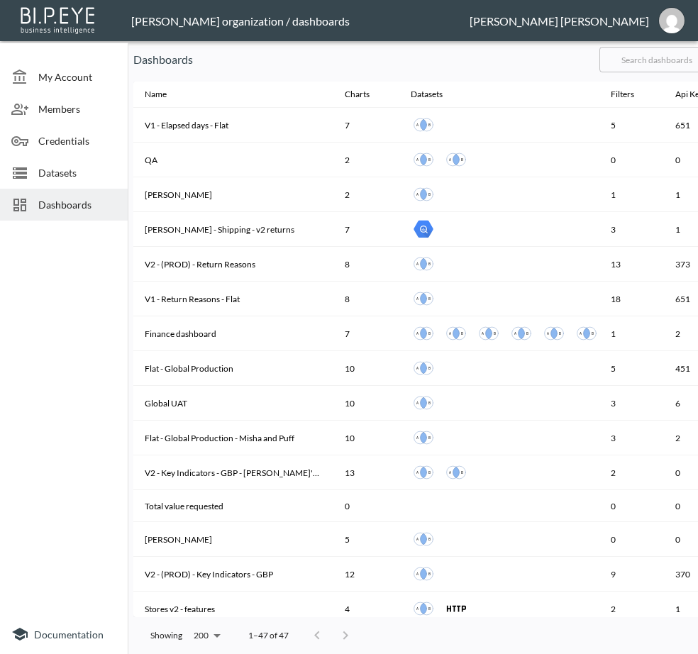
click at [663, 60] on input "text" at bounding box center [656, 59] width 115 height 35
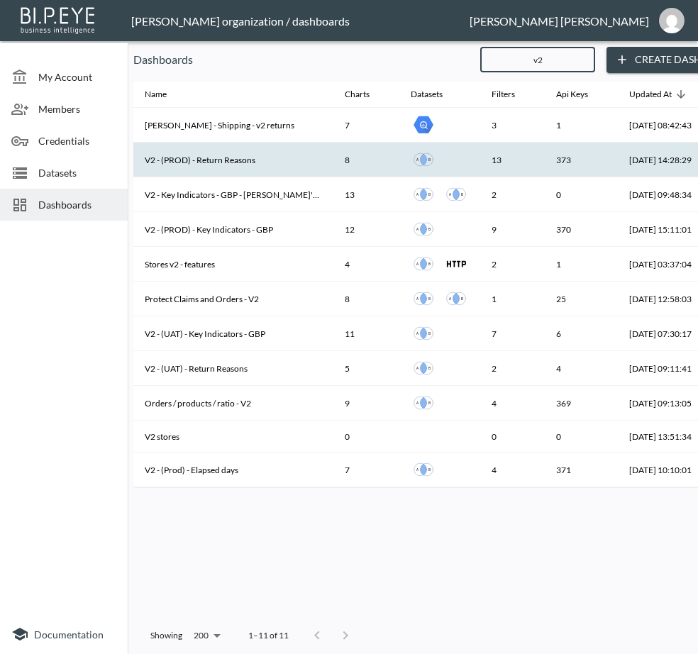
type input "v2"
click at [264, 161] on th "V2 - (PROD) - Return Reasons" at bounding box center [233, 160] width 200 height 35
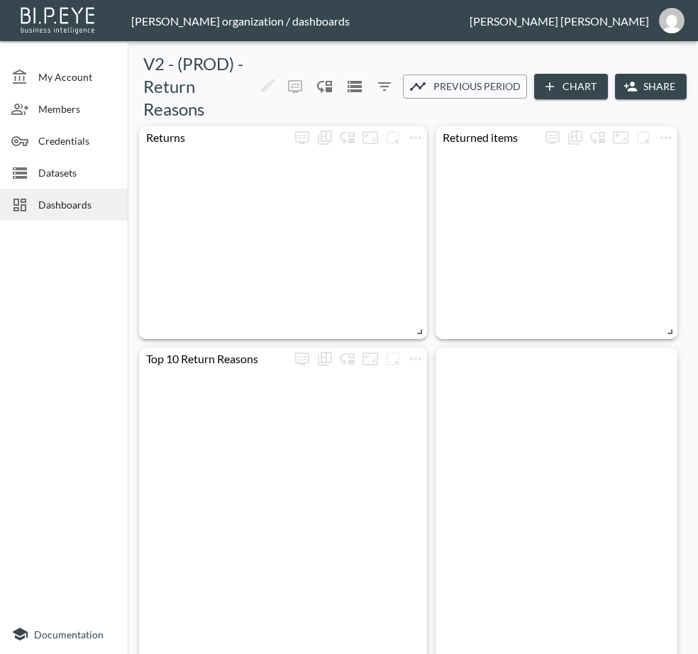
click at [644, 82] on button "Share" at bounding box center [651, 87] width 72 height 26
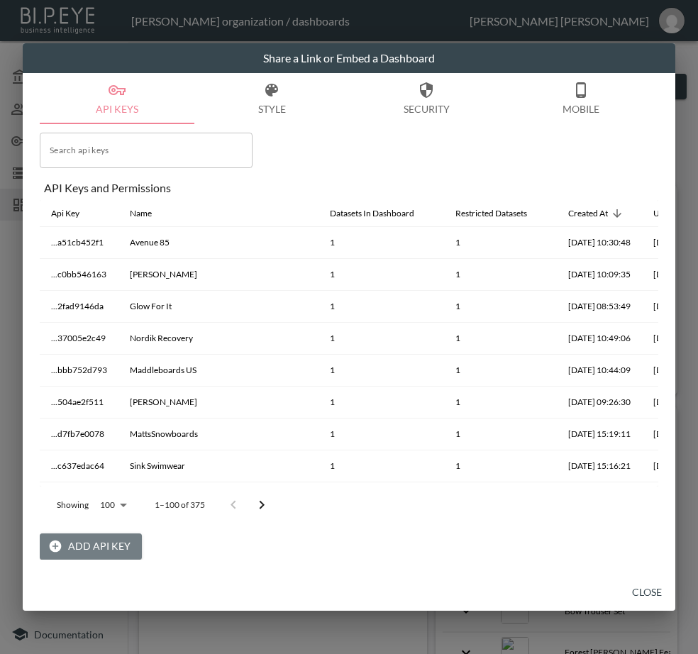
click at [99, 546] on button "Add API Key" at bounding box center [91, 546] width 102 height 26
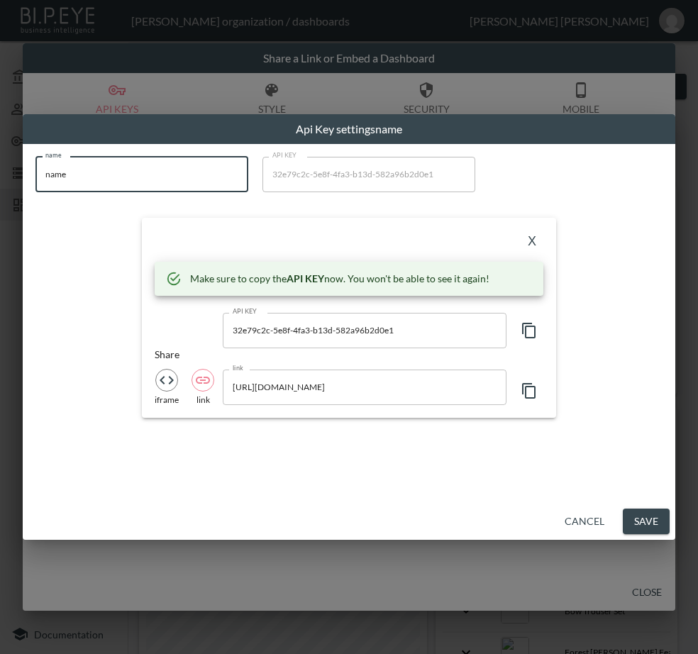
drag, startPoint x: 209, startPoint y: 184, endPoint x: -69, endPoint y: 192, distance: 278.2
click at [0, 192] on html "BI.P.EYE, Interactive Analytics Dashboards - app [PERSON_NAME] organization / d…" at bounding box center [349, 327] width 698 height 654
paste input "Cleens"
type input "Cleens"
click at [526, 330] on icon "button" at bounding box center [528, 331] width 13 height 16
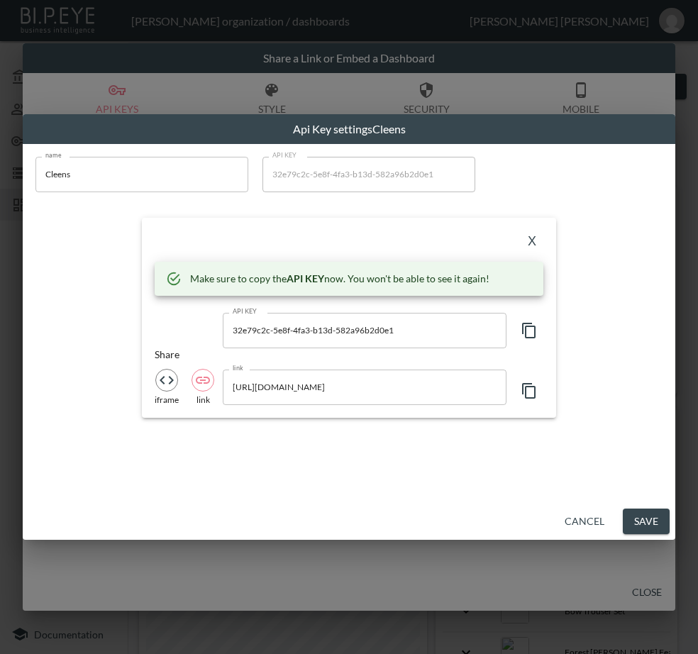
click at [238, 231] on div "X" at bounding box center [349, 242] width 389 height 23
click at [529, 236] on button "X" at bounding box center [532, 242] width 23 height 23
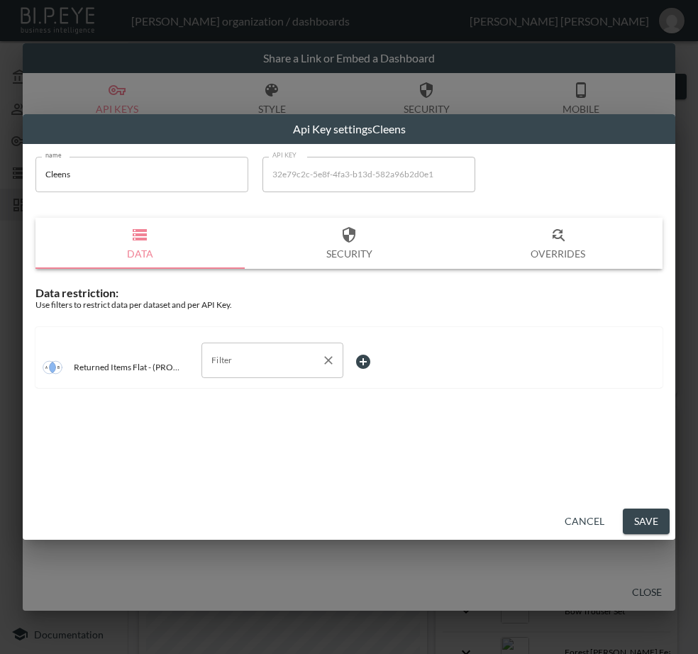
click at [307, 368] on input "Filter" at bounding box center [262, 360] width 108 height 23
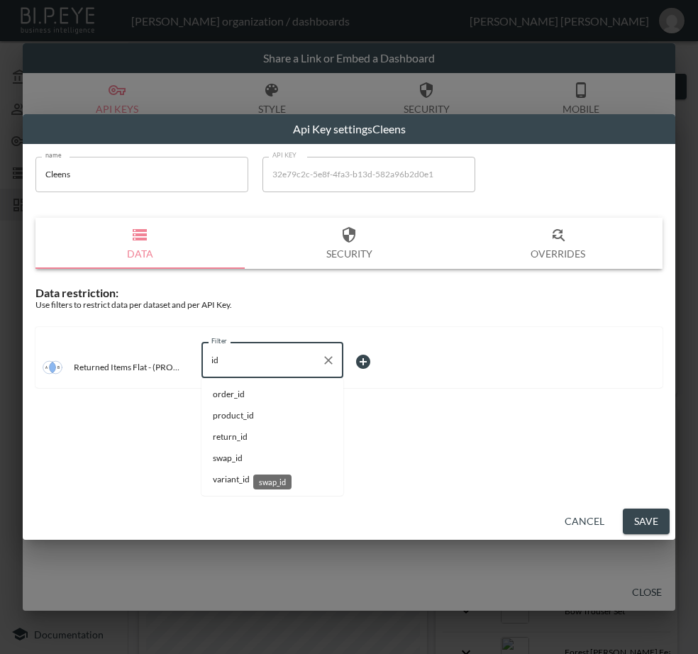
click at [240, 458] on span "swap_id" at bounding box center [272, 458] width 119 height 13
type input "swap_id"
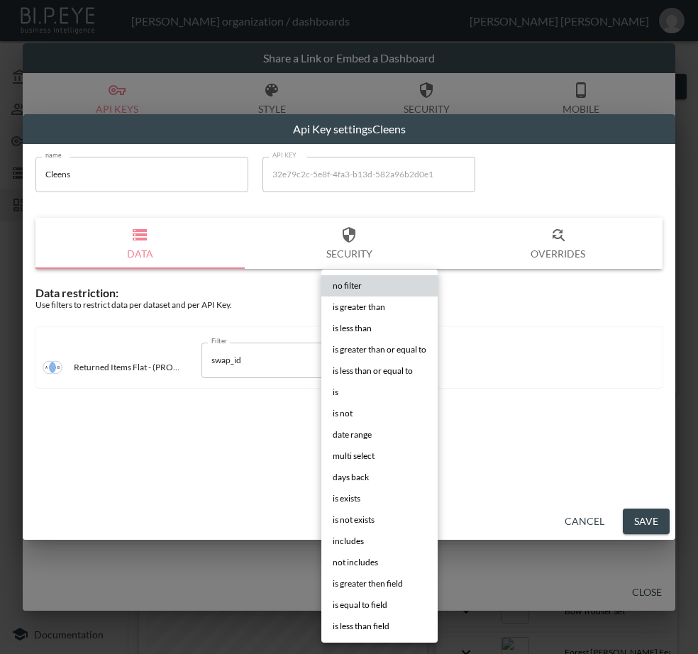
click at [380, 356] on body "BI.P.EYE, Interactive Analytics Dashboards - app [PERSON_NAME] organization / d…" at bounding box center [349, 327] width 698 height 654
click at [345, 392] on li "is" at bounding box center [379, 392] width 116 height 21
type input "is"
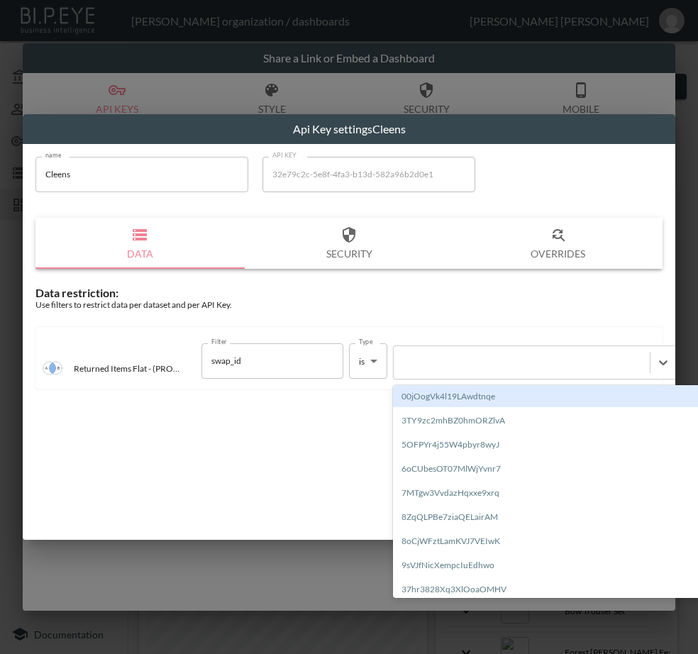
click at [470, 362] on div at bounding box center [522, 361] width 242 height 13
paste input "e0UK3p53OOZSEqrB8wE7"
type input "e0UK3p53OOZSEqrB8wE7"
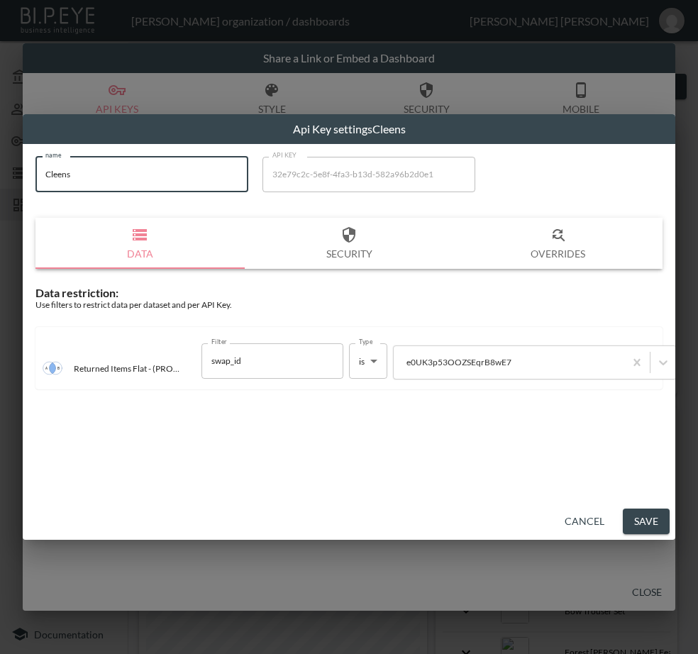
drag, startPoint x: 124, startPoint y: 181, endPoint x: 28, endPoint y: 177, distance: 96.6
click at [28, 177] on div "name Cleens name API KEY 32e79c2c-5e8f-4fa3-b13d-582a96b2d0e1 API KEY Data Secu…" at bounding box center [349, 277] width 644 height 258
click at [636, 518] on button "Save" at bounding box center [646, 522] width 47 height 26
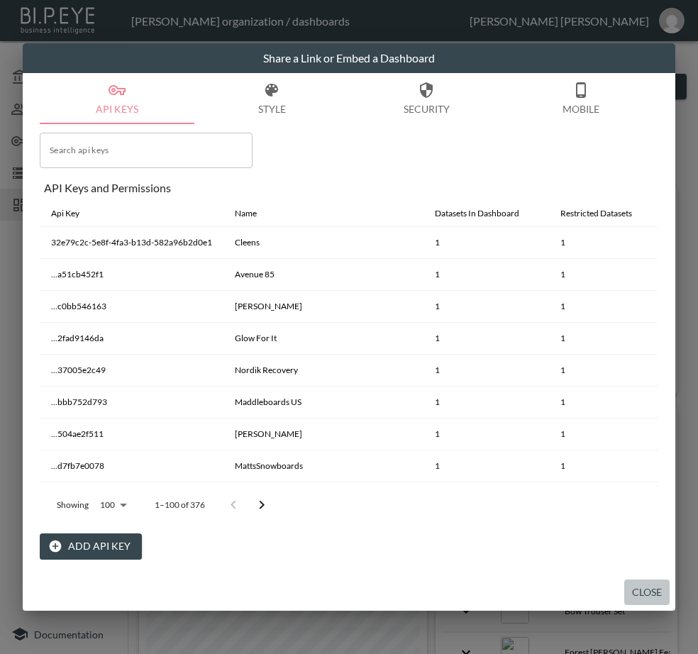
click at [651, 589] on button "Close" at bounding box center [646, 593] width 45 height 26
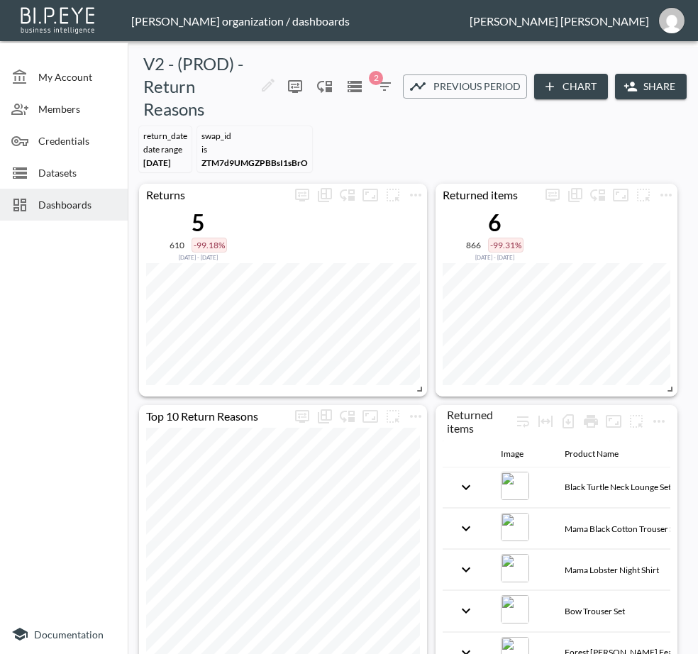
click at [40, 205] on span "Dashboards" at bounding box center [77, 204] width 78 height 15
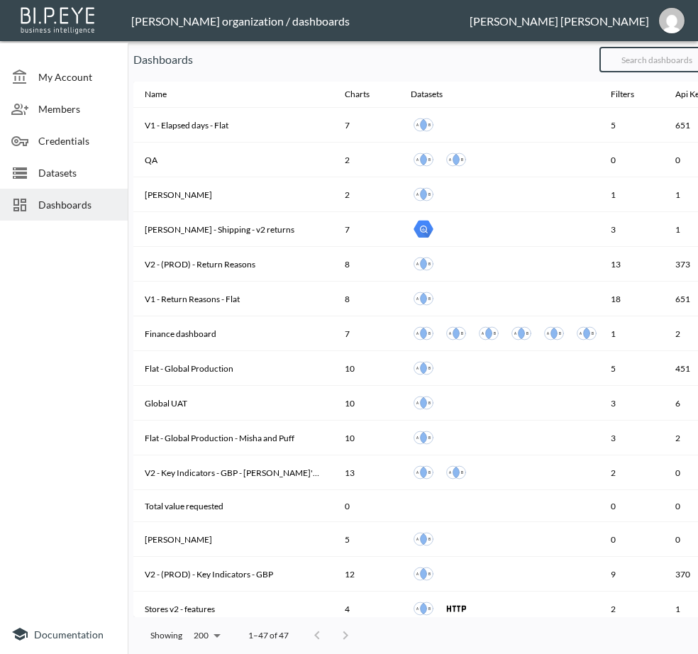
click at [675, 59] on input "text" at bounding box center [656, 59] width 115 height 35
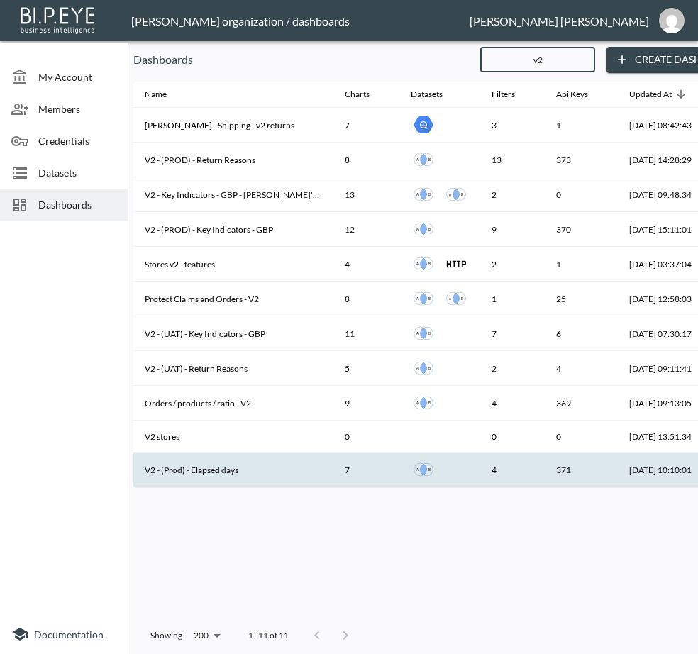
type input "v2"
click at [219, 472] on th "V2 - (Prod) - Elapsed days" at bounding box center [233, 470] width 200 height 35
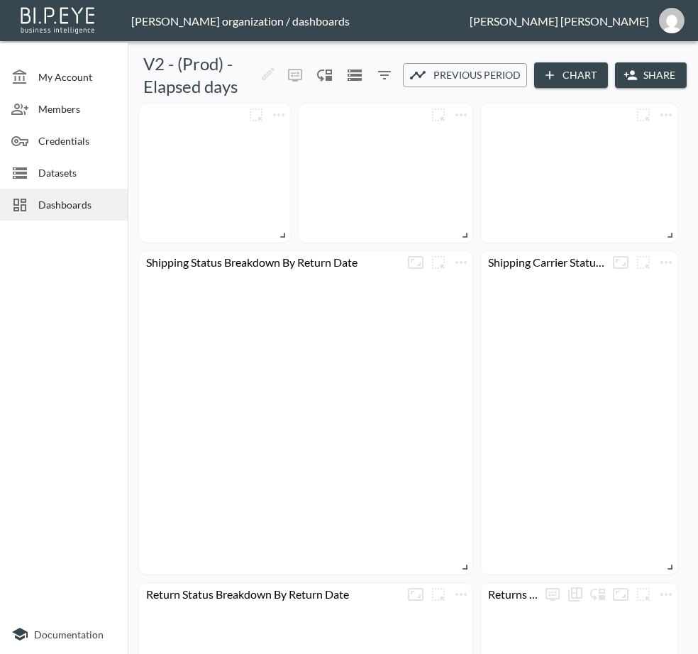
click at [636, 73] on button "Share" at bounding box center [651, 75] width 72 height 26
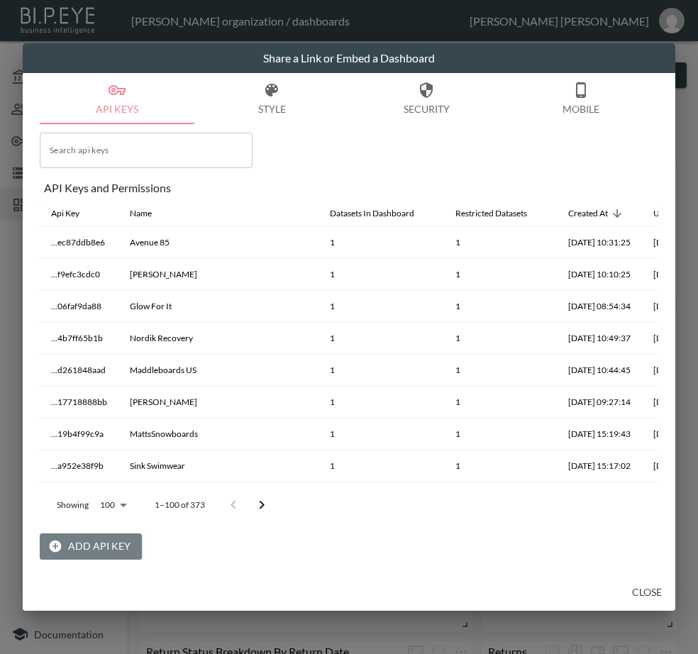
click at [96, 541] on button "Add API Key" at bounding box center [91, 546] width 102 height 26
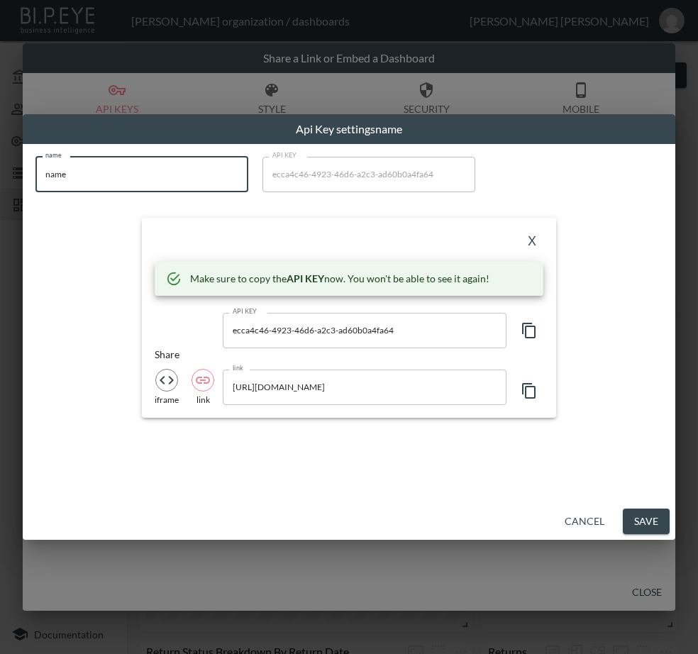
drag, startPoint x: 25, startPoint y: 184, endPoint x: 10, endPoint y: 187, distance: 15.2
click at [10, 187] on div "Api Key settings name name name name API KEY ecca4c46-4923-46d6-a2c3-ad60b0a4fa…" at bounding box center [349, 327] width 698 height 654
paste input "Cleens"
type input "Cleens"
click at [529, 330] on icon "button" at bounding box center [529, 330] width 17 height 17
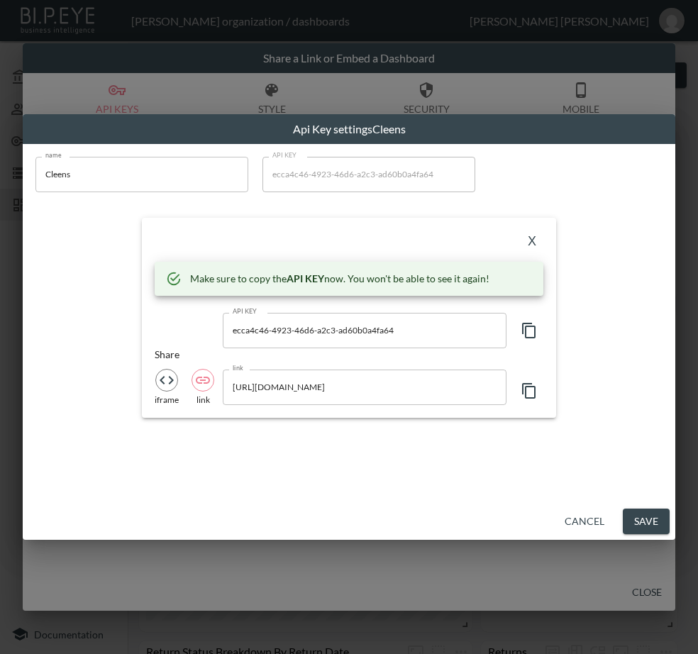
click at [262, 240] on div "X" at bounding box center [349, 242] width 389 height 23
click at [536, 236] on button "X" at bounding box center [532, 242] width 23 height 23
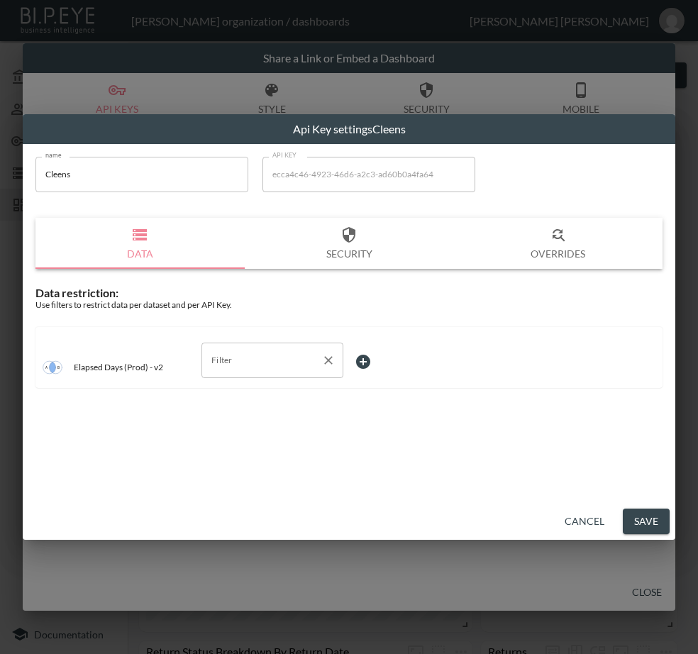
click at [270, 357] on input "Filter" at bounding box center [262, 360] width 108 height 23
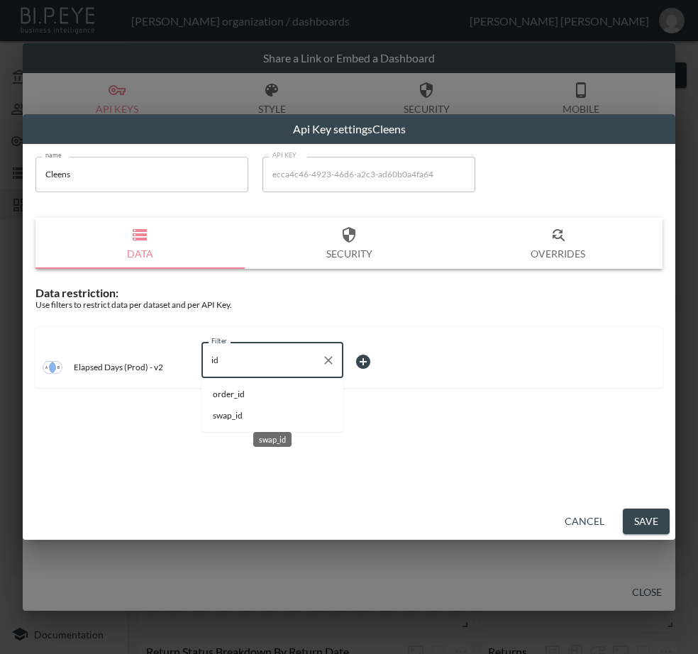
click at [260, 414] on span "swap_id" at bounding box center [272, 415] width 119 height 13
type input "swap_id"
click at [395, 369] on body "BI.P.EYE, Interactive Analytics Dashboards - app [PERSON_NAME] organization / d…" at bounding box center [349, 327] width 698 height 654
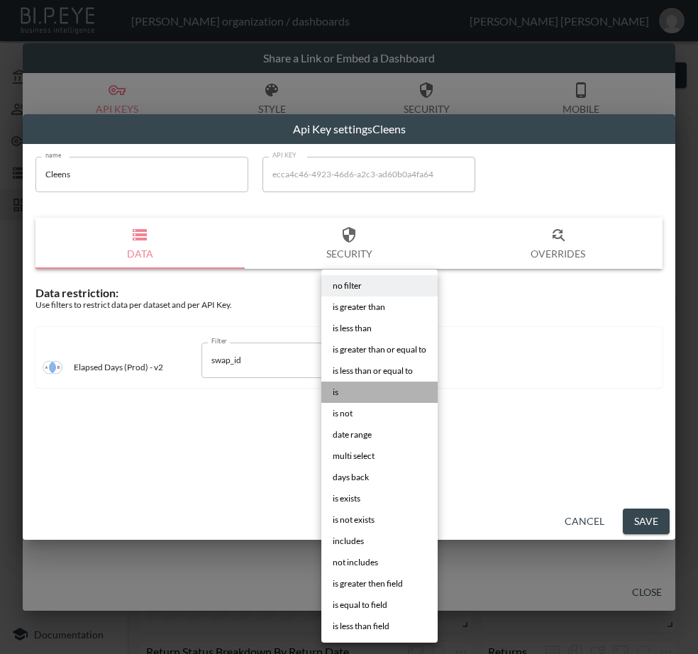
click at [348, 385] on li "is" at bounding box center [379, 392] width 116 height 21
type input "is"
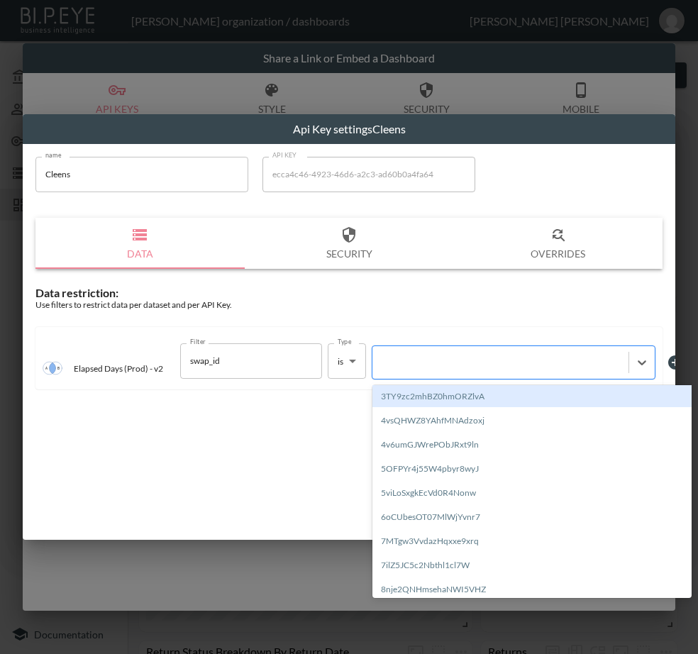
click at [475, 361] on div at bounding box center [501, 361] width 242 height 13
paste input "e0UK3p53OOZSEqrB8wE7"
type input "e0UK3p53OOZSEqrB8wE7"
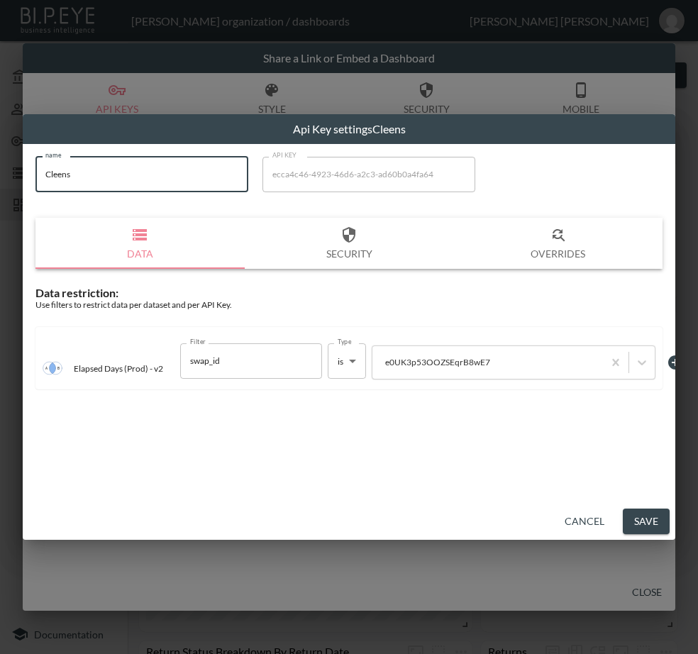
drag, startPoint x: 92, startPoint y: 170, endPoint x: 11, endPoint y: 169, distance: 80.9
click at [11, 169] on div "Api Key settings Cleens name Cleens name API KEY ecca4c46-4923-46d6-a2c3-ad60b0…" at bounding box center [349, 327] width 698 height 654
click at [646, 519] on button "Save" at bounding box center [646, 522] width 47 height 26
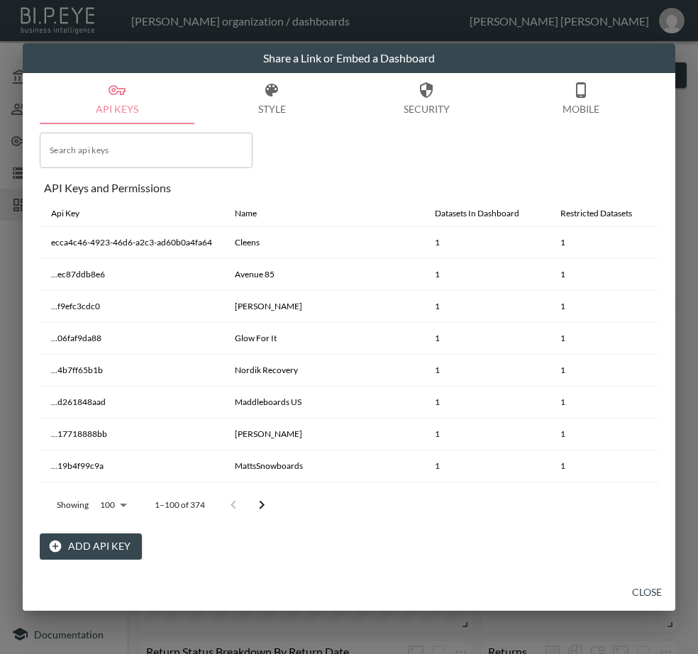
click at [645, 586] on button "Close" at bounding box center [646, 593] width 45 height 26
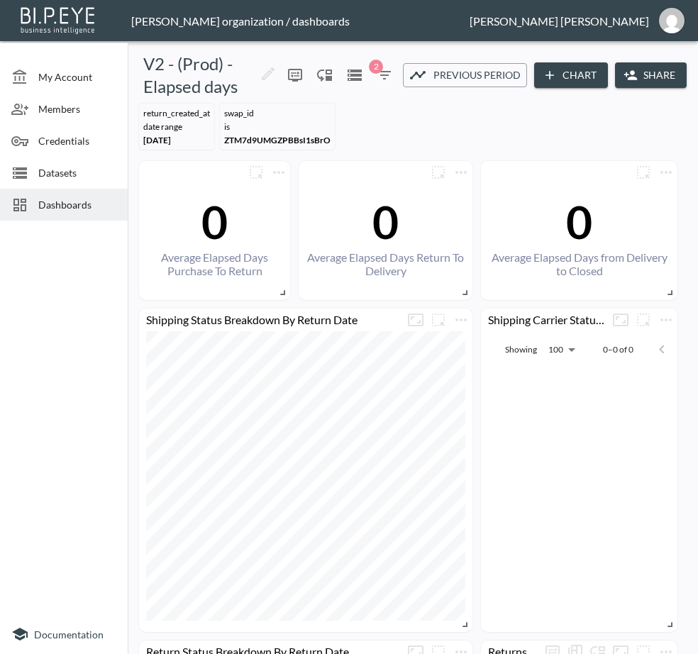
click at [76, 209] on span "Dashboards" at bounding box center [77, 204] width 78 height 15
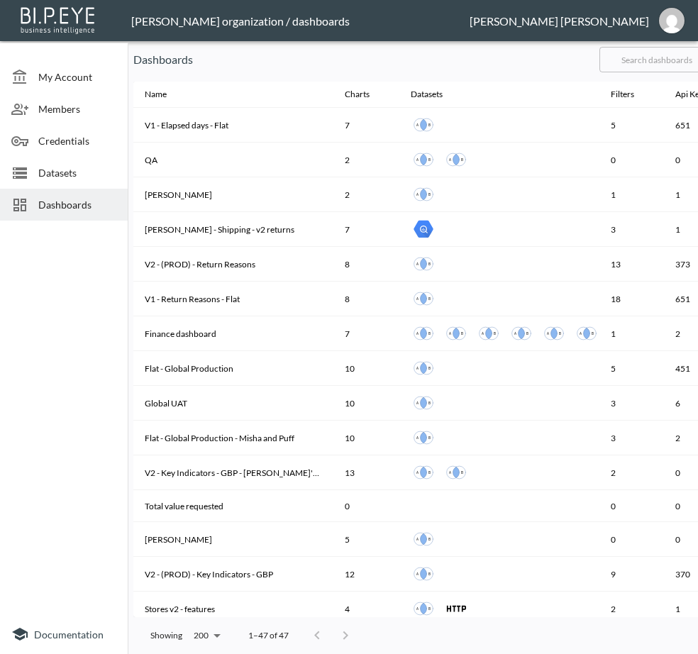
click at [680, 60] on input "text" at bounding box center [656, 59] width 115 height 35
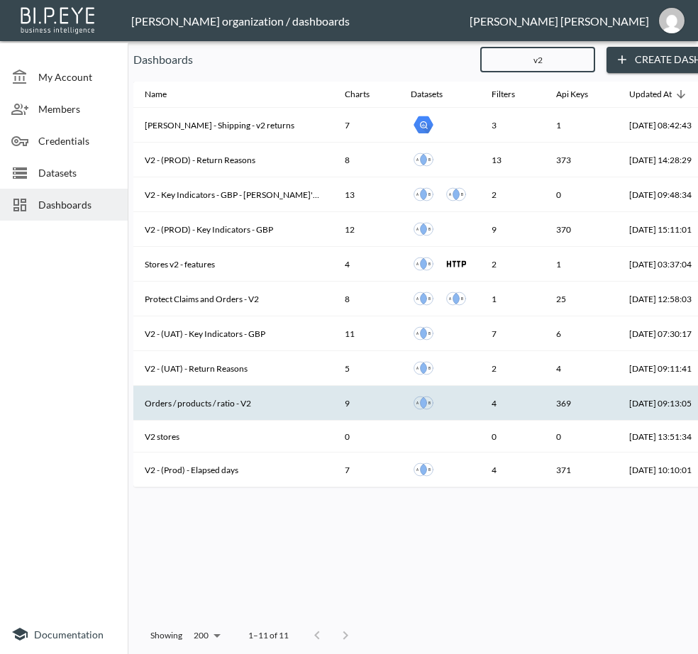
type input "v2"
click at [261, 405] on th "Orders / products / ratio - V2" at bounding box center [233, 403] width 200 height 35
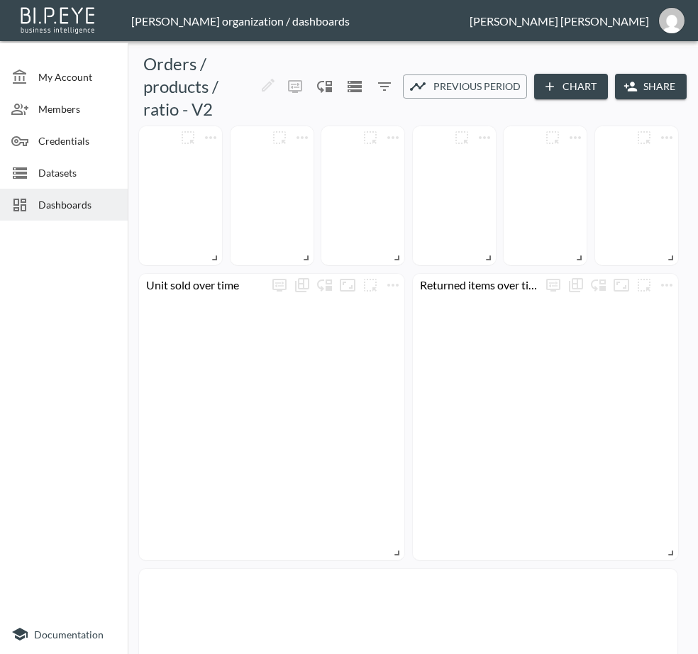
click at [655, 85] on button "Share" at bounding box center [651, 87] width 72 height 26
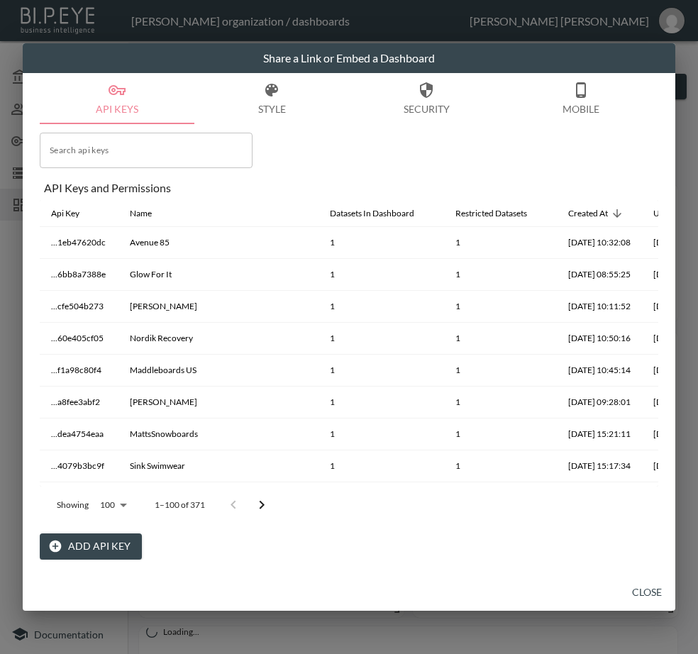
click at [111, 544] on button "Add API Key" at bounding box center [91, 546] width 102 height 26
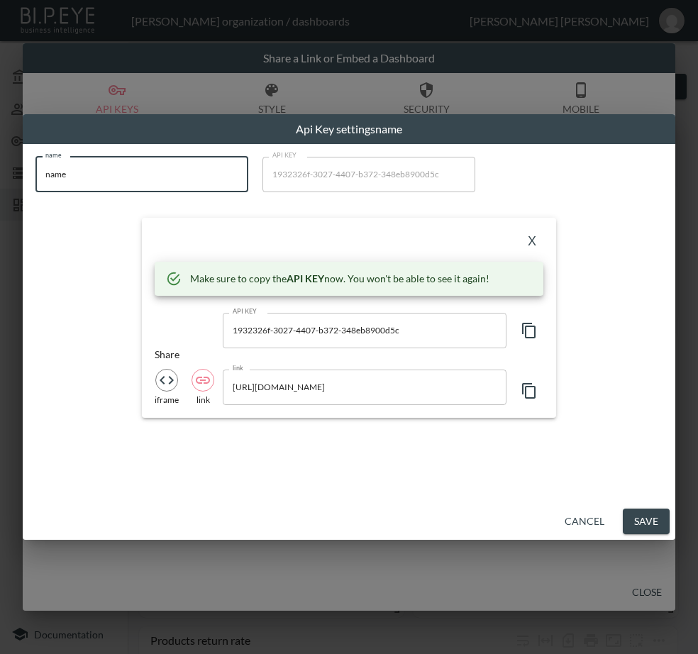
drag, startPoint x: 116, startPoint y: 175, endPoint x: -69, endPoint y: 182, distance: 184.6
click at [0, 182] on html "BI.P.EYE, Interactive Analytics Dashboards - app [PERSON_NAME] organization / d…" at bounding box center [349, 327] width 698 height 654
paste input "Cleens"
type input "Cleens"
click at [523, 324] on icon "button" at bounding box center [528, 331] width 13 height 16
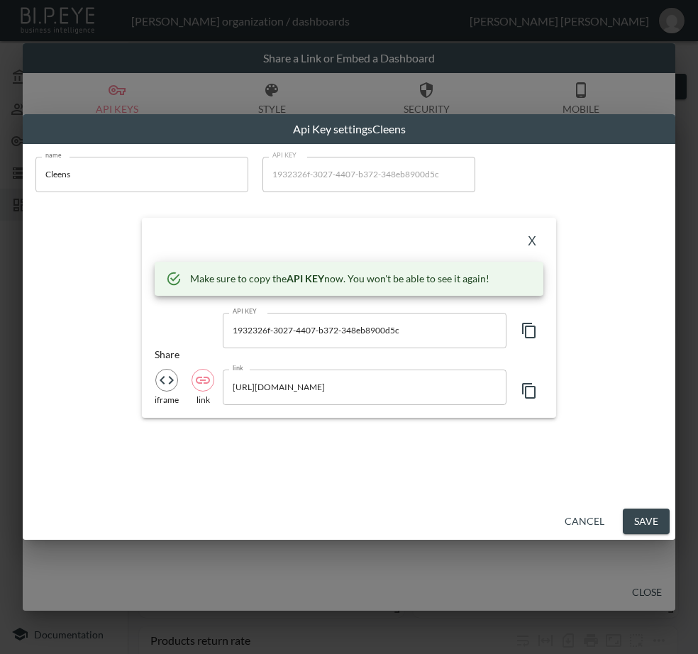
drag, startPoint x: 278, startPoint y: 234, endPoint x: 306, endPoint y: 238, distance: 28.0
click at [278, 234] on div "X" at bounding box center [349, 242] width 389 height 23
click at [525, 235] on button "X" at bounding box center [532, 242] width 23 height 23
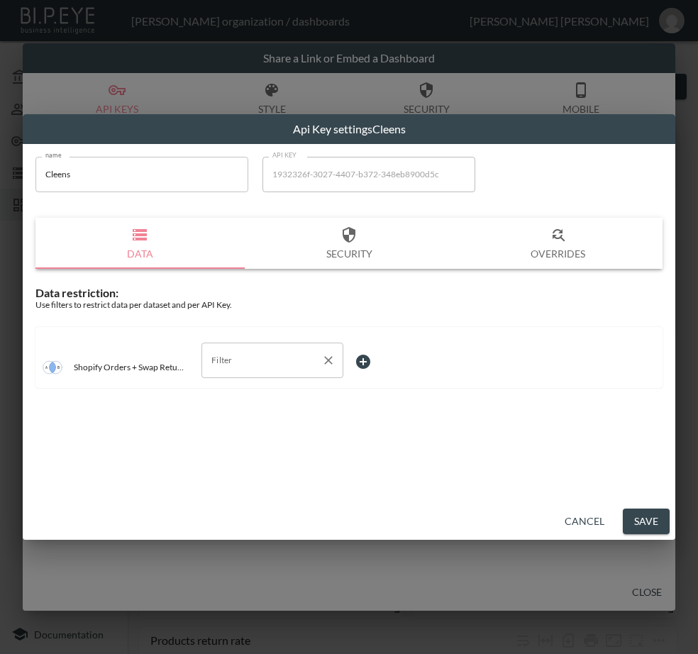
click at [239, 364] on input "Filter" at bounding box center [262, 360] width 108 height 23
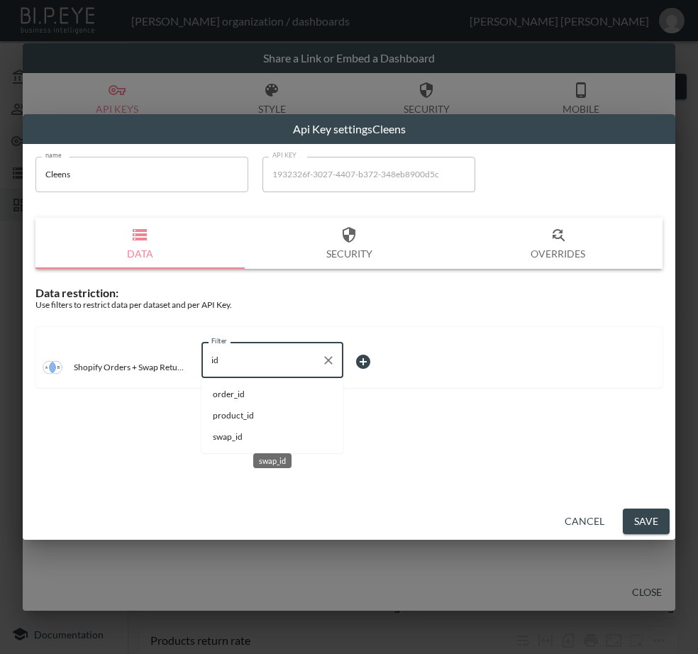
click at [240, 433] on span "swap_id" at bounding box center [272, 437] width 119 height 13
type input "swap_id"
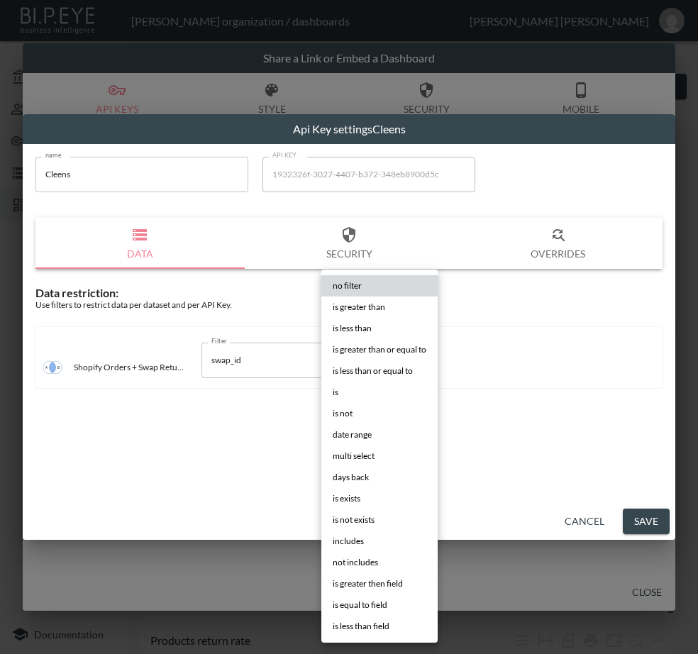
click at [386, 367] on body "BI.P.EYE, Interactive Analytics Dashboards - app [PERSON_NAME] organization / d…" at bounding box center [349, 327] width 698 height 654
click at [371, 388] on li "is" at bounding box center [379, 392] width 116 height 21
type input "is"
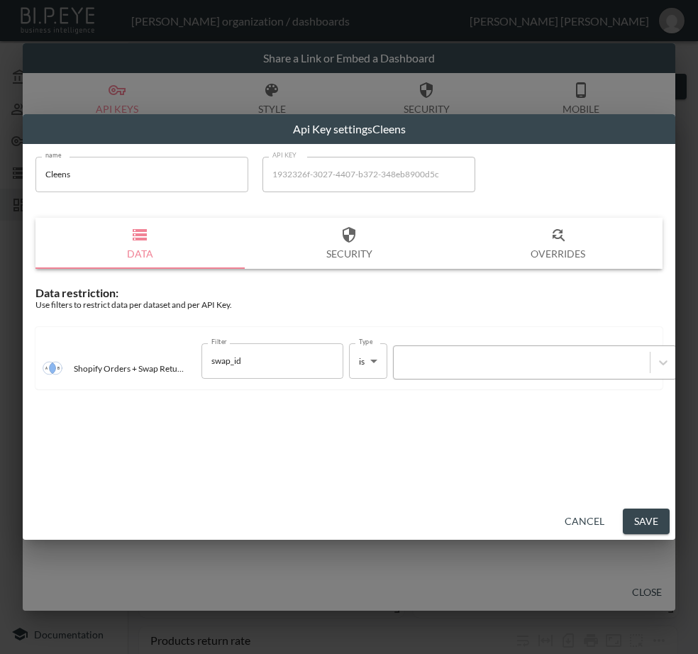
click at [480, 358] on div at bounding box center [522, 361] width 242 height 13
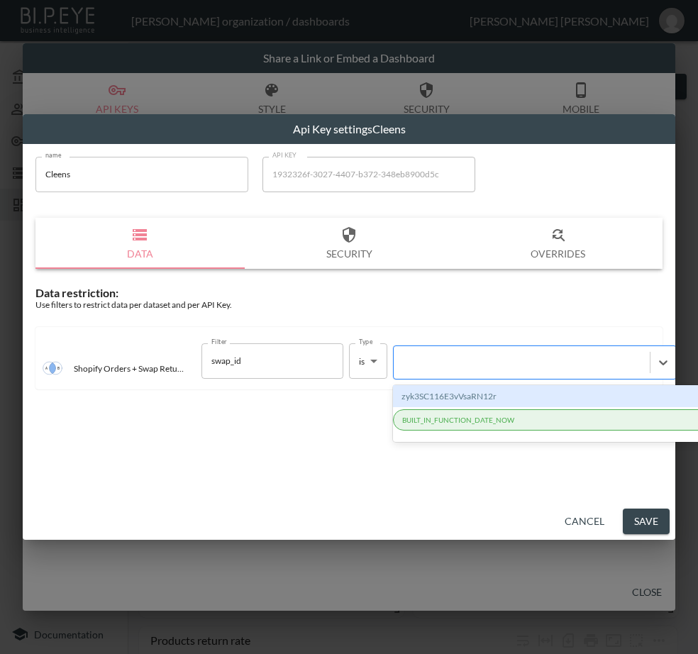
paste input "e0UK3p53OOZSEqrB8wE7"
type input "e0UK3p53OOZSEqrB8wE7"
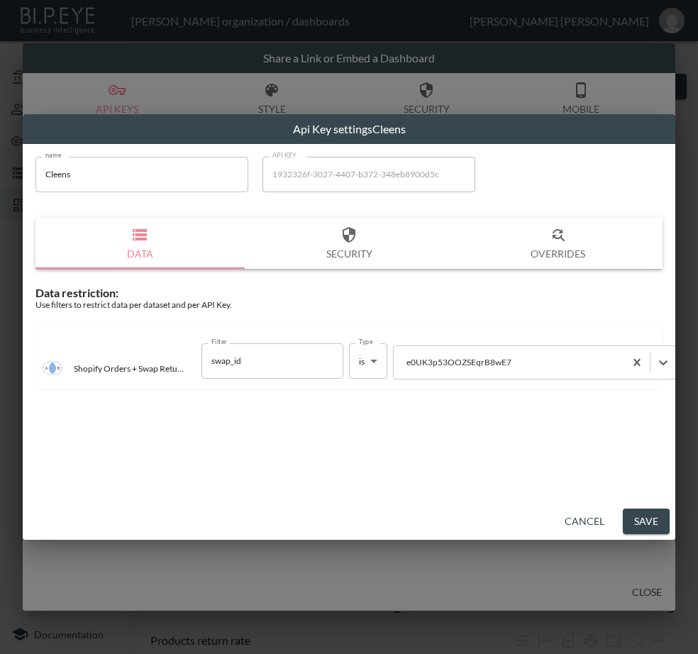
click at [642, 514] on button "Save" at bounding box center [646, 522] width 47 height 26
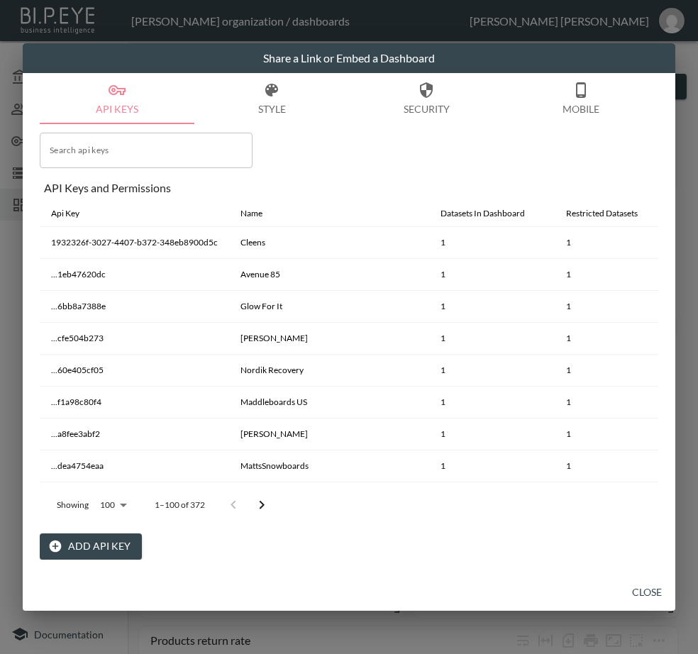
click at [639, 593] on button "Close" at bounding box center [646, 593] width 45 height 26
